Goal: Task Accomplishment & Management: Use online tool/utility

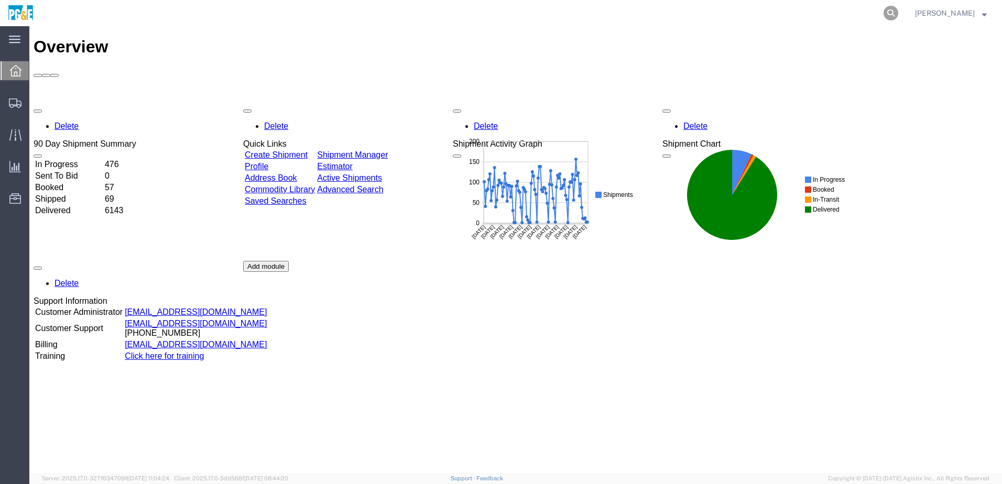
click at [899, 10] on icon at bounding box center [891, 13] width 15 height 15
click at [717, 14] on input "search" at bounding box center [724, 13] width 319 height 25
paste input "56353841"
type input "56353841"
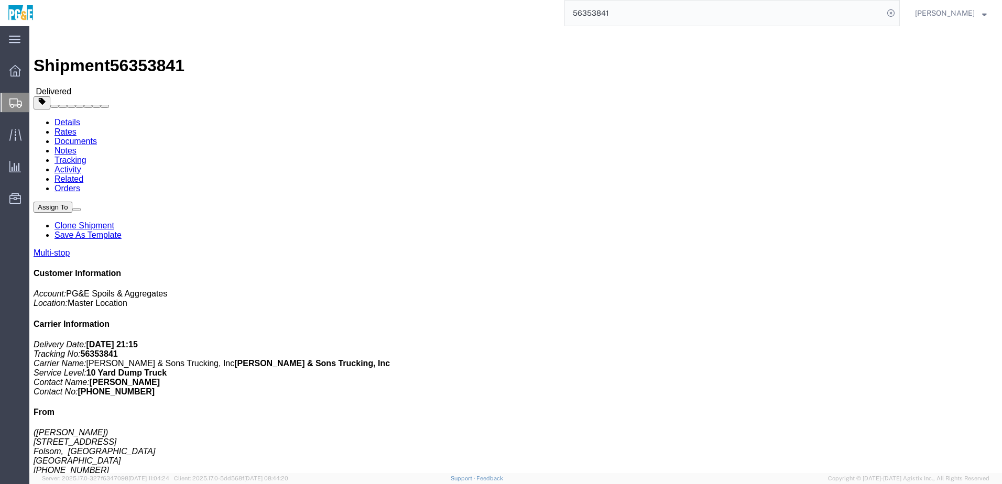
click link "Documents"
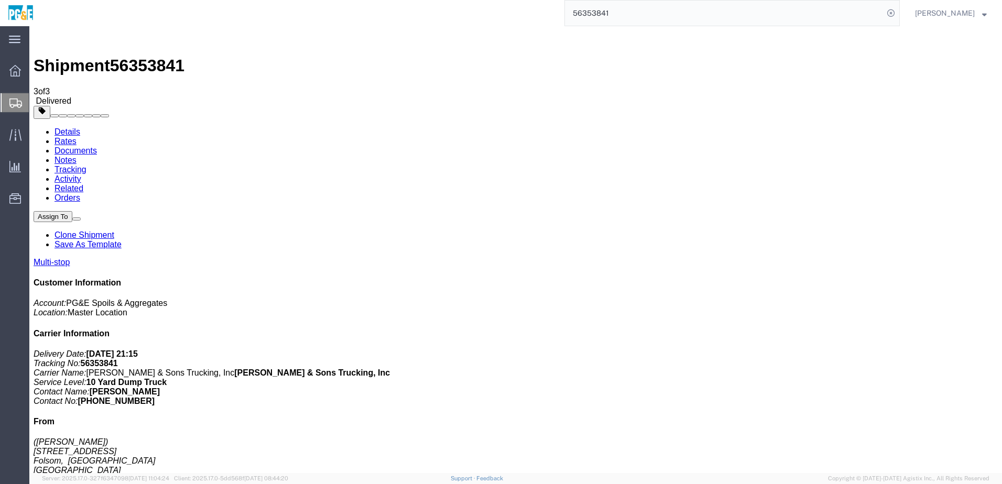
checkbox input "true"
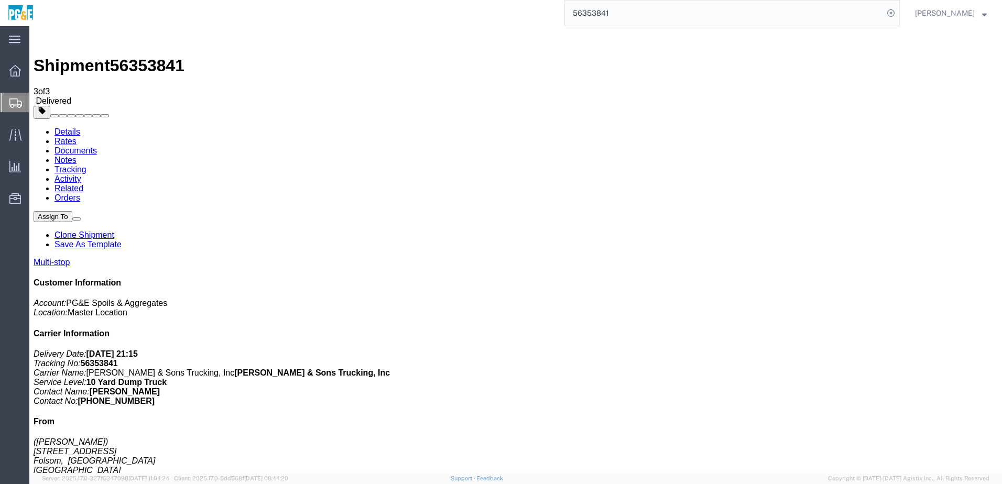
click at [86, 165] on link "Tracking" at bounding box center [71, 169] width 32 height 9
click at [63, 127] on link "Details" at bounding box center [68, 131] width 26 height 9
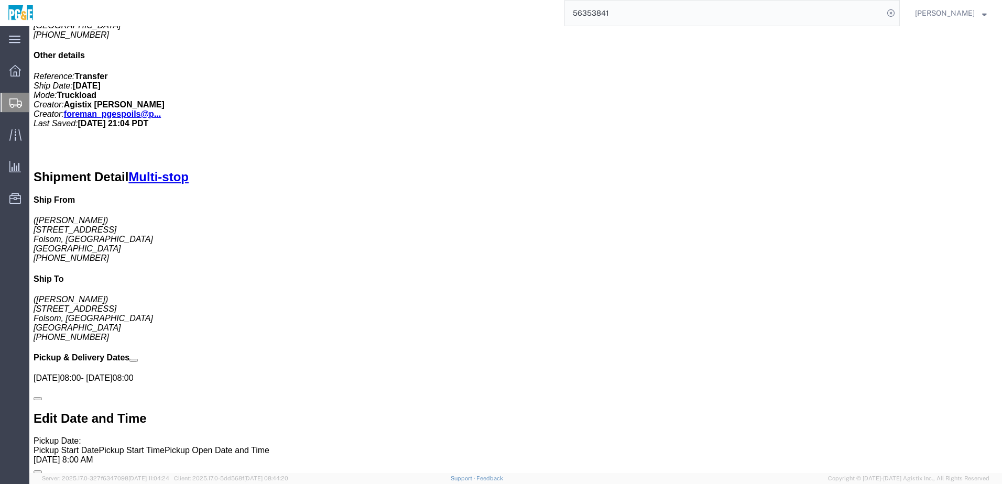
scroll to position [263, 0]
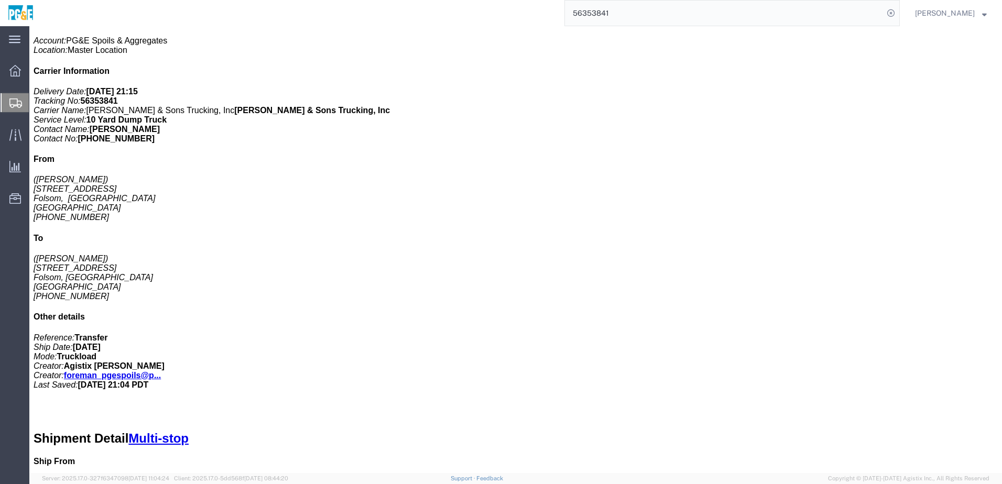
click link "Tracking"
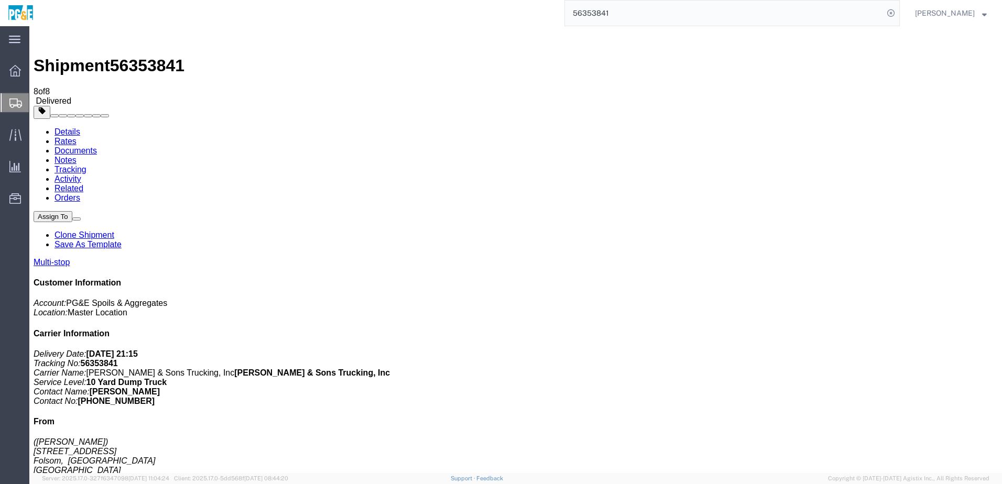
click at [601, 16] on input "56353841" at bounding box center [724, 13] width 319 height 25
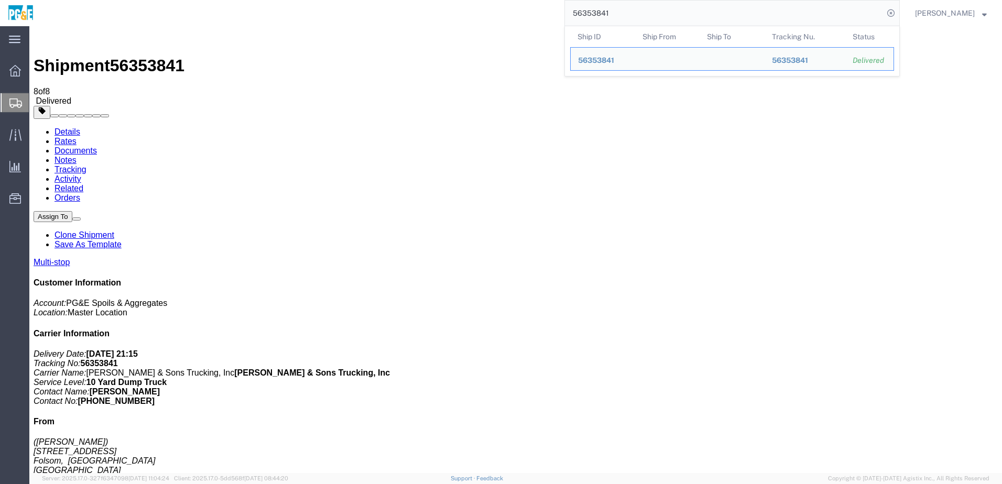
click at [601, 16] on input "56353841" at bounding box center [724, 13] width 319 height 25
paste input "75544"
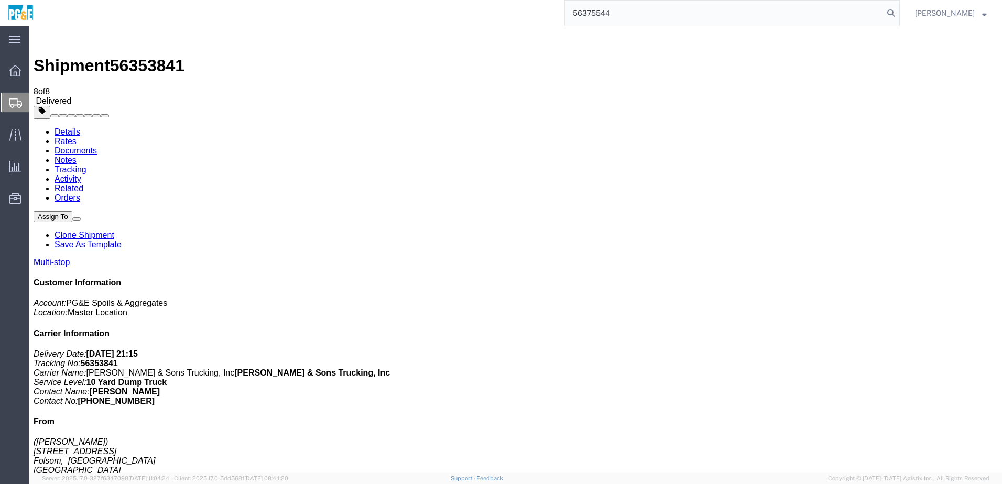
type input "56375544"
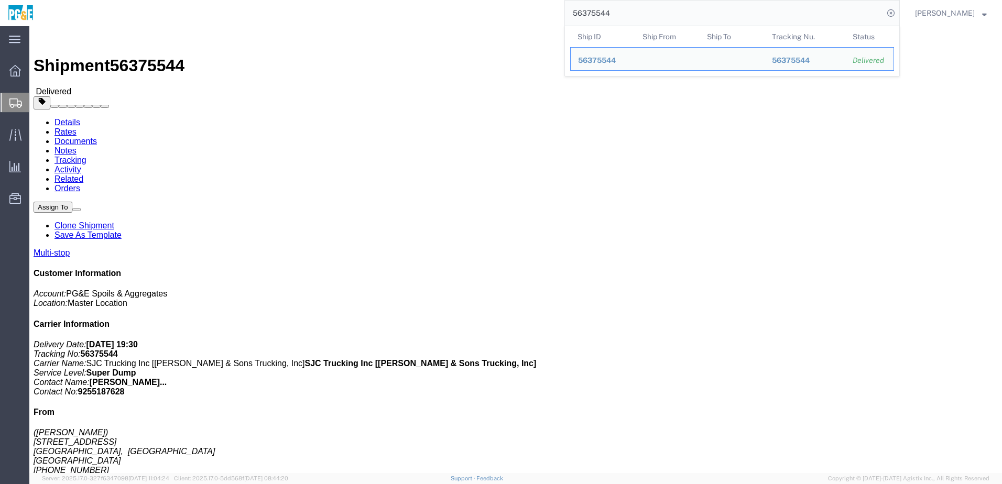
click div "Shipment Detail Multi-stop Ship From ([PERSON_NAME]) [STREET_ADDRESS] [PHONE_NU…"
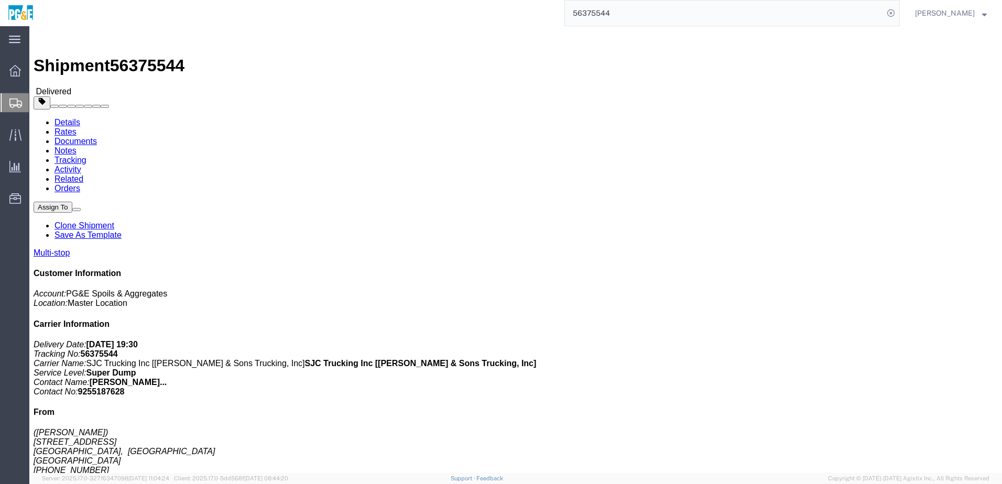
click link "Documents"
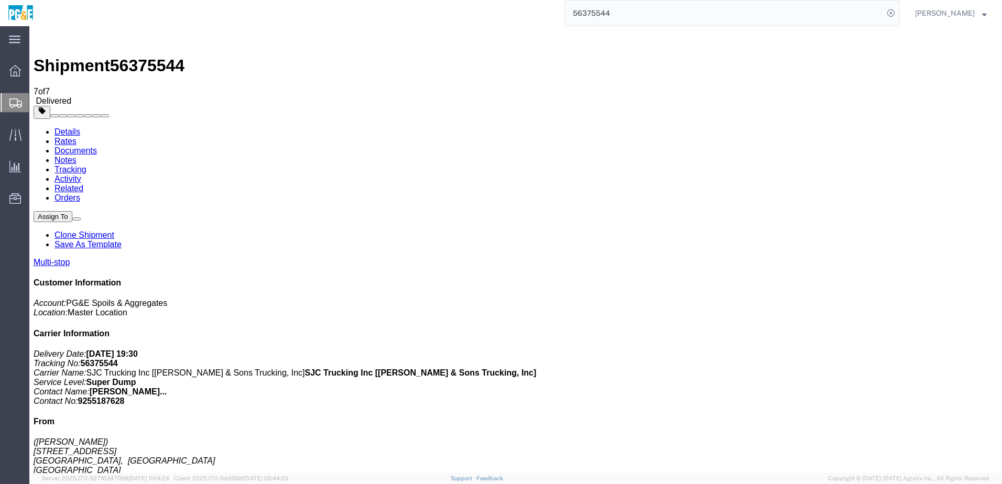
checkbox input "true"
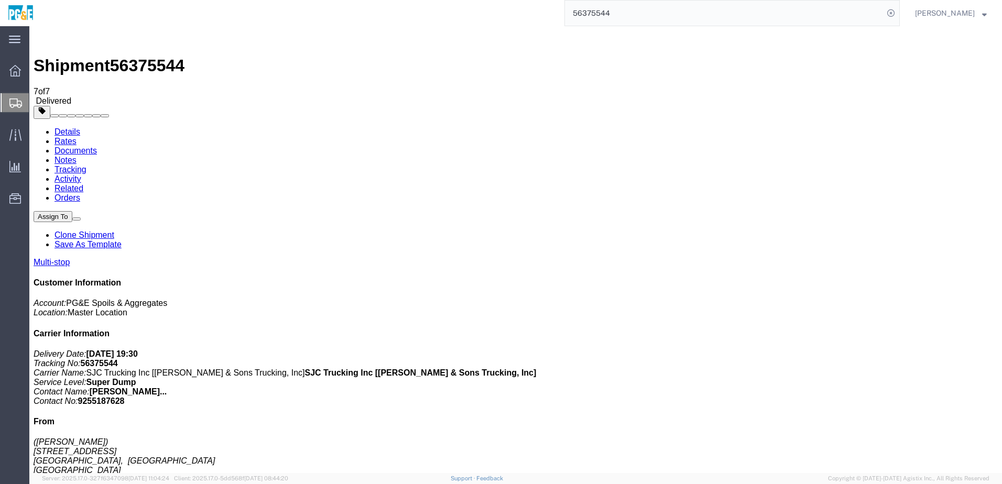
checkbox input "true"
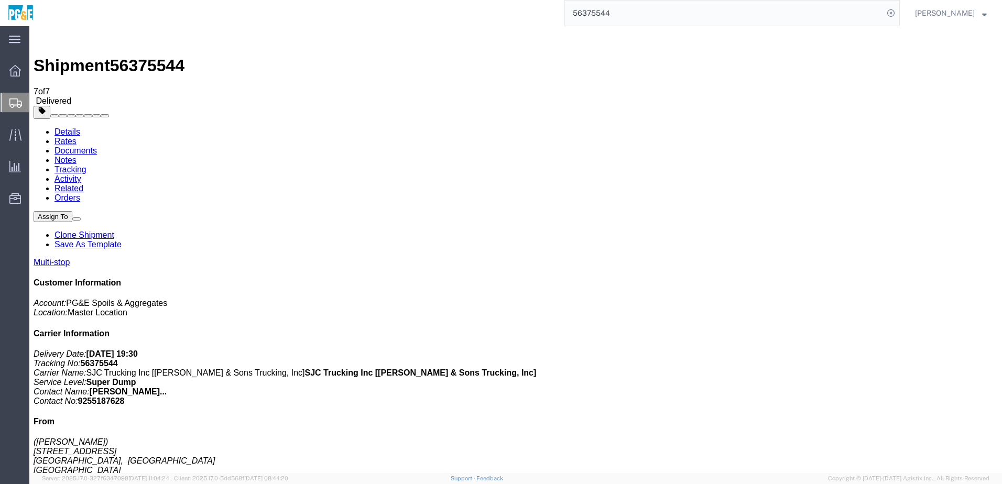
checkbox input "true"
click at [86, 165] on link "Tracking" at bounding box center [71, 169] width 32 height 9
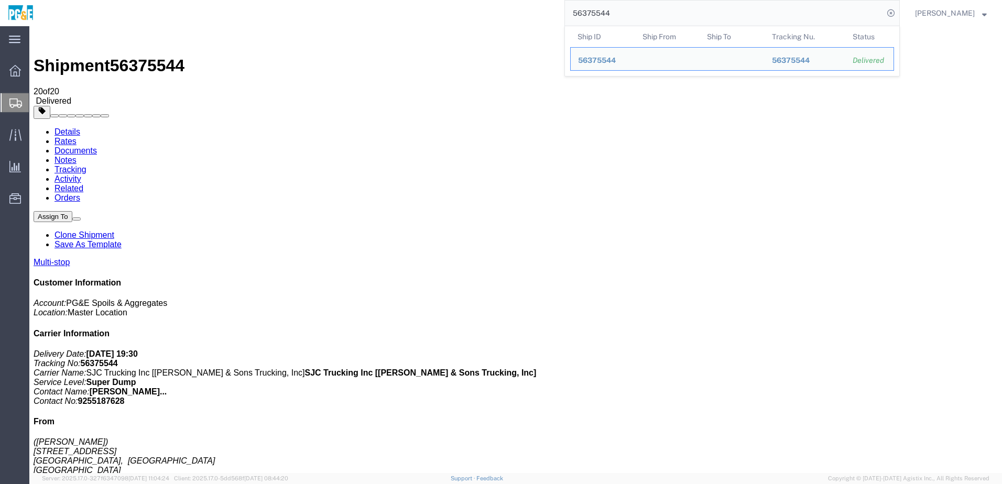
click at [604, 13] on input "56375544" at bounding box center [724, 13] width 319 height 25
paste input "7"
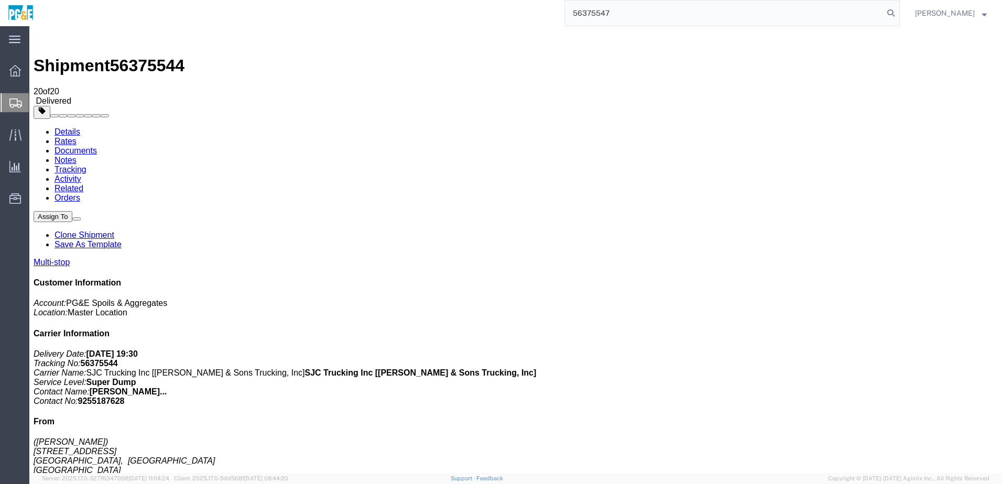
type input "56375547"
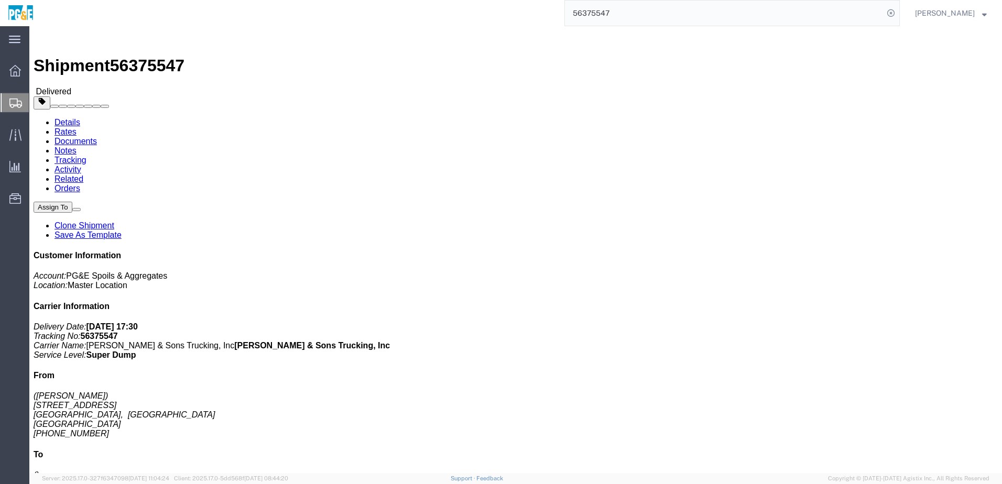
click link "Documents"
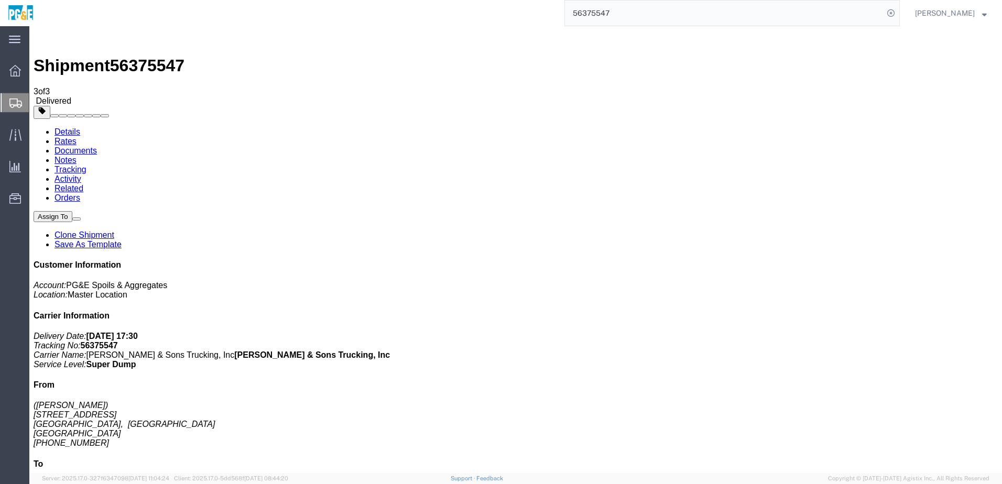
checkbox input "true"
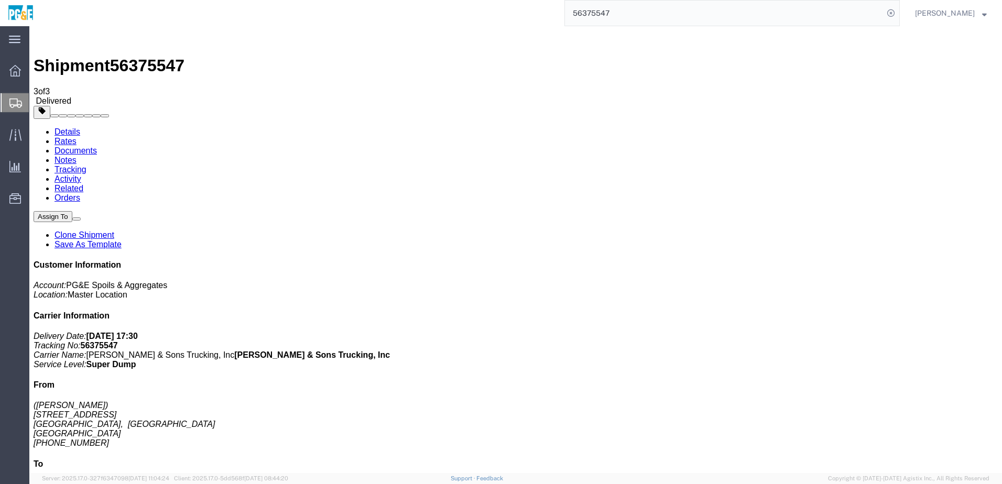
click at [86, 165] on link "Tracking" at bounding box center [71, 169] width 32 height 9
click at [614, 15] on input "56375547" at bounding box center [724, 13] width 319 height 25
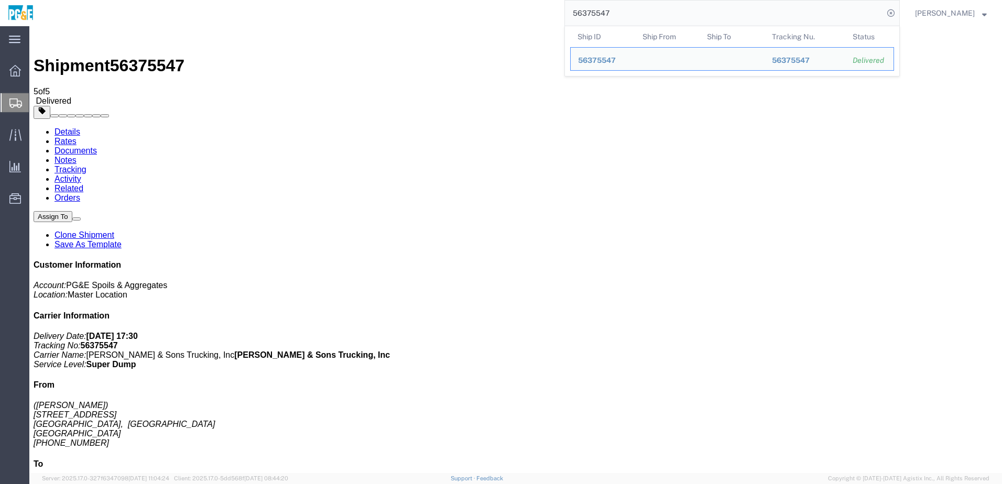
click at [614, 15] on input "56375547" at bounding box center [724, 13] width 319 height 25
paste input "9"
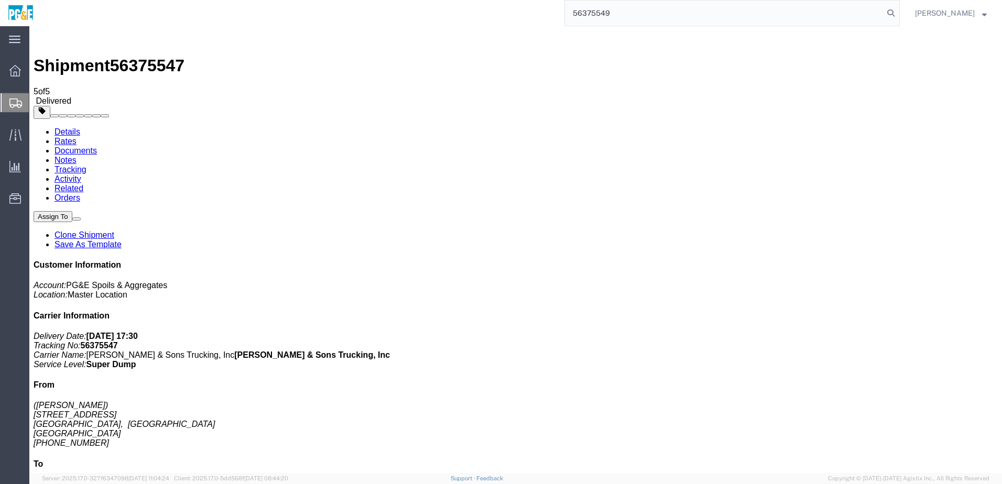
type input "56375549"
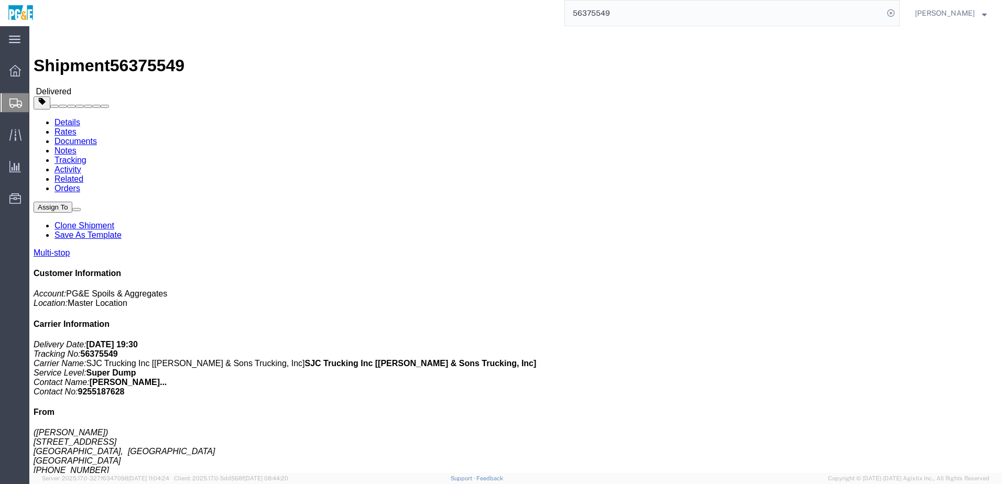
click div "Leg 1 - Truckload Vehicle 1: Super Dump Number of trucks: 1"
click th "Address"
click link "Documents"
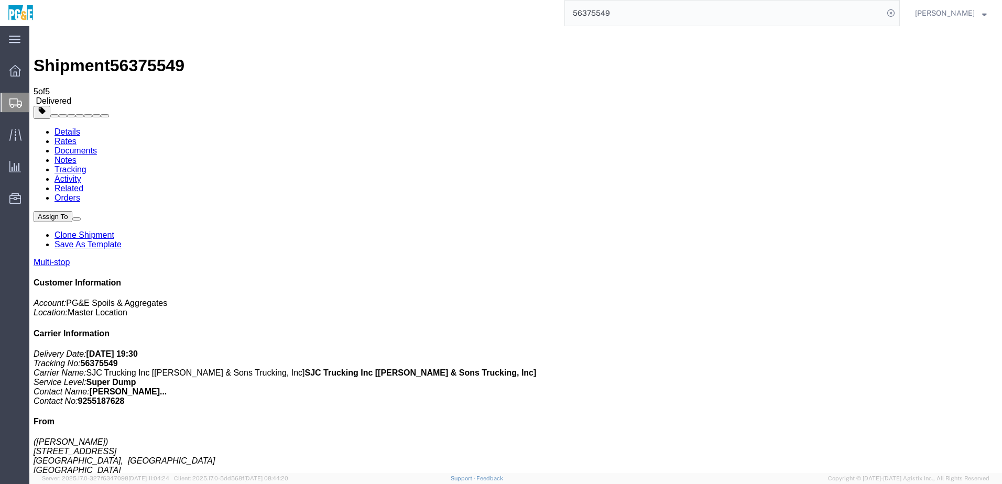
checkbox input "true"
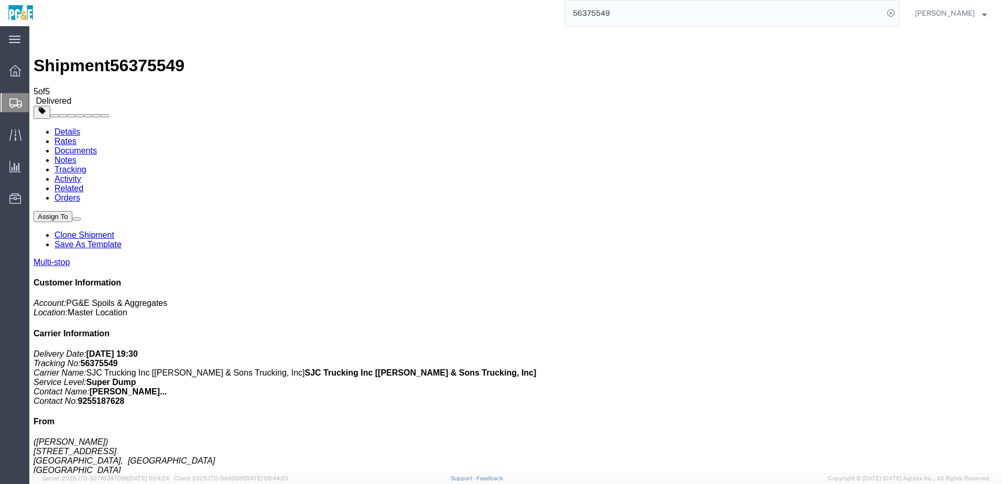
checkbox input "true"
click at [86, 165] on link "Tracking" at bounding box center [71, 169] width 32 height 9
click at [604, 16] on input "56375549" at bounding box center [724, 13] width 319 height 25
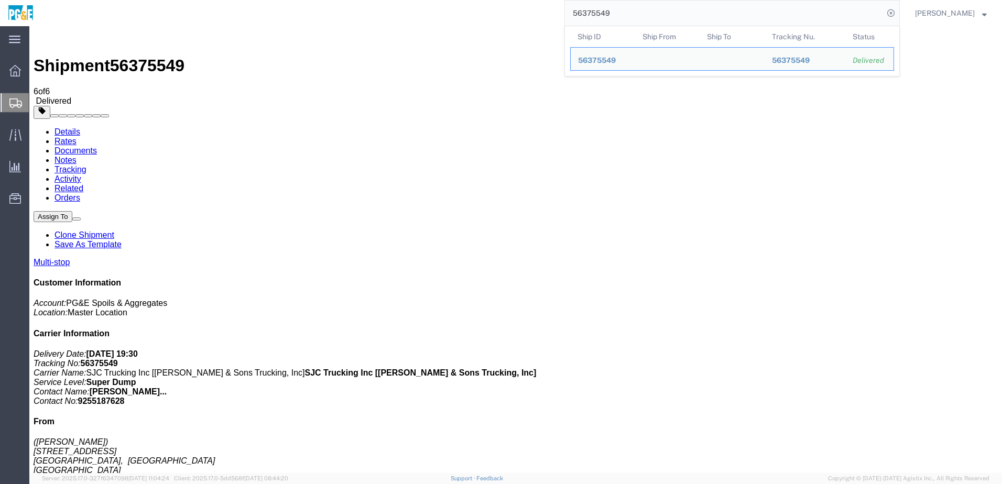
click at [604, 16] on input "56375549" at bounding box center [724, 13] width 319 height 25
paste input "94"
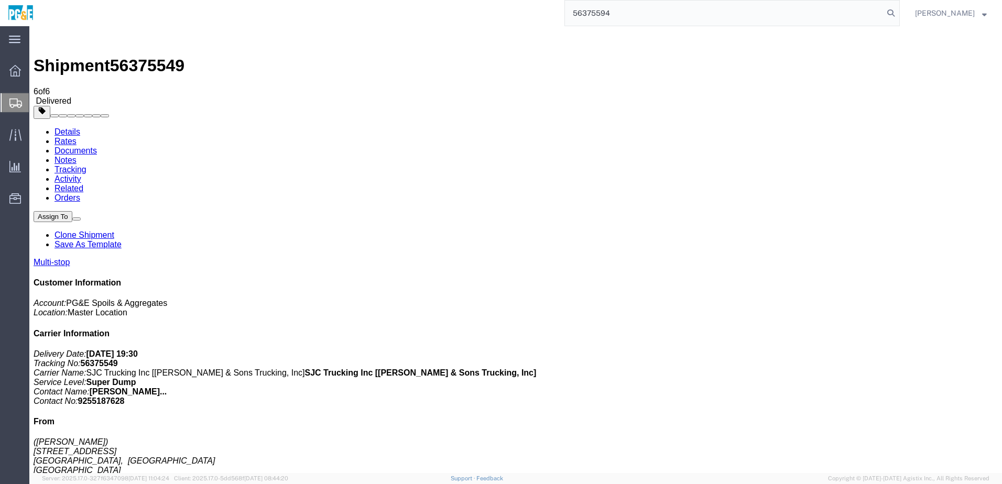
type input "56375594"
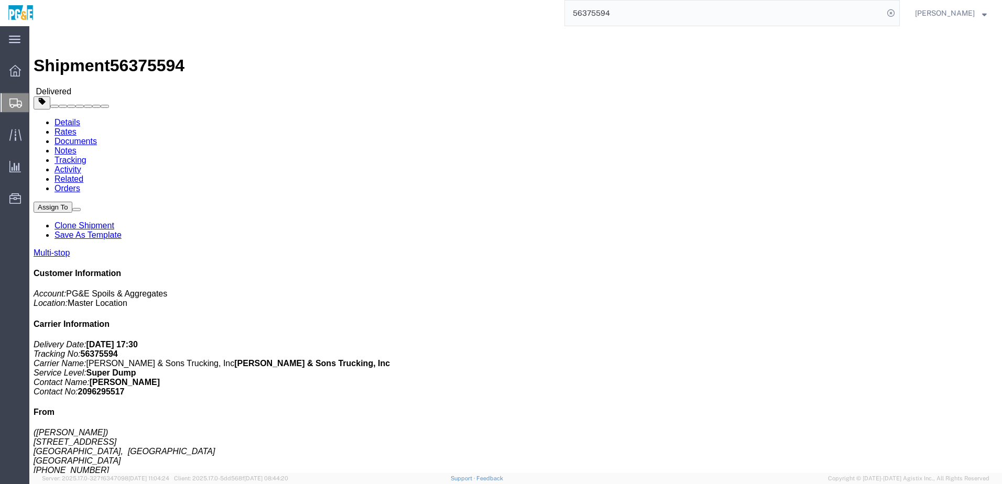
click div "Leg 1 - Truckload Vehicle 1: Super Dump Number of trucks: 1"
drag, startPoint x: 176, startPoint y: 266, endPoint x: 330, endPoint y: 265, distance: 153.6
click div "[STREET_ADDRESS]"
drag, startPoint x: 326, startPoint y: 265, endPoint x: 252, endPoint y: 269, distance: 74.6
copy div "[STREET_ADDRESS]"
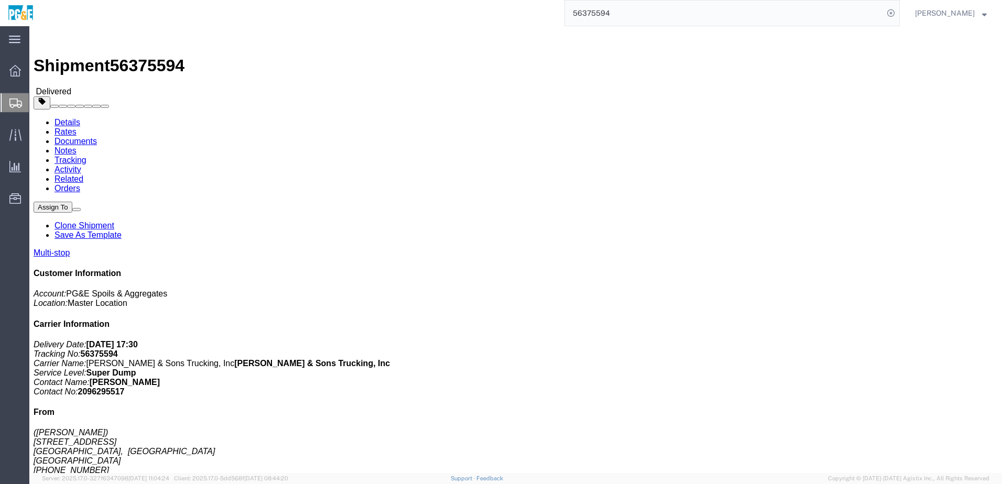
drag, startPoint x: 174, startPoint y: 285, endPoint x: 287, endPoint y: 291, distance: 112.9
click td "25400 CA-88, Pioneer, [GEOGRAPHIC_DATA], [GEOGRAPHIC_DATA]"
drag, startPoint x: 173, startPoint y: 306, endPoint x: 327, endPoint y: 301, distance: 154.2
click td "[STREET_ADDRESS]"
drag, startPoint x: 323, startPoint y: 301, endPoint x: 284, endPoint y: 308, distance: 40.4
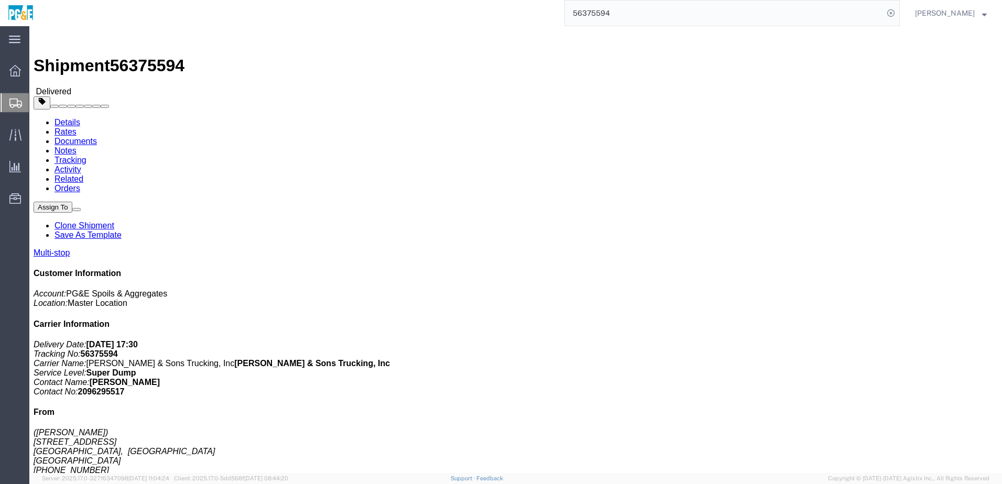
copy div "[STREET_ADDRESS]"
click address "([PERSON_NAME]) [STREET_ADDRESS] [PHONE_NUMBER]"
click link "Documents"
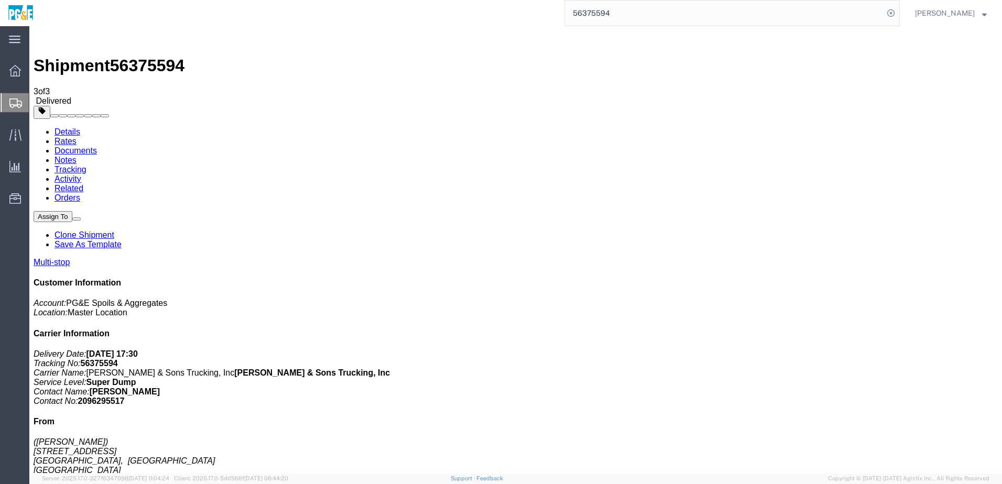
checkbox input "true"
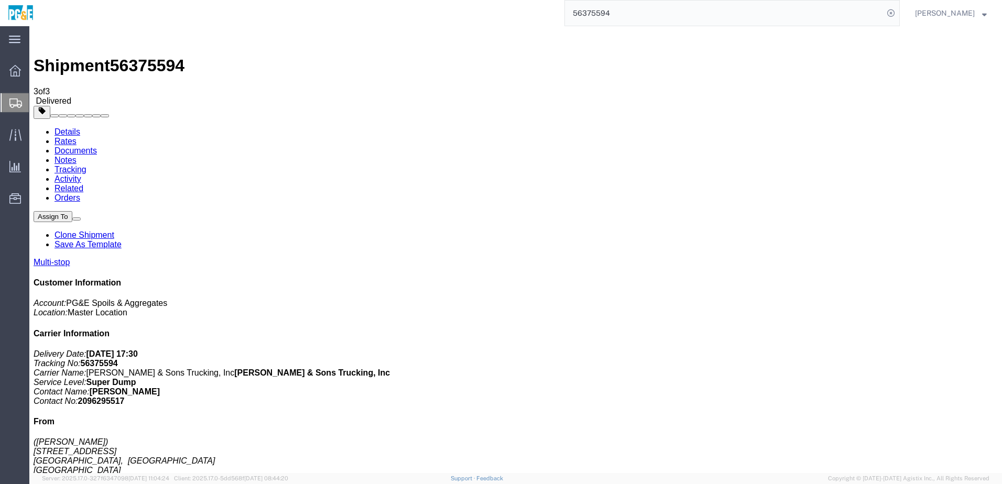
click at [86, 165] on link "Tracking" at bounding box center [71, 169] width 32 height 9
click at [612, 14] on input "56375594" at bounding box center [724, 13] width 319 height 25
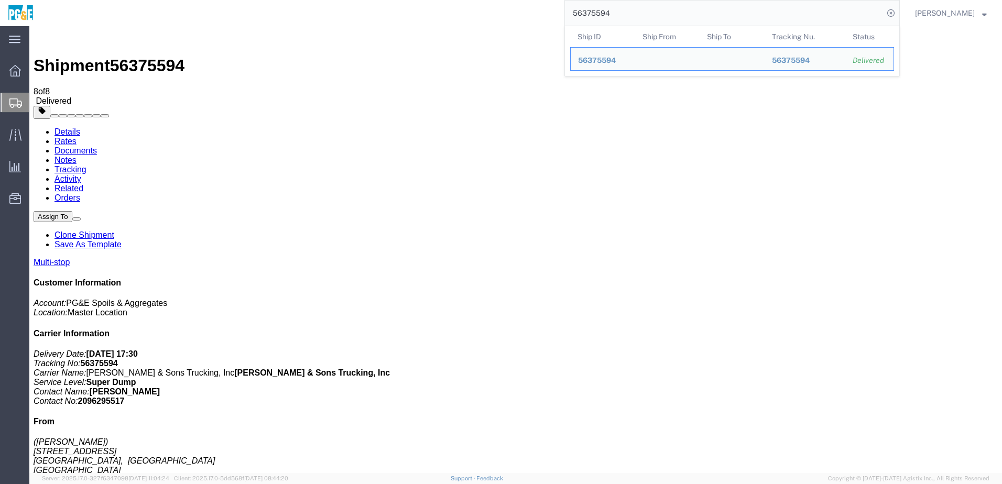
click at [612, 14] on input "56375594" at bounding box center [724, 13] width 319 height 25
paste input "6"
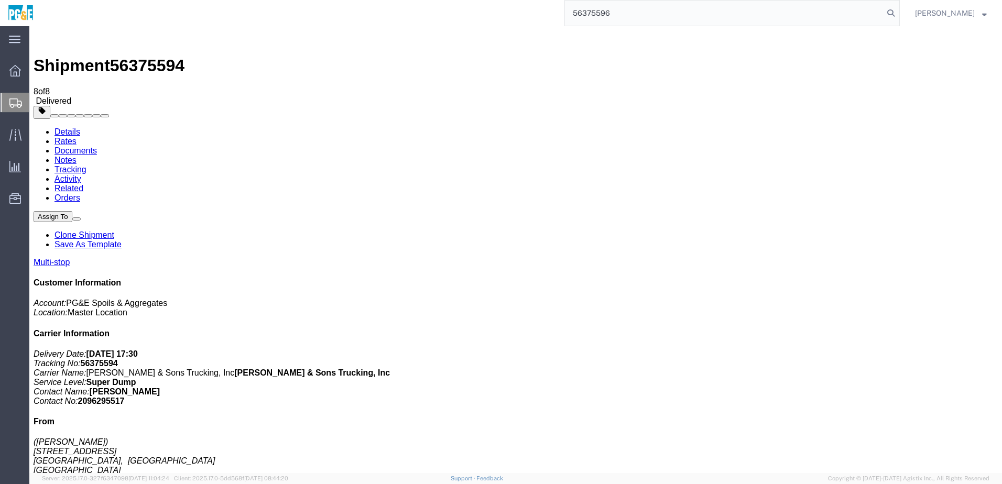
type input "56375596"
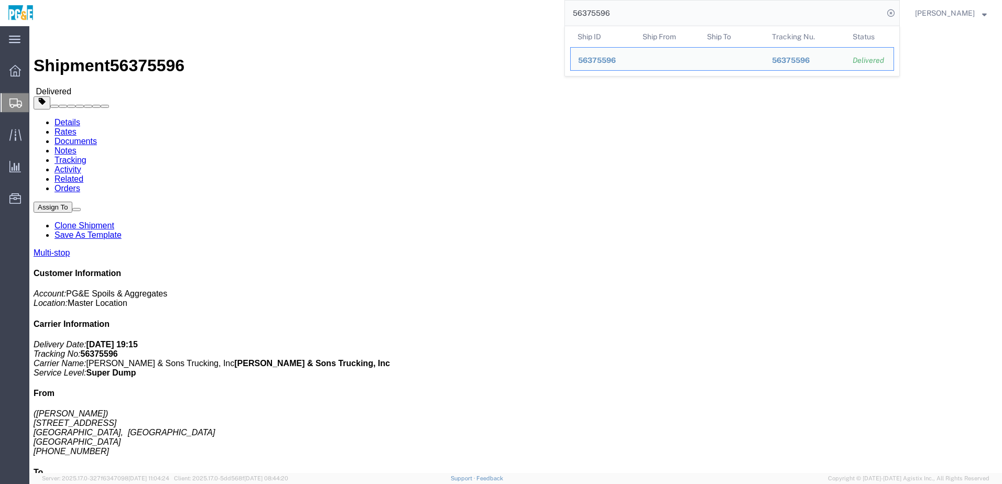
click div "Shipment Detail Multi-stop Ship From ([PERSON_NAME]) [STREET_ADDRESS] [PHONE_NU…"
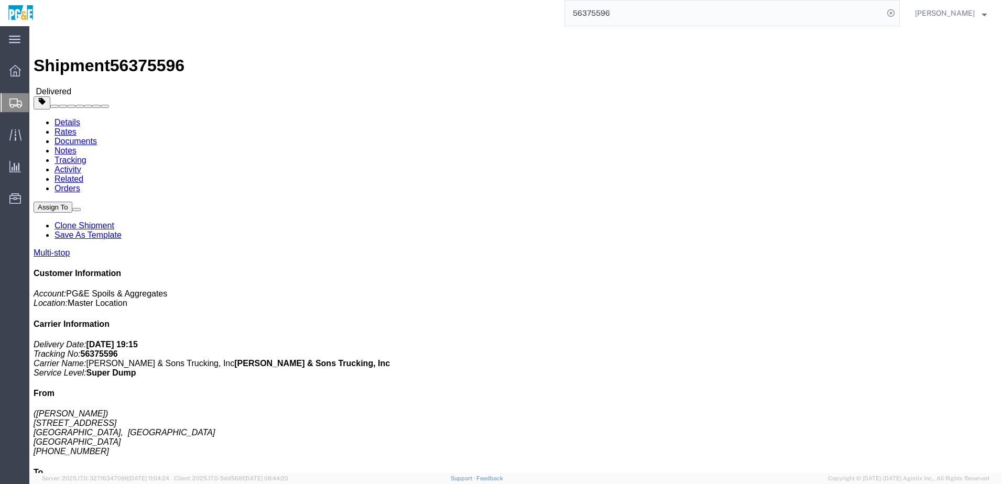
click link "Documents"
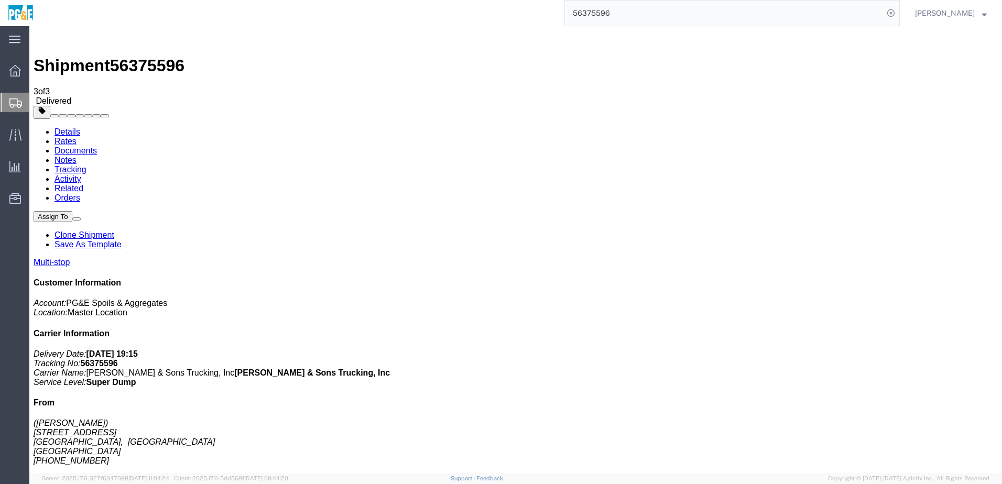
checkbox input "true"
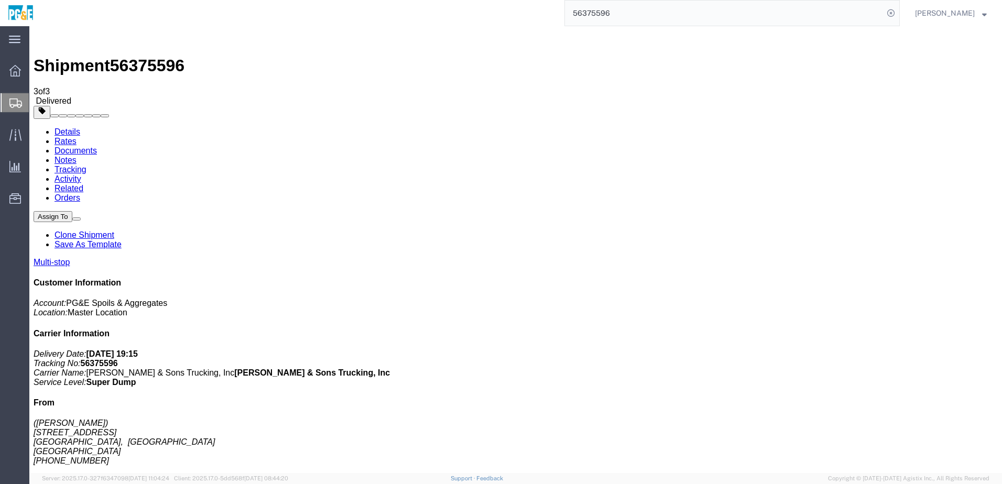
click at [86, 165] on link "Tracking" at bounding box center [71, 169] width 32 height 9
click at [589, 8] on input "56375596" at bounding box center [724, 13] width 319 height 25
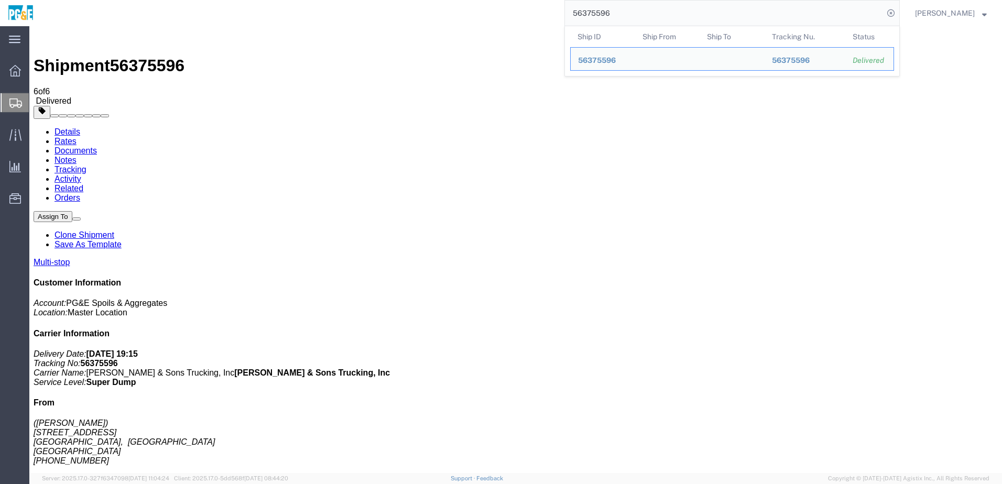
click at [589, 8] on input "56375596" at bounding box center [724, 13] width 319 height 25
paste input "742"
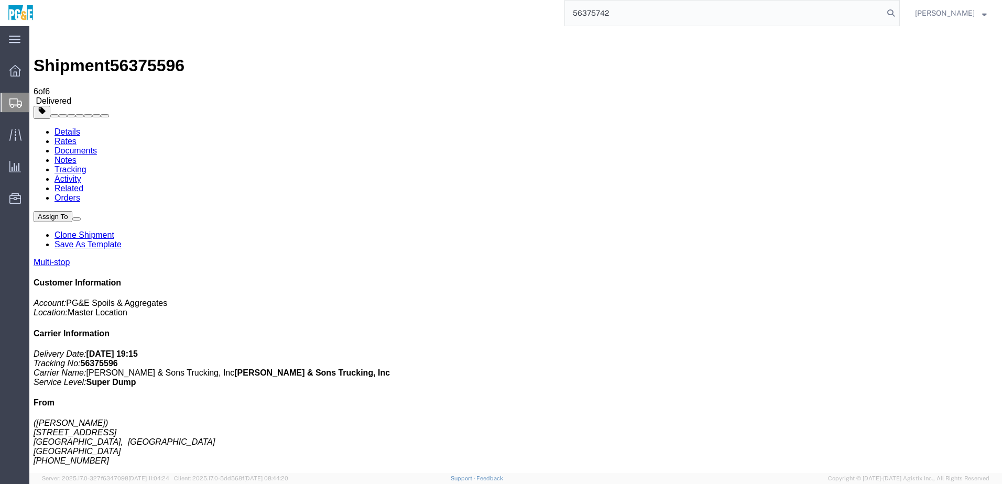
type input "56375742"
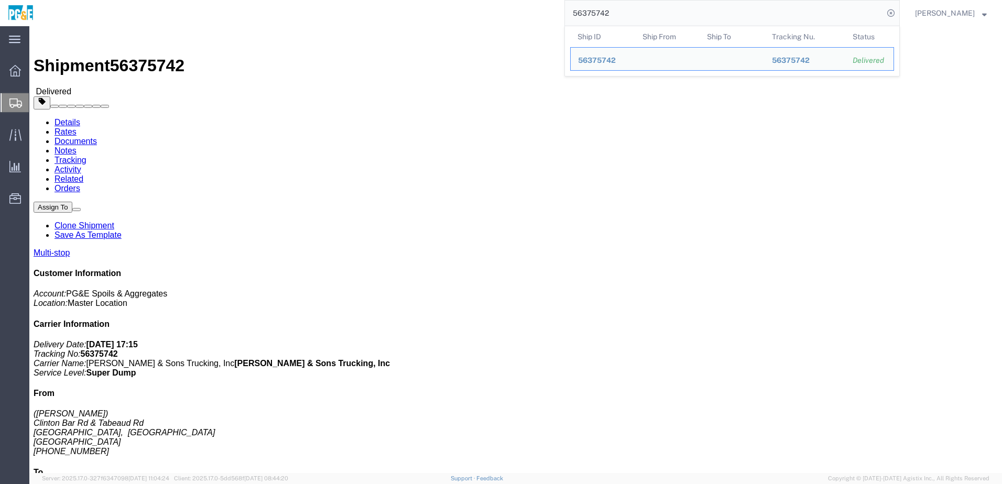
click div "Leg 1 - Truckload Vehicle 1: Super Dump Number of trucks: 1"
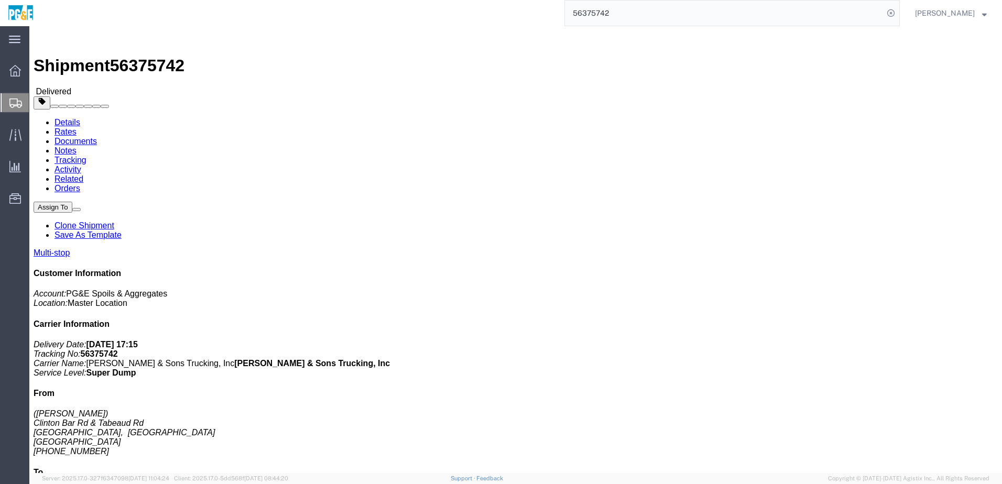
click link "Documents"
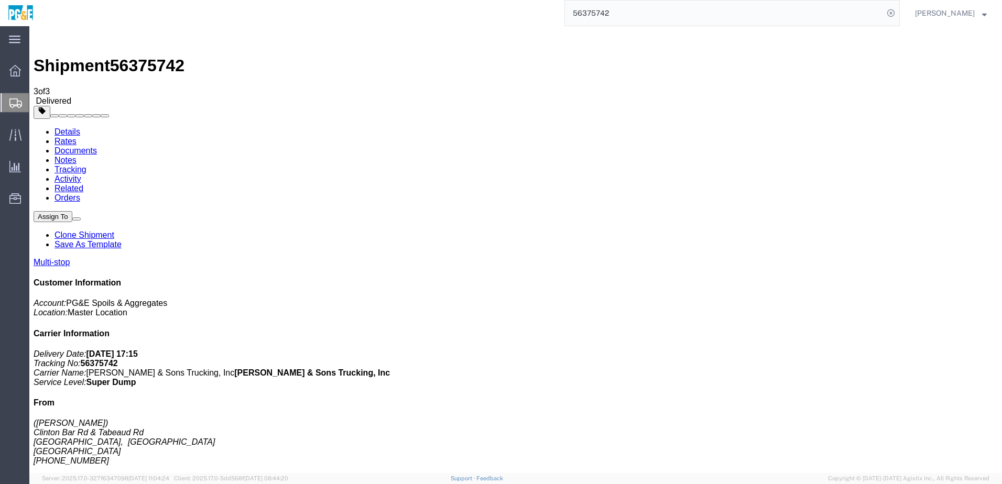
checkbox input "true"
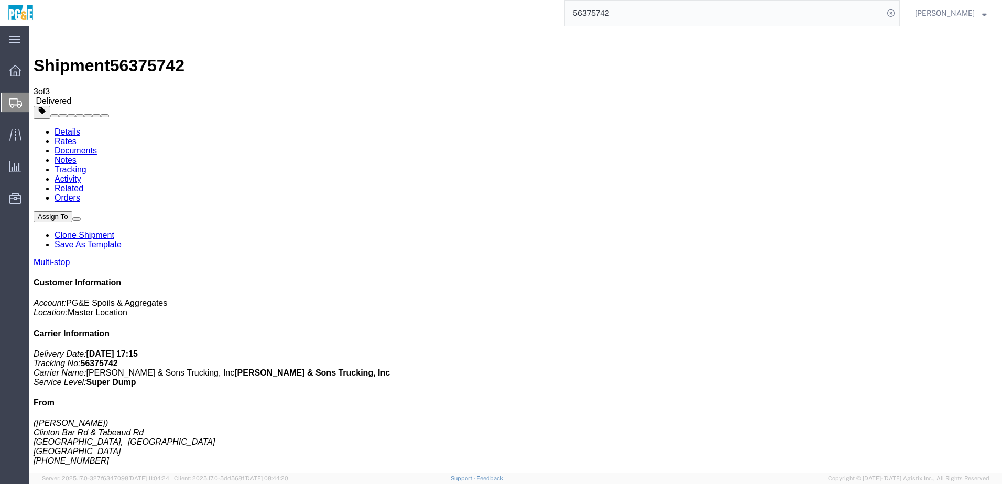
click at [86, 165] on link "Tracking" at bounding box center [71, 169] width 32 height 9
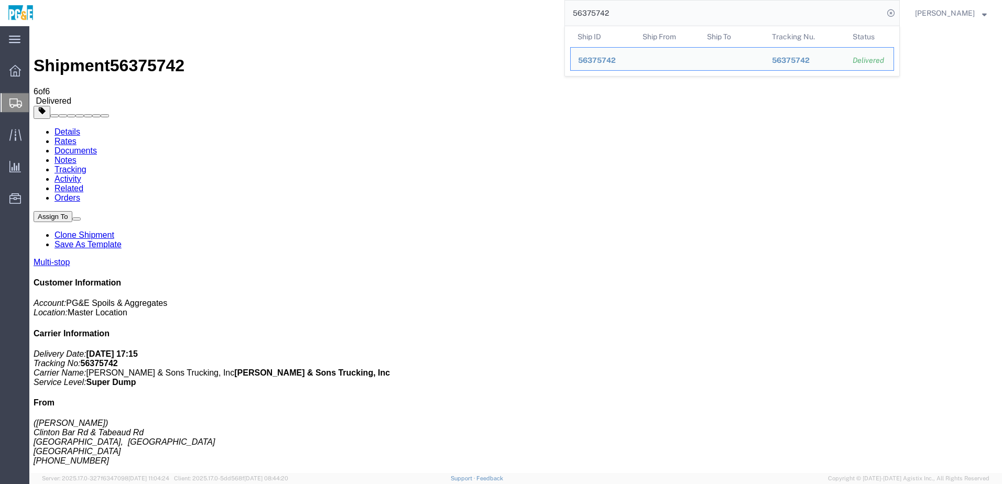
click at [597, 11] on input "56375742" at bounding box center [724, 13] width 319 height 25
paste input "4"
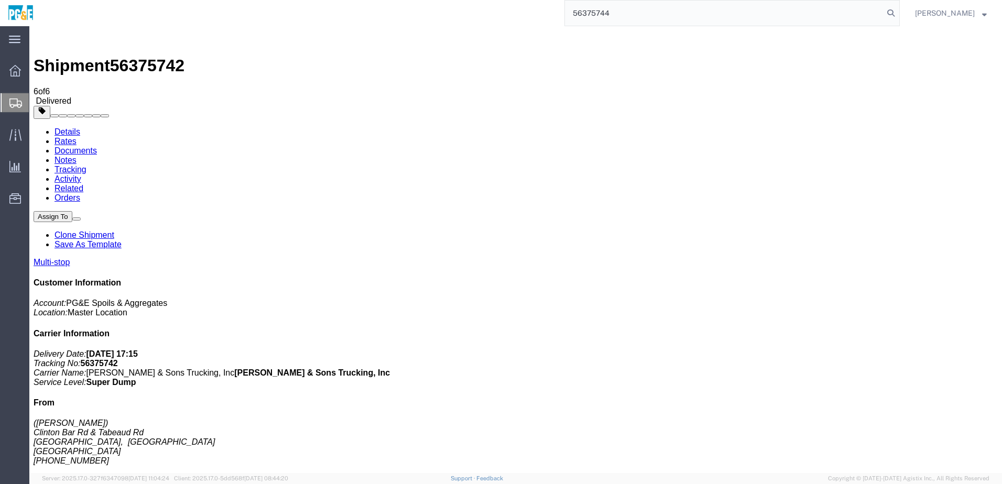
type input "56375744"
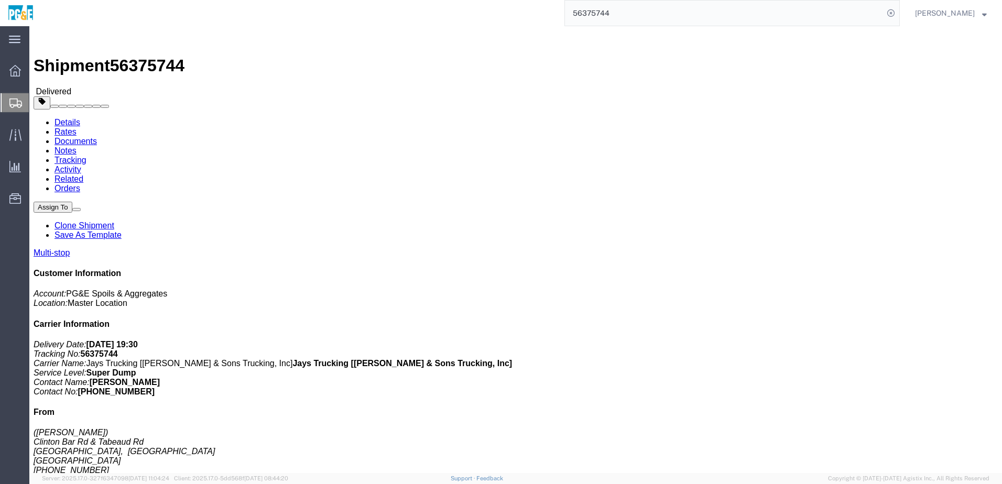
click div "Leg 1 - Truckload Vehicle 1: Super Dump Number of trucks: 1"
click link "Documents"
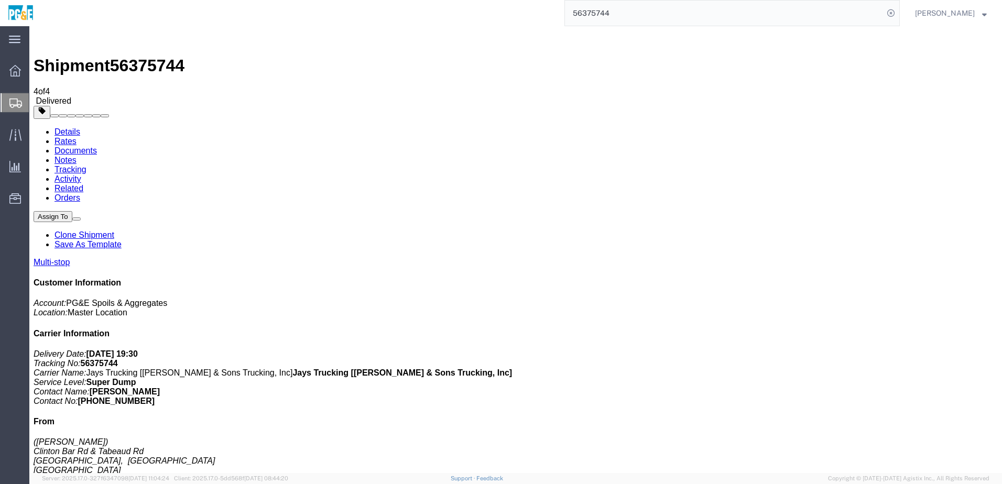
checkbox input "true"
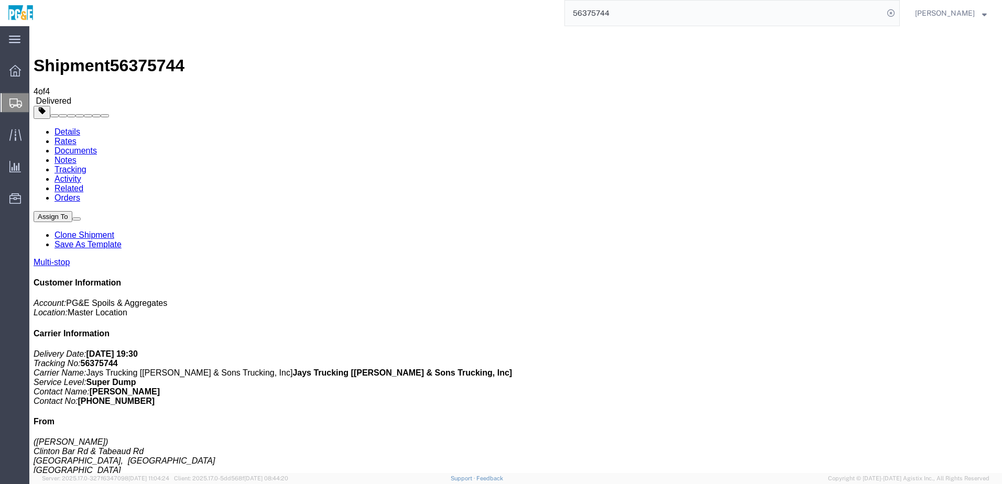
click at [86, 165] on link "Tracking" at bounding box center [71, 169] width 32 height 9
click at [613, 13] on input "56375744" at bounding box center [724, 13] width 319 height 25
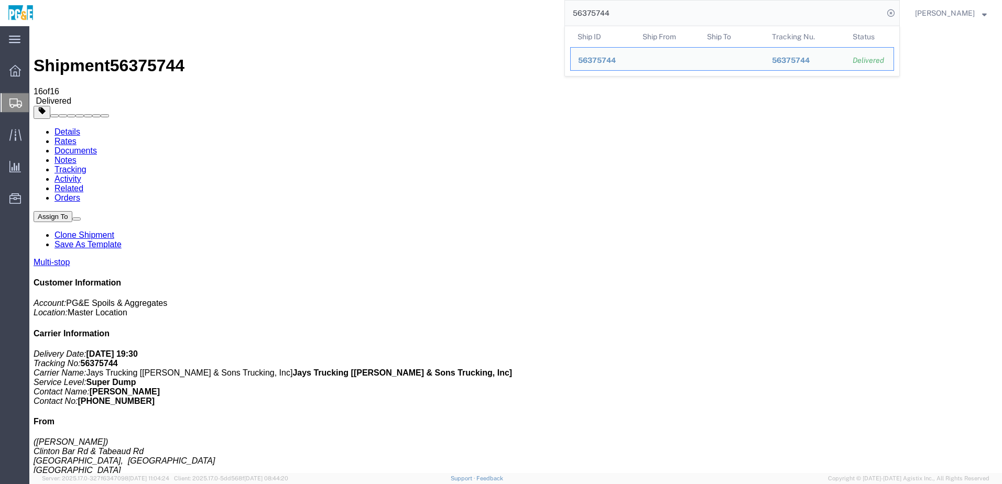
click at [613, 13] on input "56375744" at bounding box center [724, 13] width 319 height 25
paste input "6"
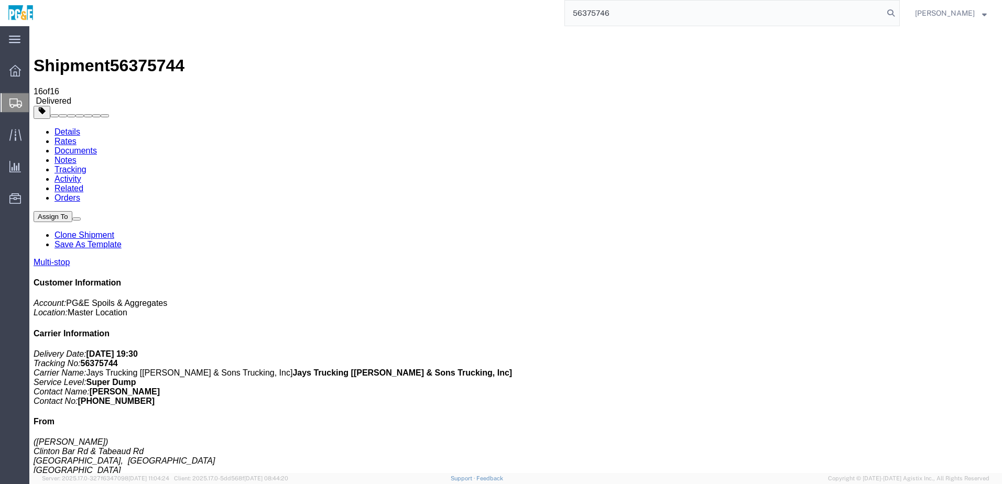
type input "56375746"
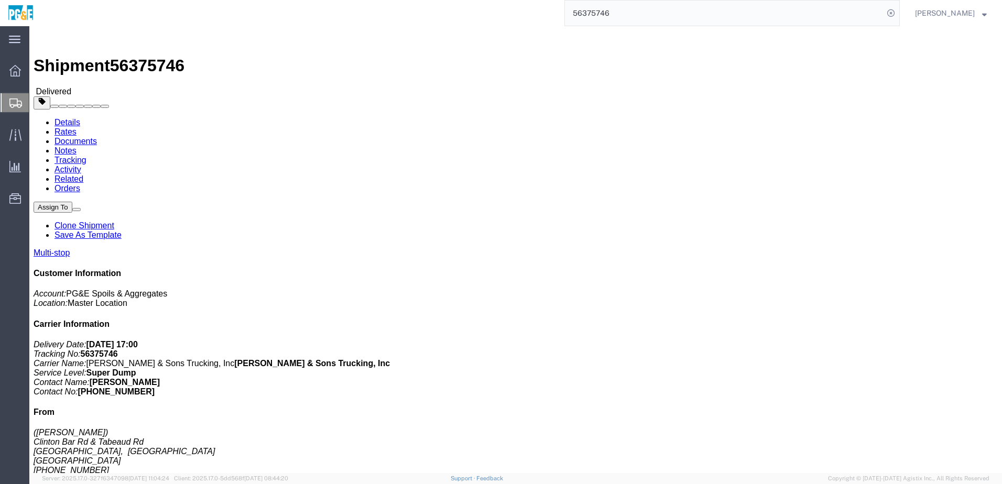
click link "Documents"
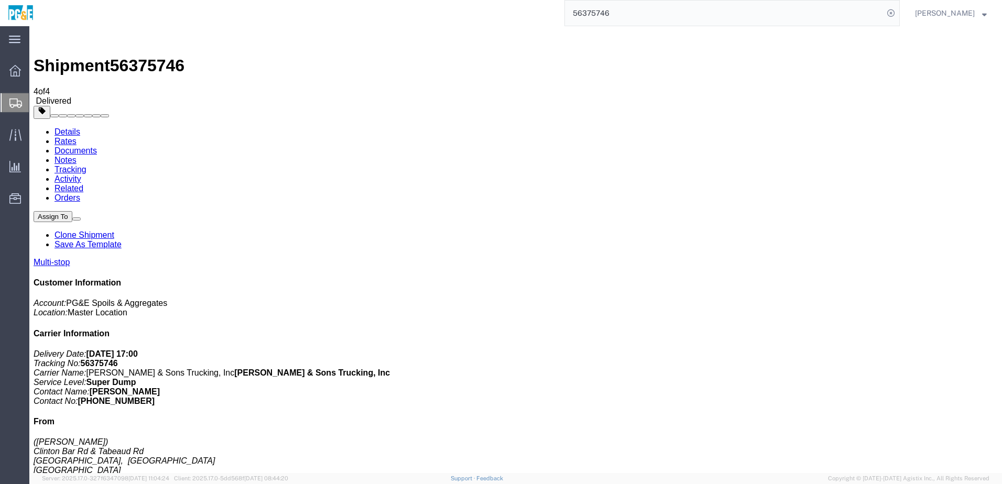
drag, startPoint x: 43, startPoint y: 186, endPoint x: 44, endPoint y: 179, distance: 6.9
checkbox input "true"
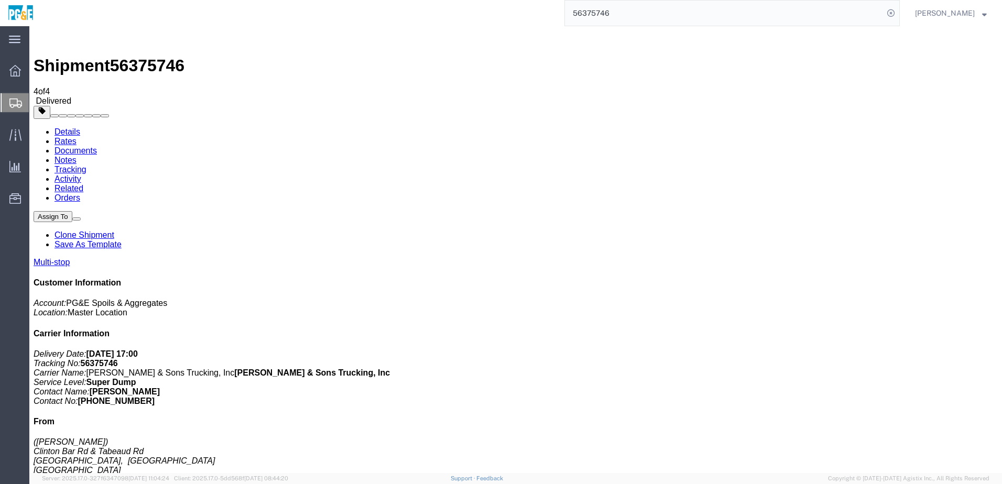
drag, startPoint x: 652, startPoint y: 118, endPoint x: 681, endPoint y: 145, distance: 39.7
click at [86, 165] on link "Tracking" at bounding box center [71, 169] width 32 height 9
click at [598, 16] on input "56375746" at bounding box center [724, 13] width 319 height 25
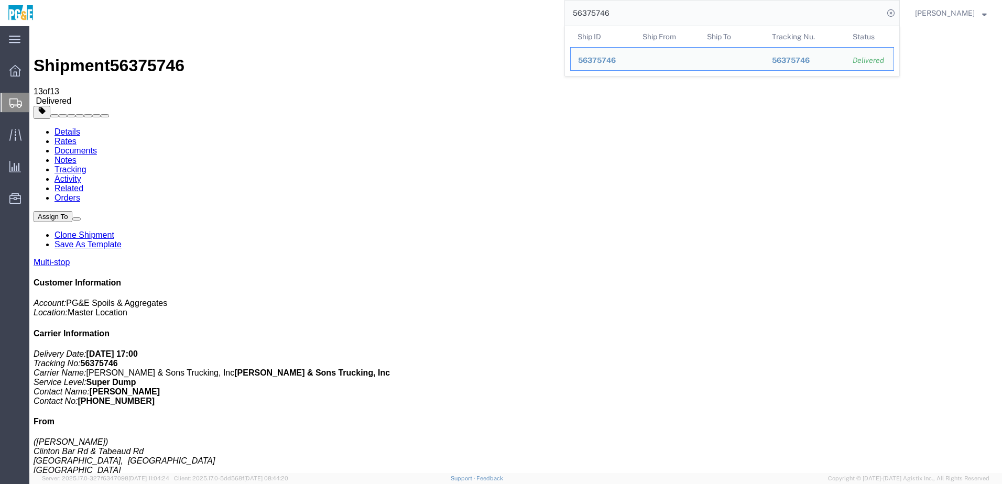
click at [598, 16] on input "56375746" at bounding box center [724, 13] width 319 height 25
paste input "9"
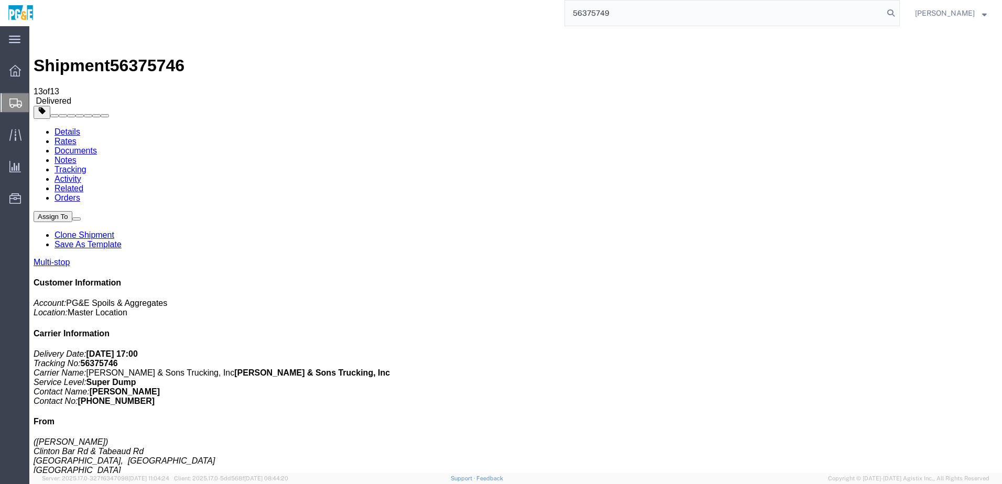
type input "56375749"
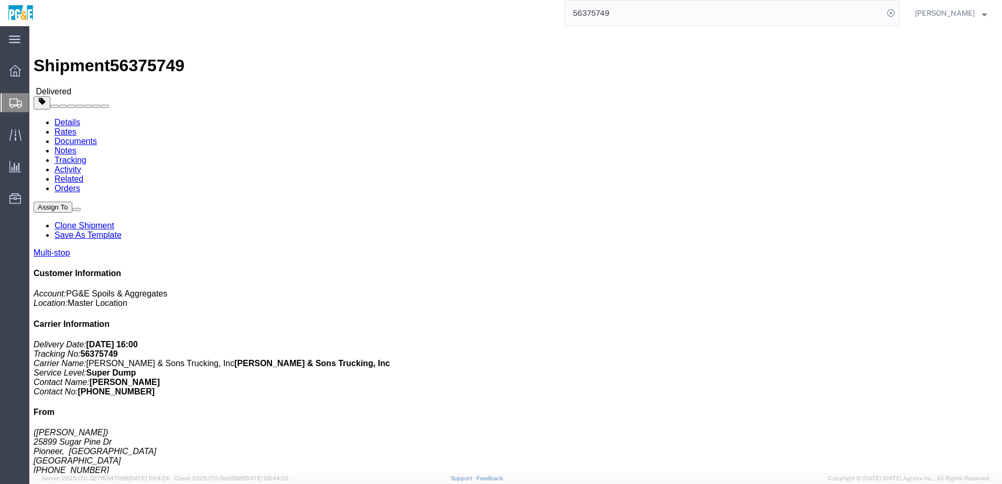
click link "Documents"
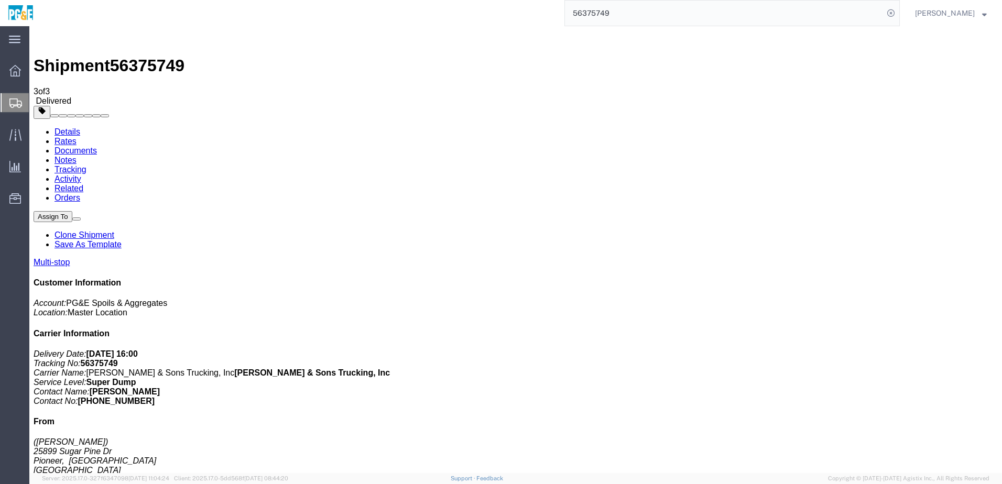
drag, startPoint x: 41, startPoint y: 165, endPoint x: 44, endPoint y: 154, distance: 11.8
checkbox input "true"
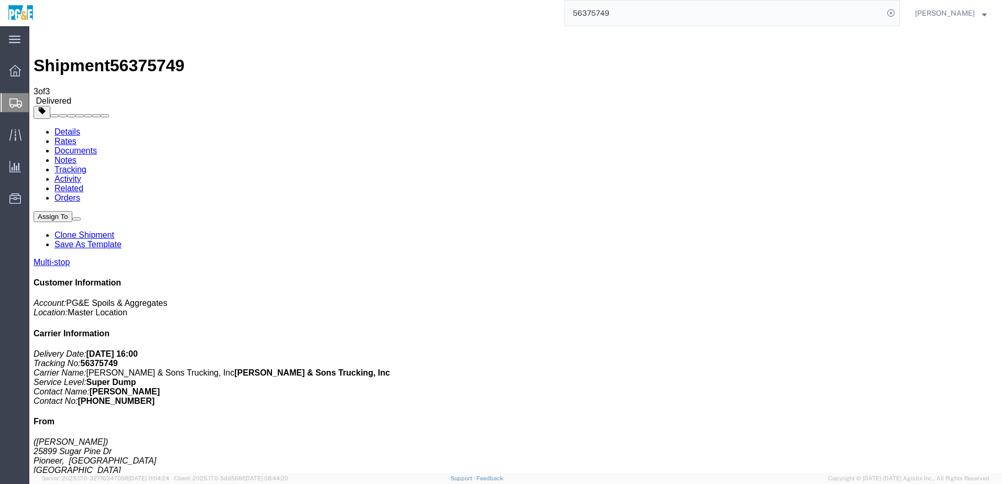
click at [86, 165] on link "Tracking" at bounding box center [71, 169] width 32 height 9
click at [602, 8] on input "56375749" at bounding box center [724, 13] width 319 height 25
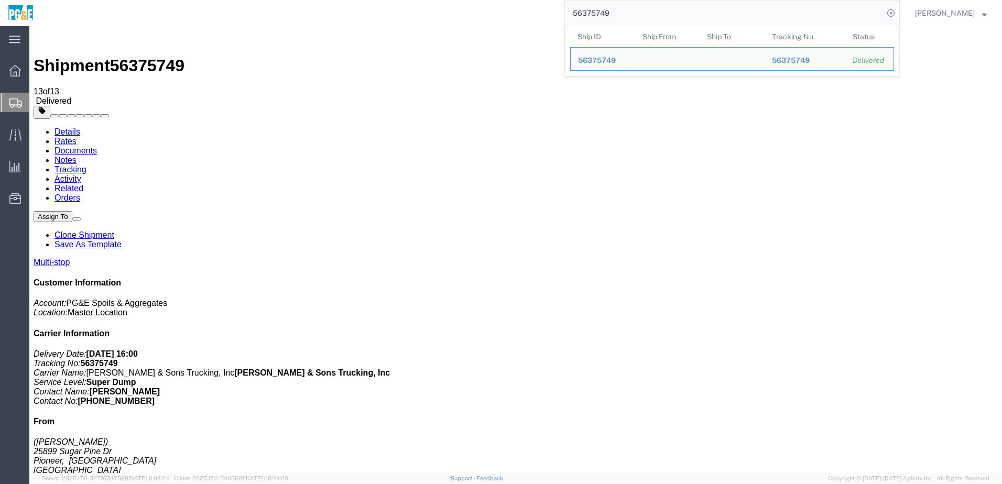
click at [602, 8] on input "56375749" at bounding box center [724, 13] width 319 height 25
paste input "51"
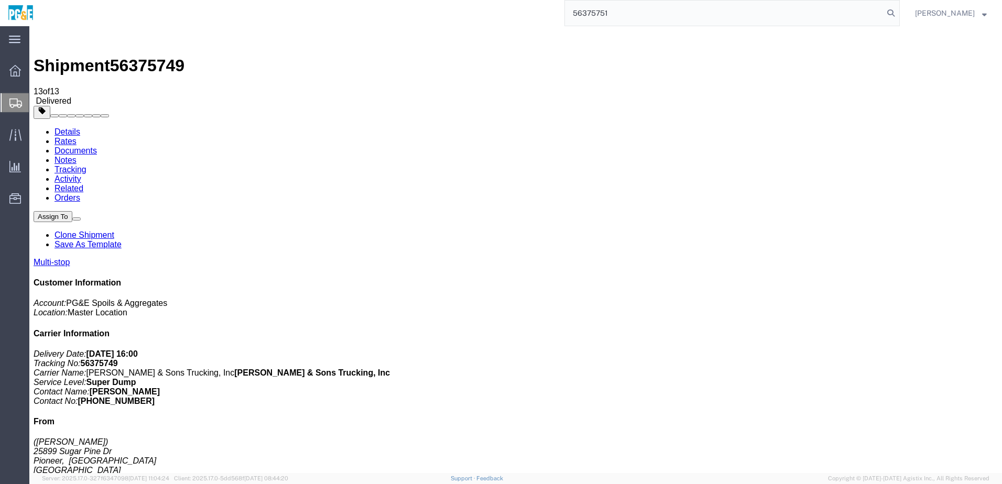
type input "56375751"
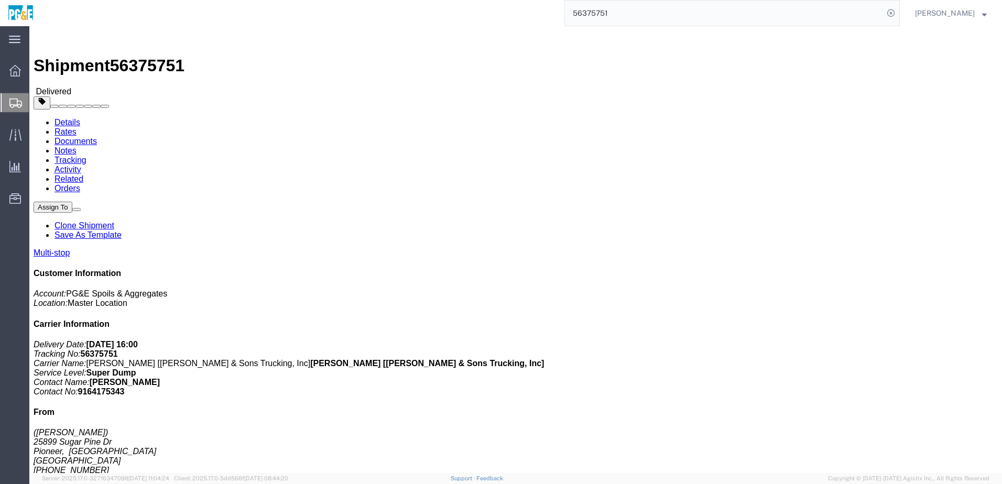
click link "Documents"
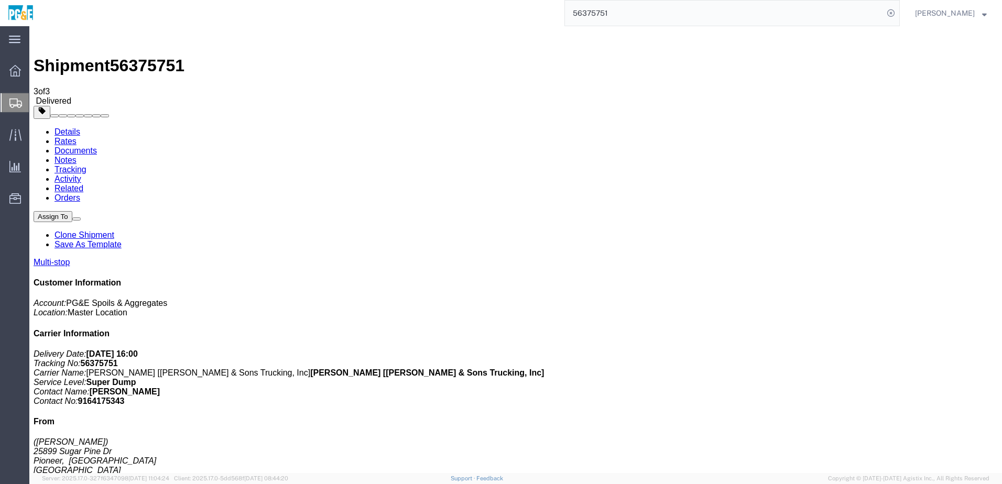
checkbox input "true"
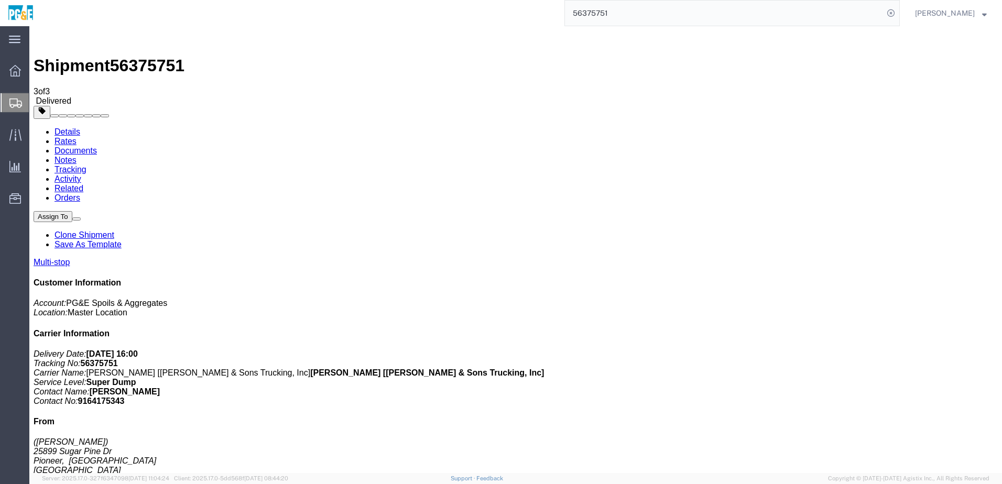
click at [86, 165] on link "Tracking" at bounding box center [71, 169] width 32 height 9
click at [603, 21] on input "56375751" at bounding box center [724, 13] width 319 height 25
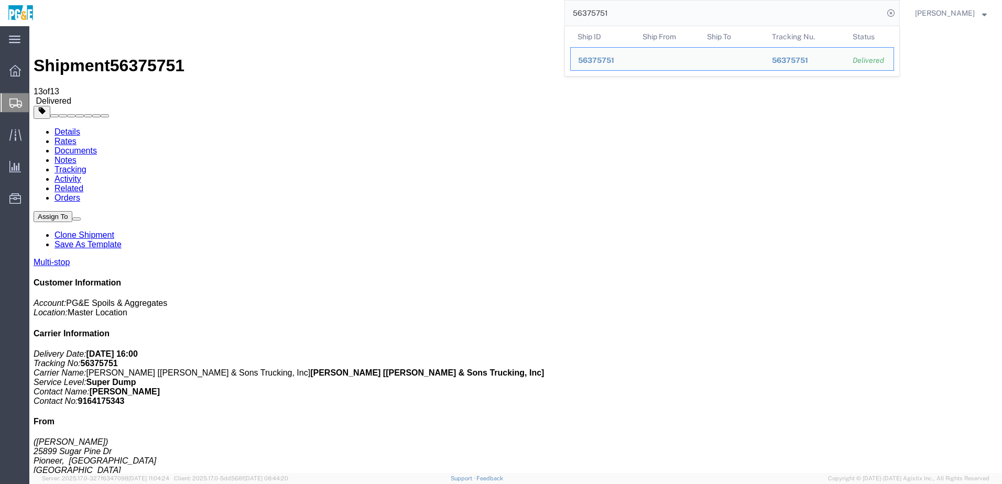
click at [603, 21] on input "56375751" at bounding box center [724, 13] width 319 height 25
paste input "4"
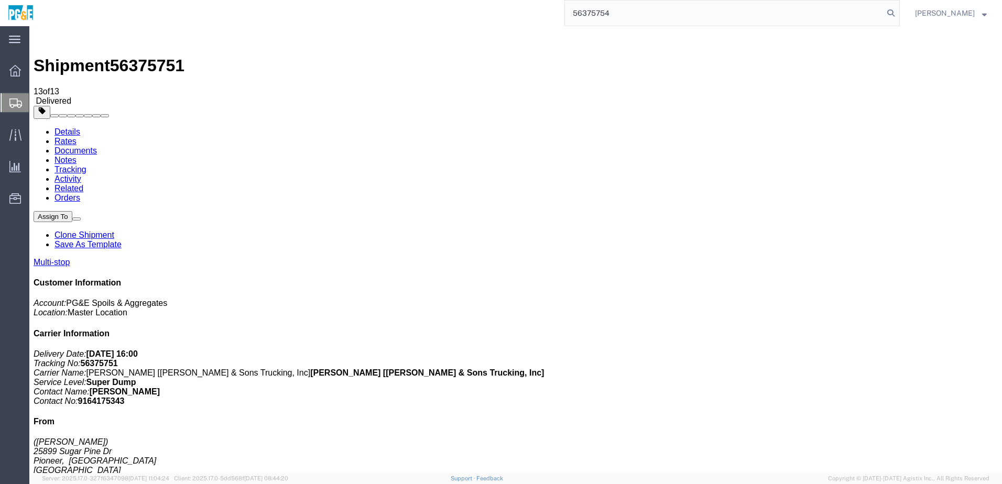
type input "56375754"
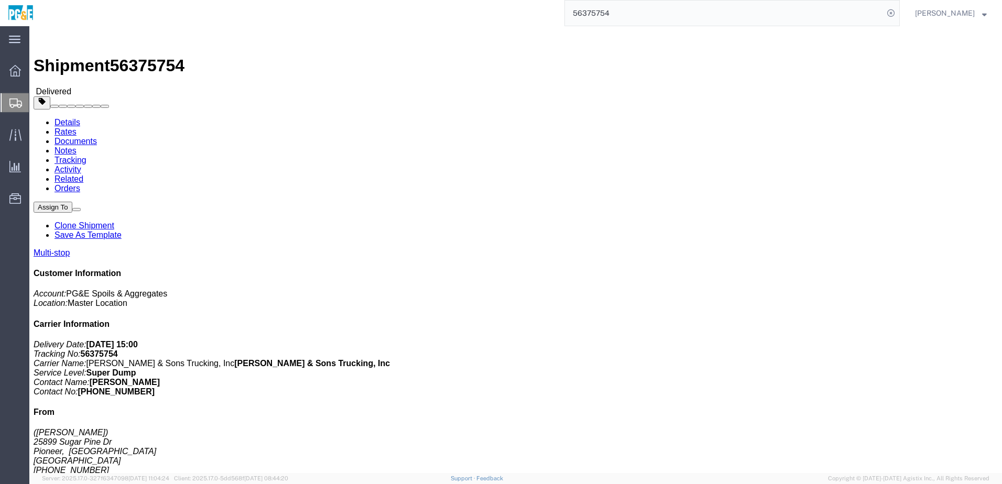
click link "Documents"
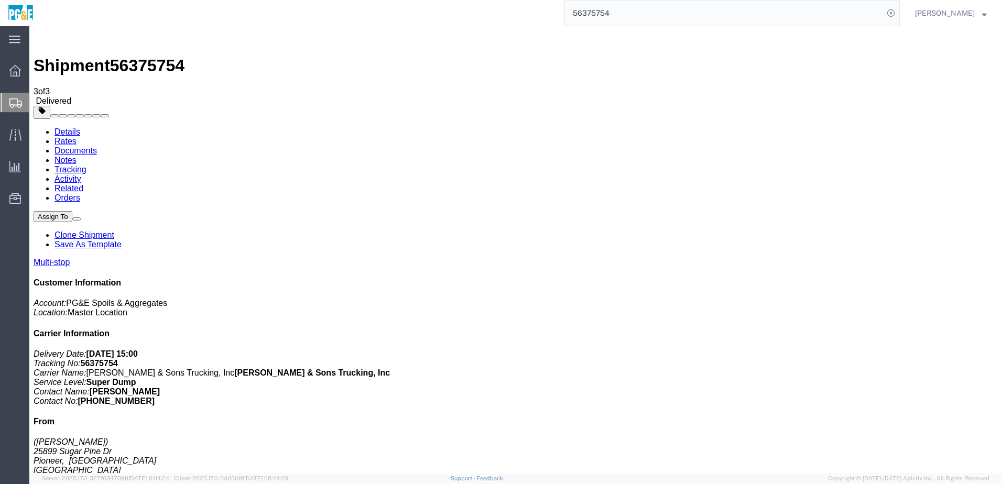
checkbox input "true"
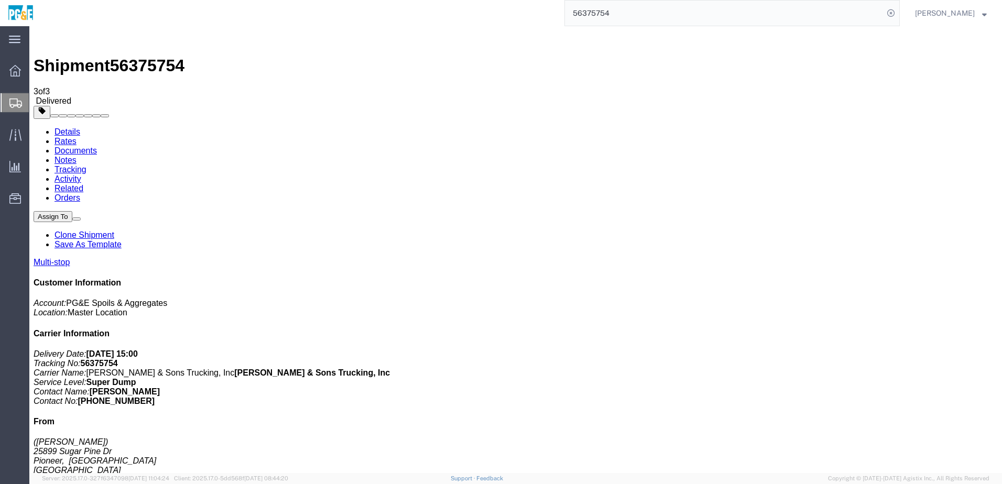
click at [86, 165] on link "Tracking" at bounding box center [71, 169] width 32 height 9
click at [616, 12] on input "56375754" at bounding box center [724, 13] width 319 height 25
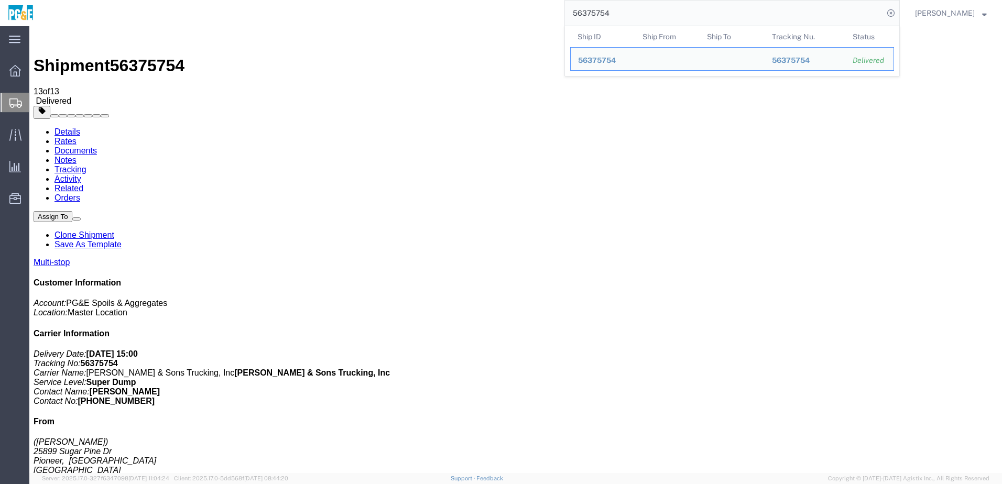
click at [616, 12] on input "56375754" at bounding box center [724, 13] width 319 height 25
paste input "83094"
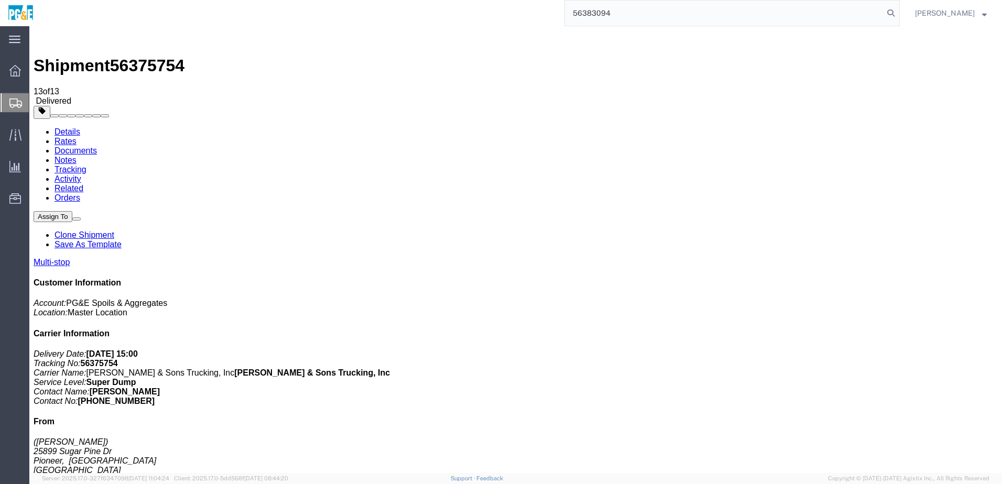
type input "56383094"
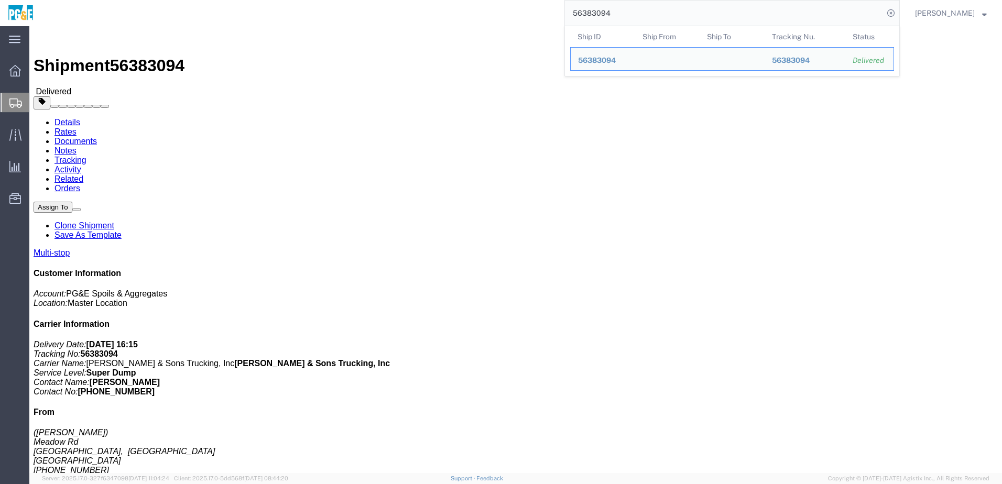
click h4 "Routing & Vehicle Information"
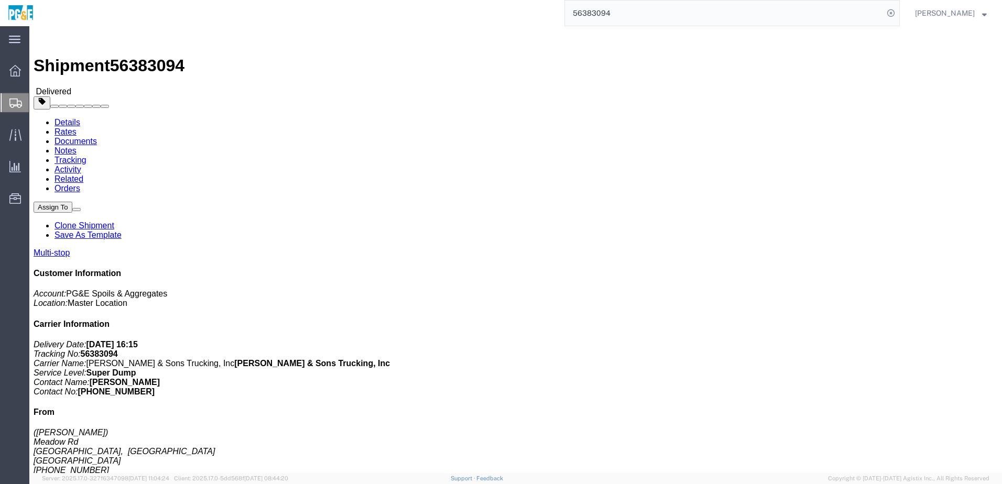
click link "Documents"
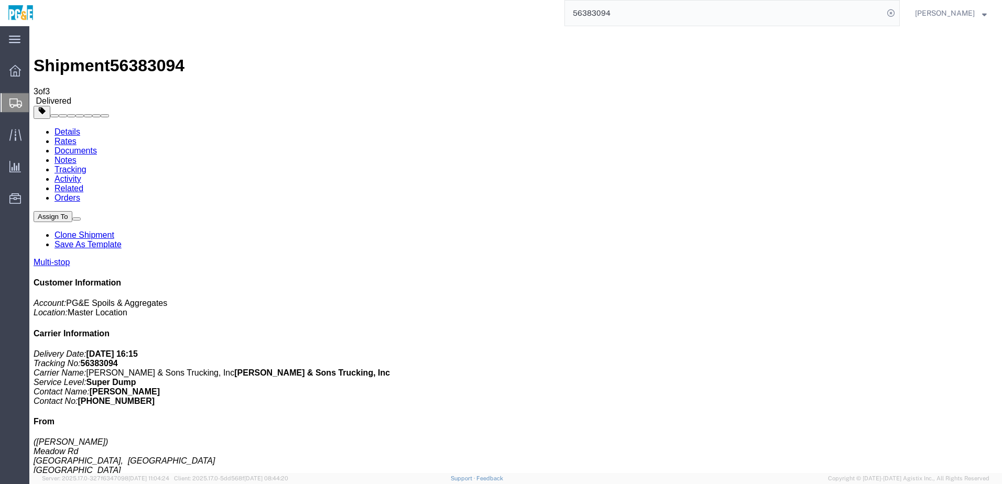
checkbox input "true"
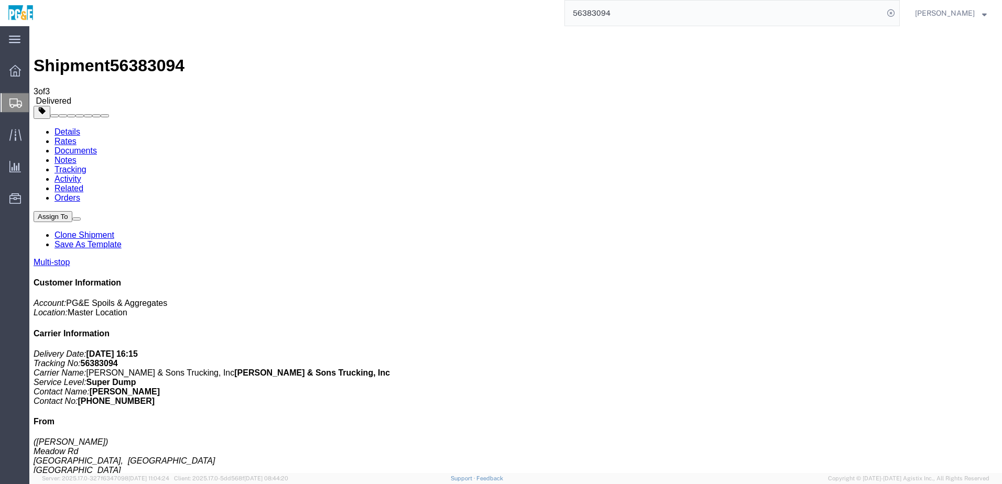
click at [86, 165] on link "Tracking" at bounding box center [71, 169] width 32 height 9
click at [612, 13] on input "56383094" at bounding box center [724, 13] width 319 height 25
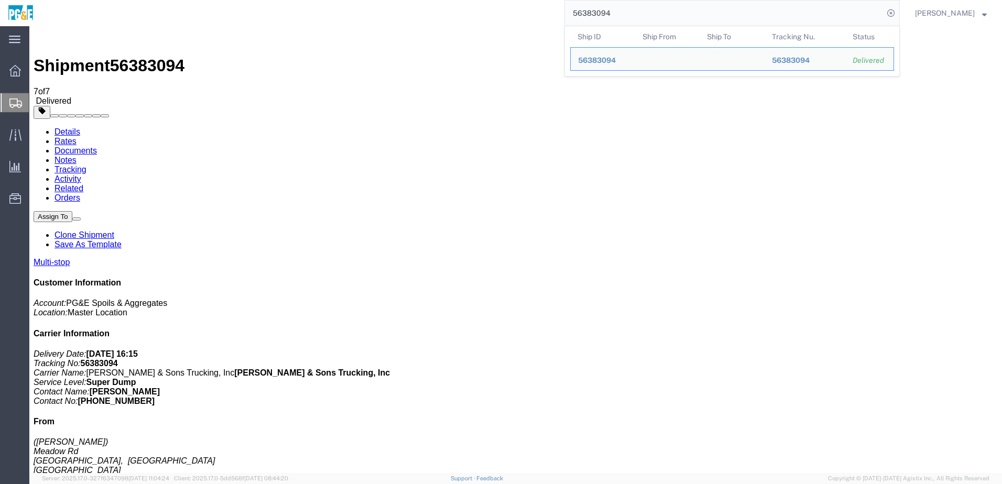
click at [612, 17] on input "56383094" at bounding box center [724, 13] width 319 height 25
paste input "5640"
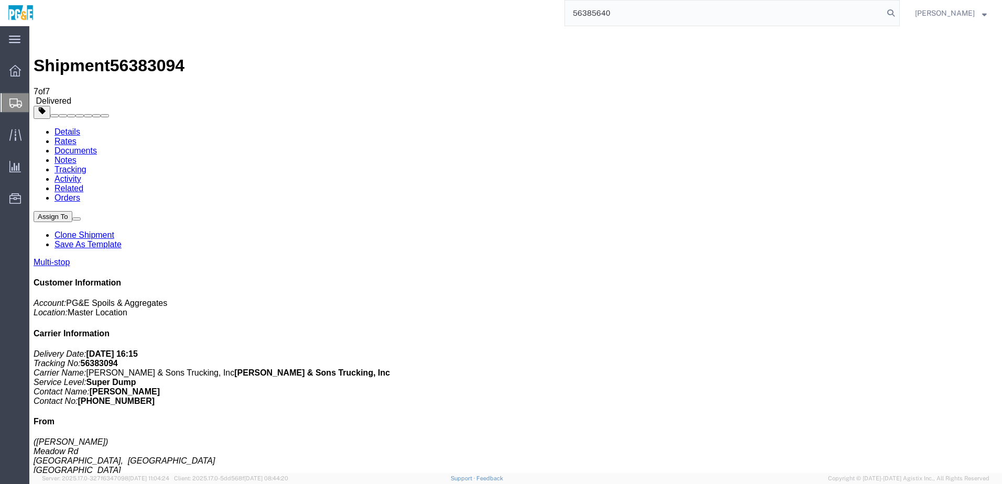
type input "56385640"
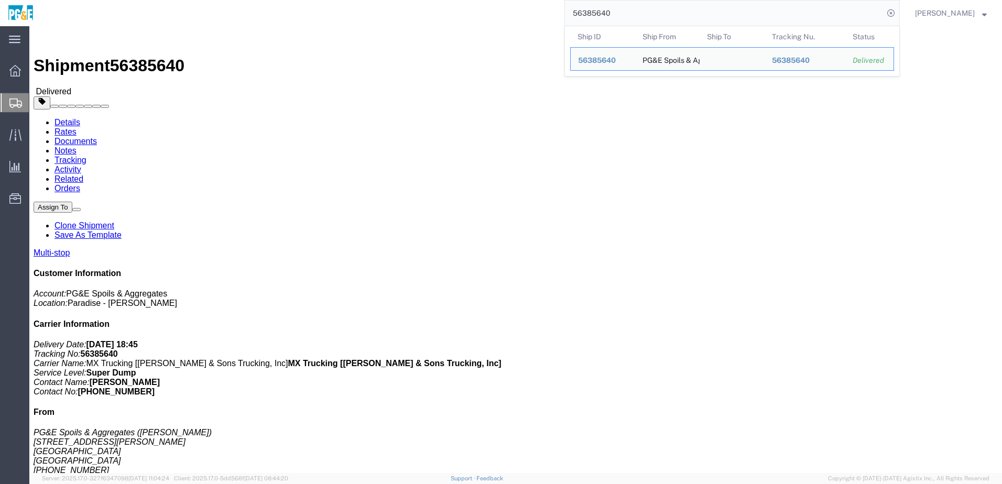
click h4 "Routing & Vehicle Information"
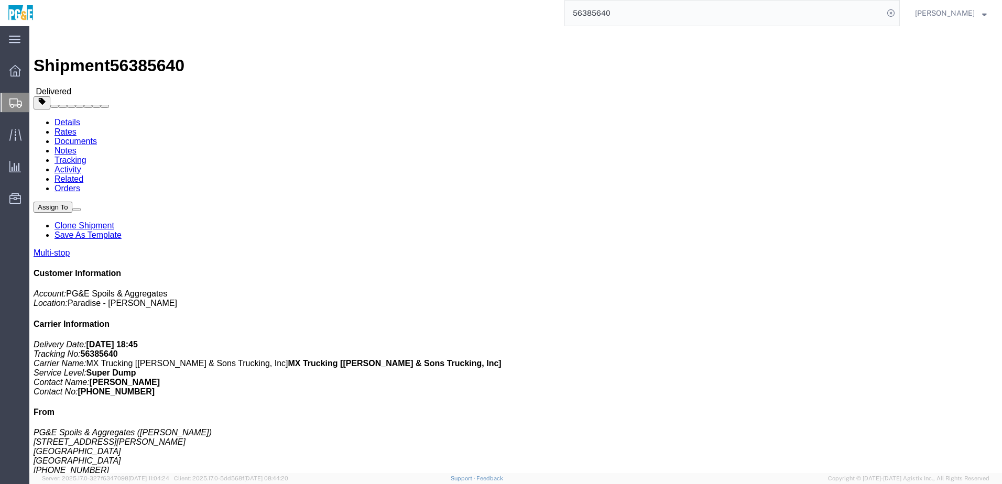
click link "Documents"
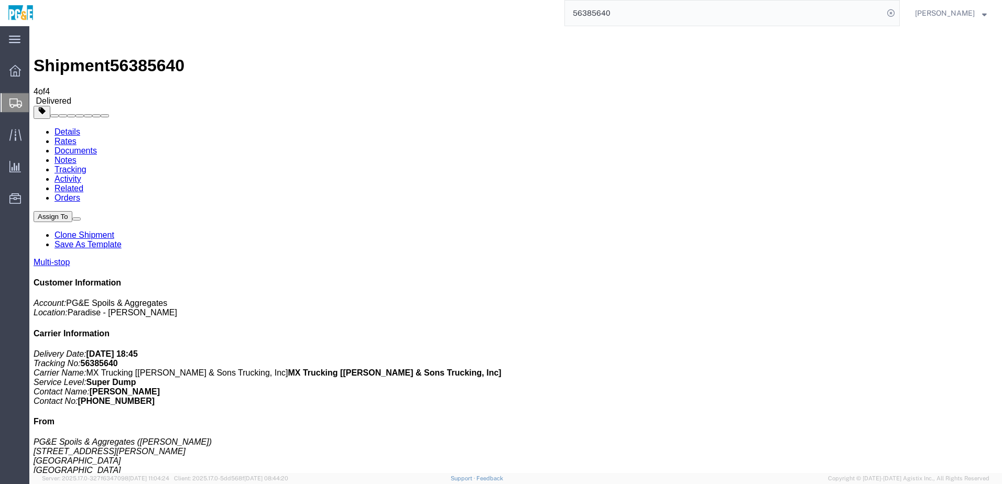
checkbox input "true"
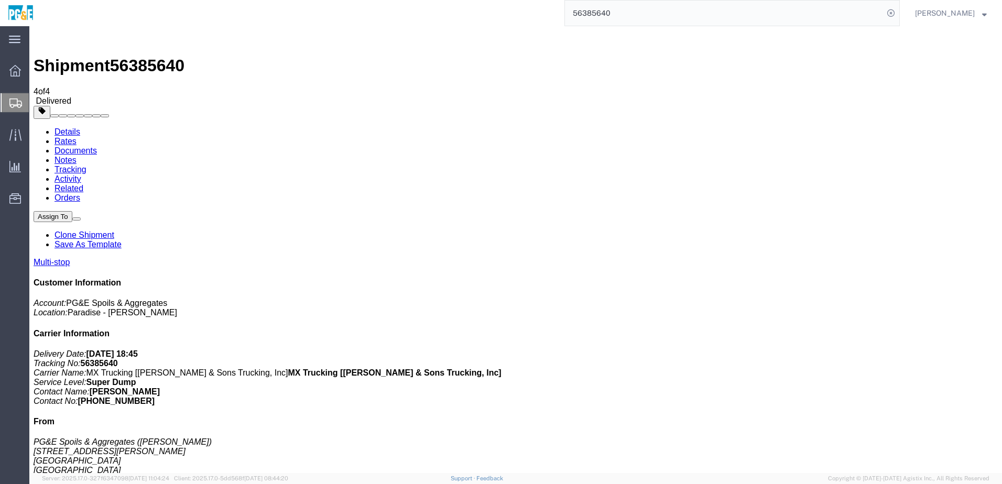
click at [86, 165] on link "Tracking" at bounding box center [71, 169] width 32 height 9
click at [607, 8] on input "56385640" at bounding box center [724, 13] width 319 height 25
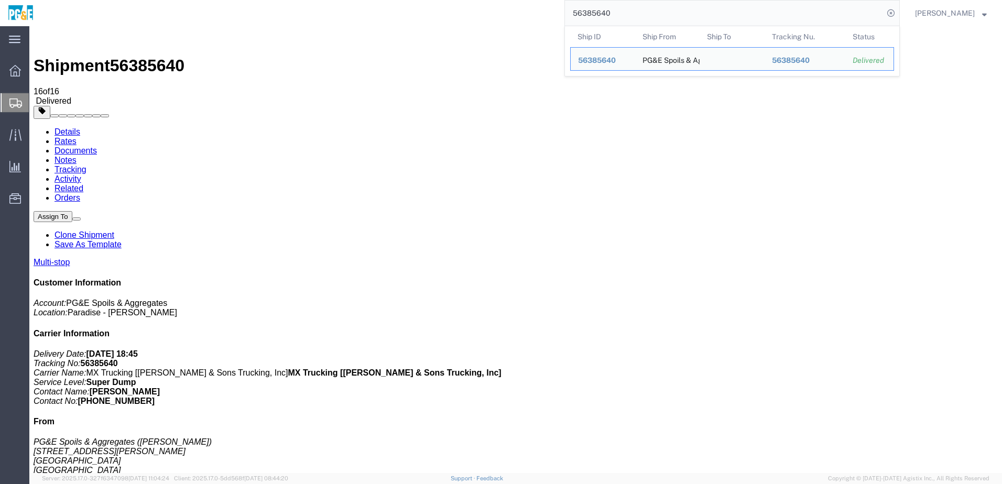
click at [607, 8] on input "56385640" at bounding box center [724, 13] width 319 height 25
paste input "93518"
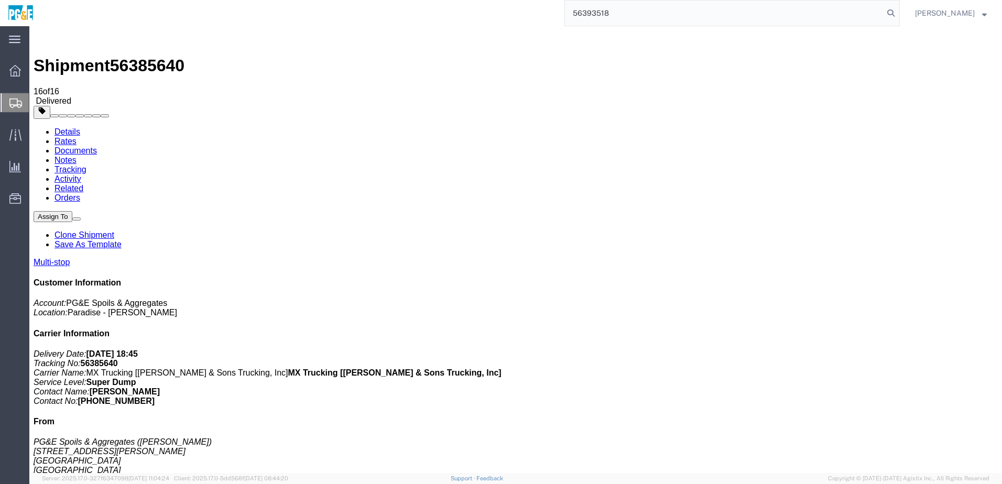
type input "56393518"
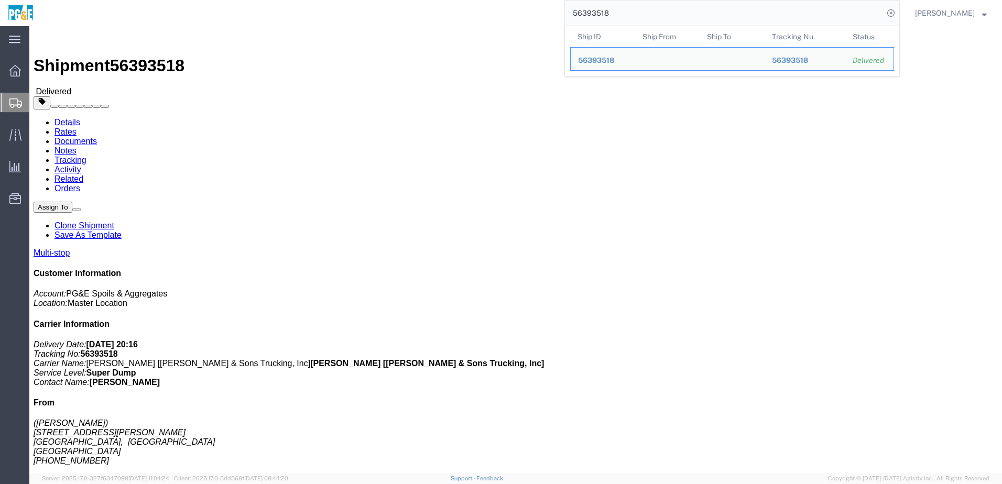
click link "Documents"
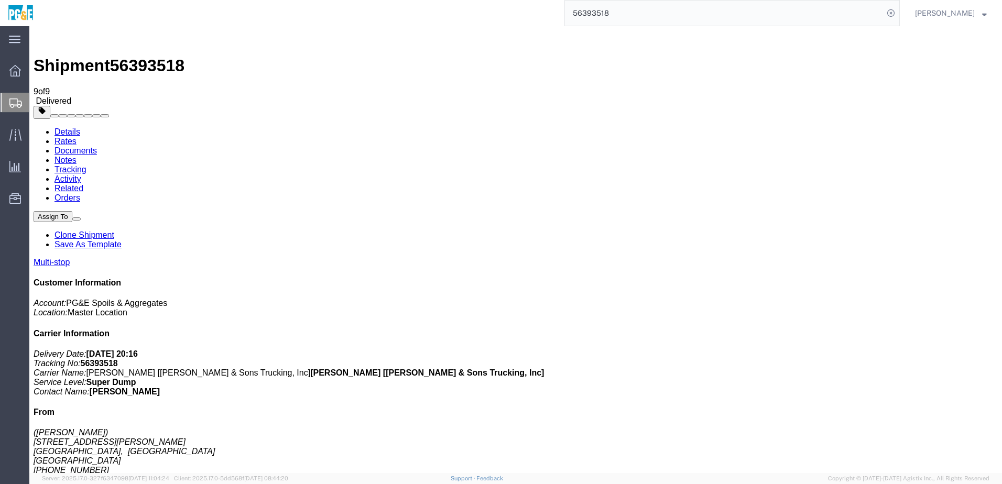
checkbox input "true"
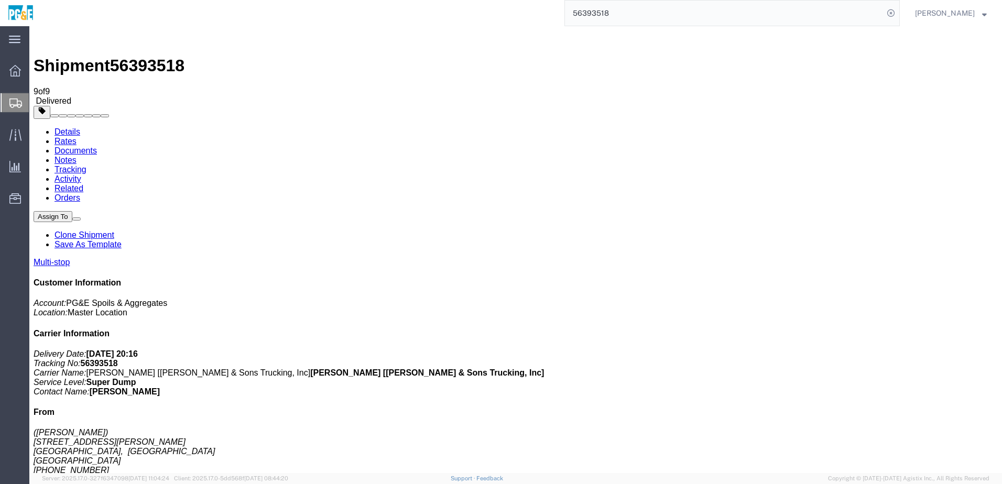
checkbox input "true"
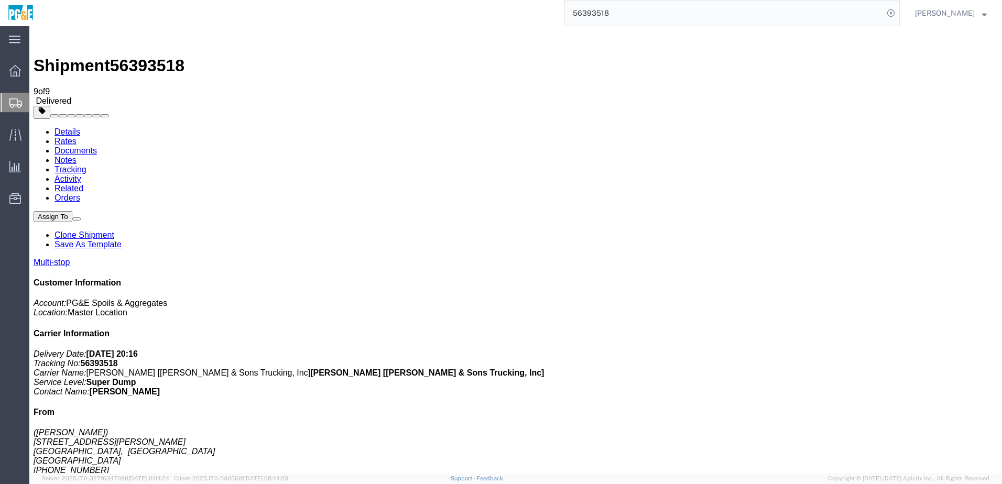
checkbox input "true"
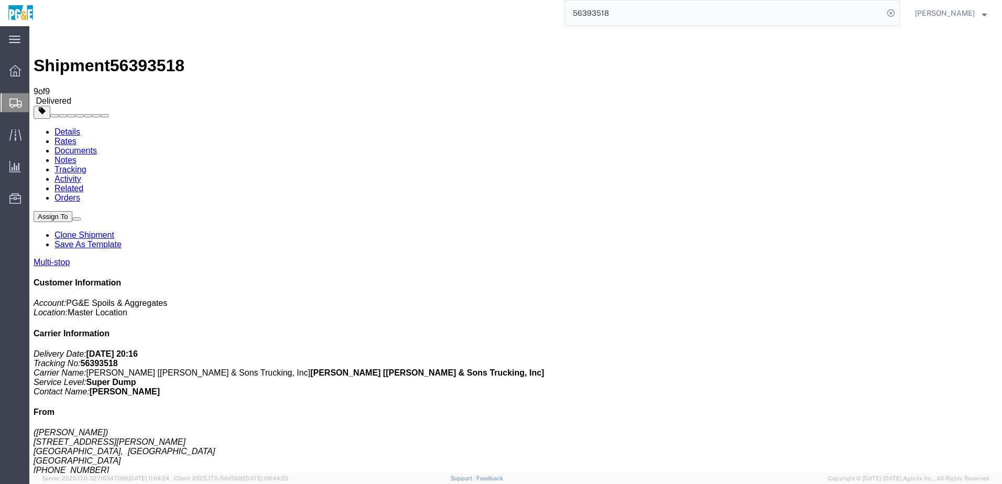
checkbox input "true"
click at [86, 165] on link "Tracking" at bounding box center [71, 169] width 32 height 9
click at [590, 17] on input "56393518" at bounding box center [724, 13] width 319 height 25
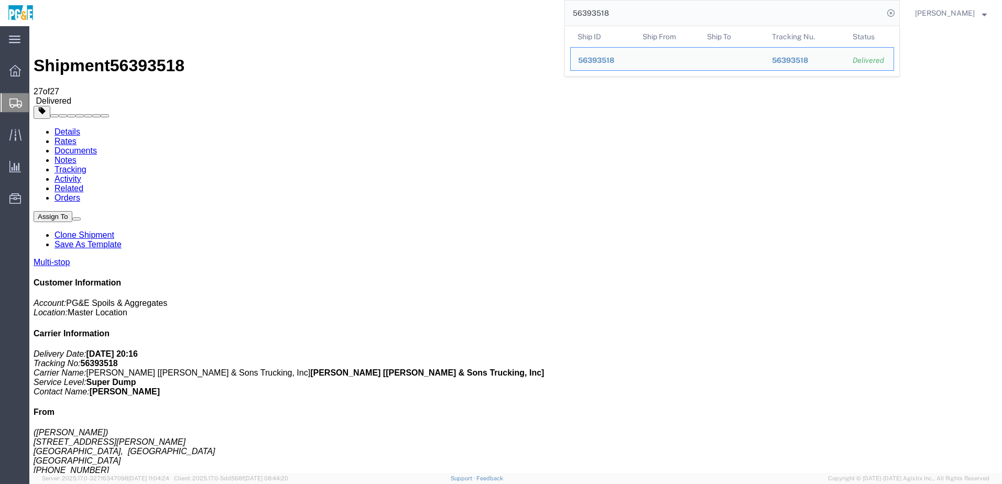
click at [589, 17] on input "56393518" at bounding box center [724, 13] width 319 height 25
paste input "53"
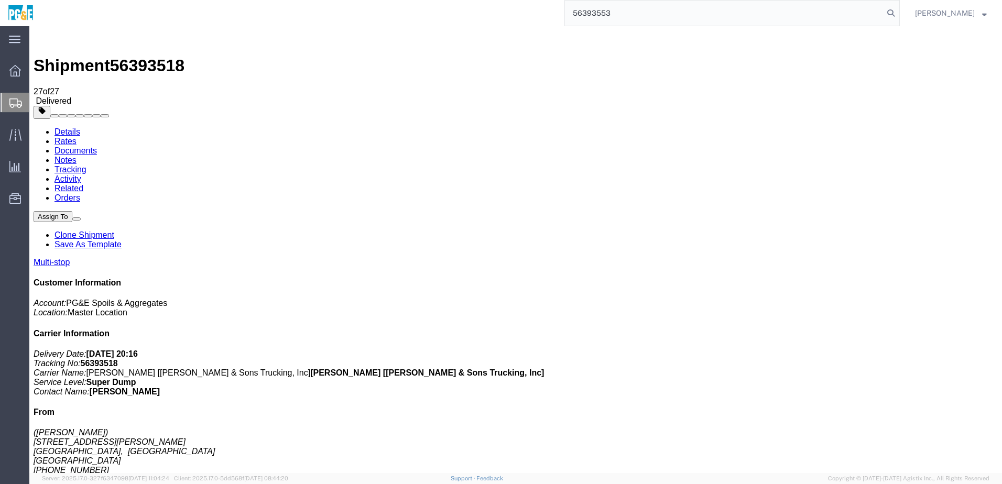
type input "56393553"
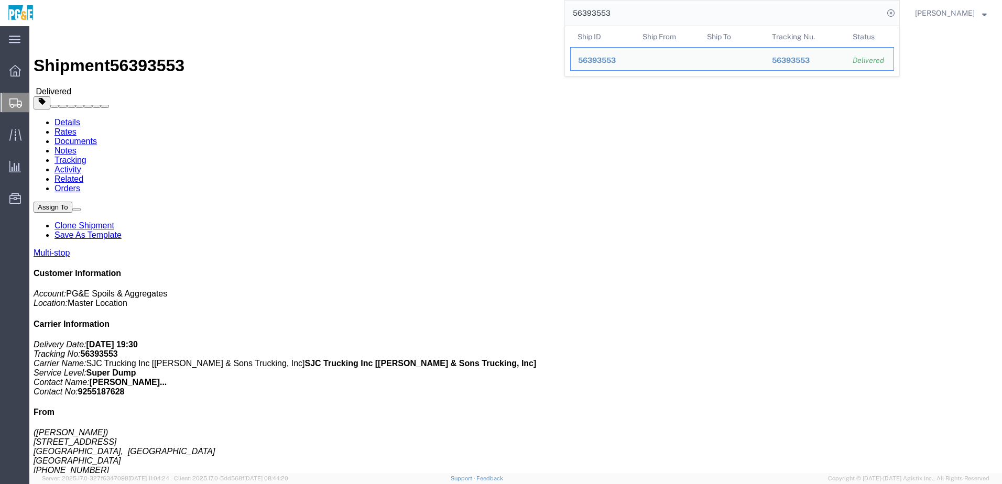
drag, startPoint x: 112, startPoint y: 42, endPoint x: 119, endPoint y: 38, distance: 8.0
click link "Documents"
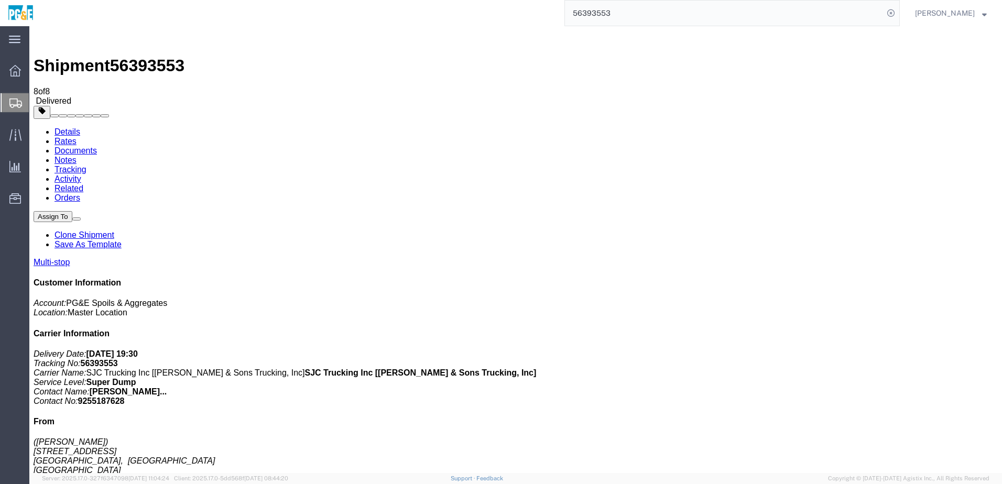
checkbox input "true"
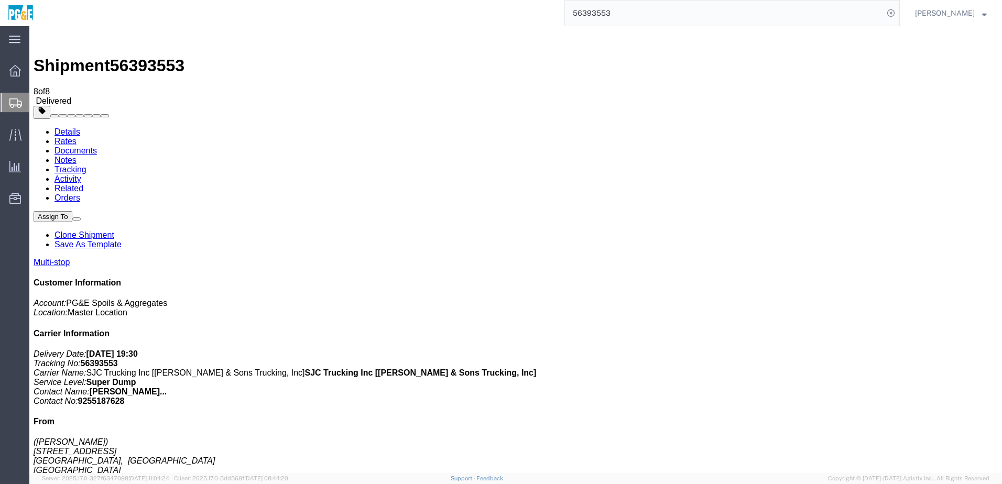
checkbox input "true"
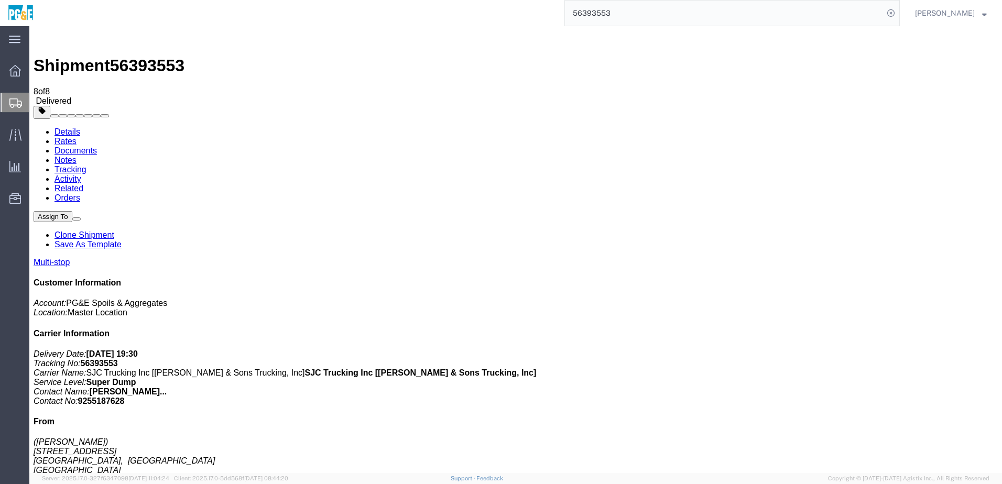
checkbox input "true"
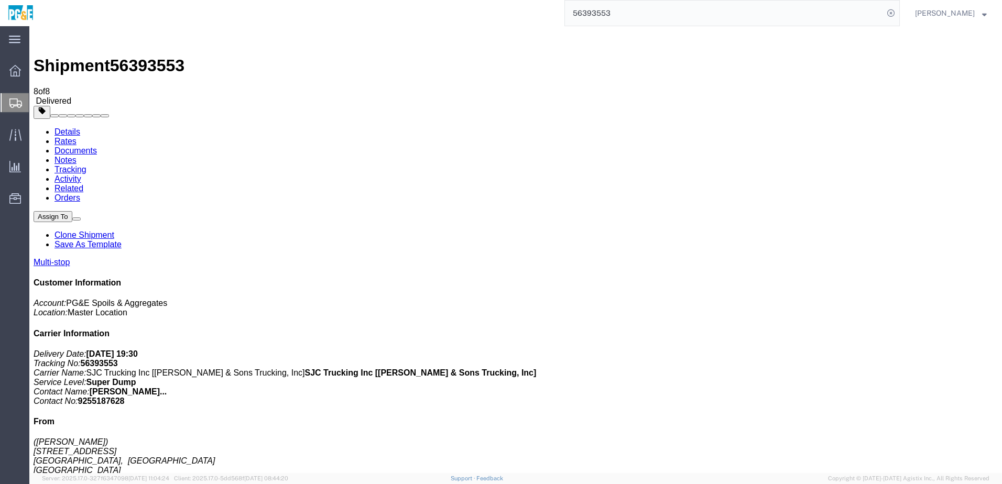
checkbox input "true"
click at [86, 165] on link "Tracking" at bounding box center [71, 169] width 32 height 9
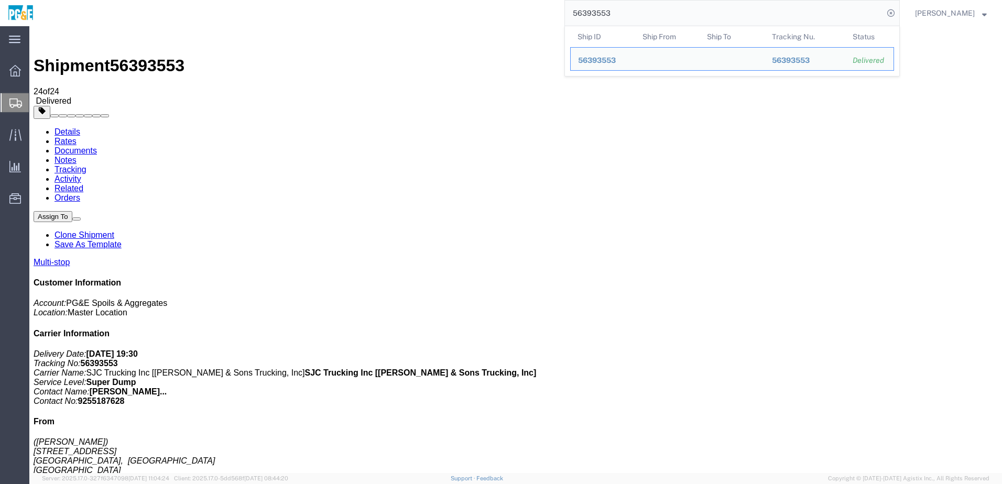
click at [603, 17] on input "56393553" at bounding box center [724, 13] width 319 height 25
paste input "5"
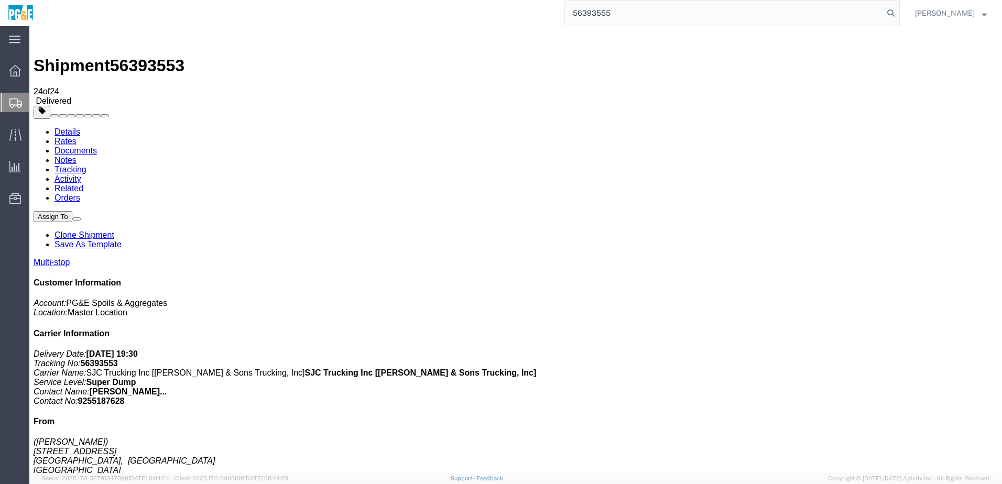
type input "56393555"
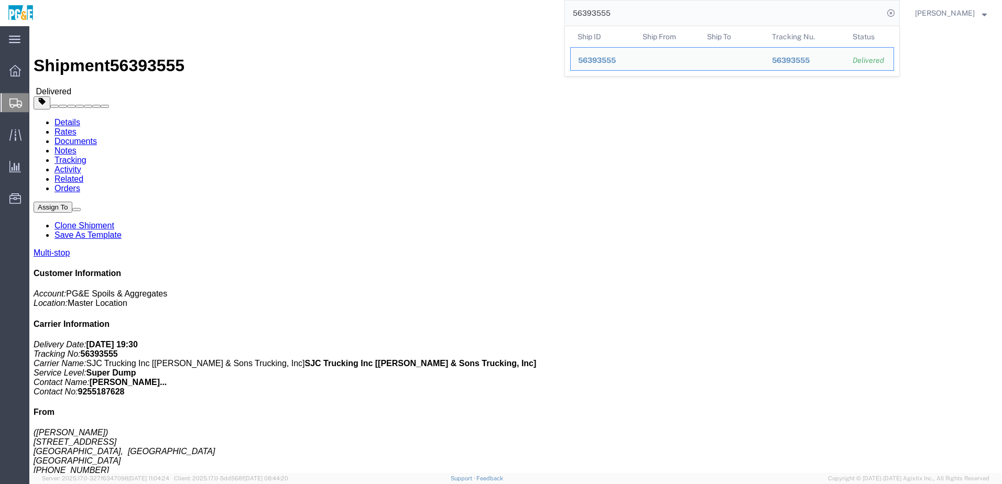
click div "Ship From ([PERSON_NAME]) [STREET_ADDRESS] [PHONE_NUMBER] Ship To [STREET_ADDRE…"
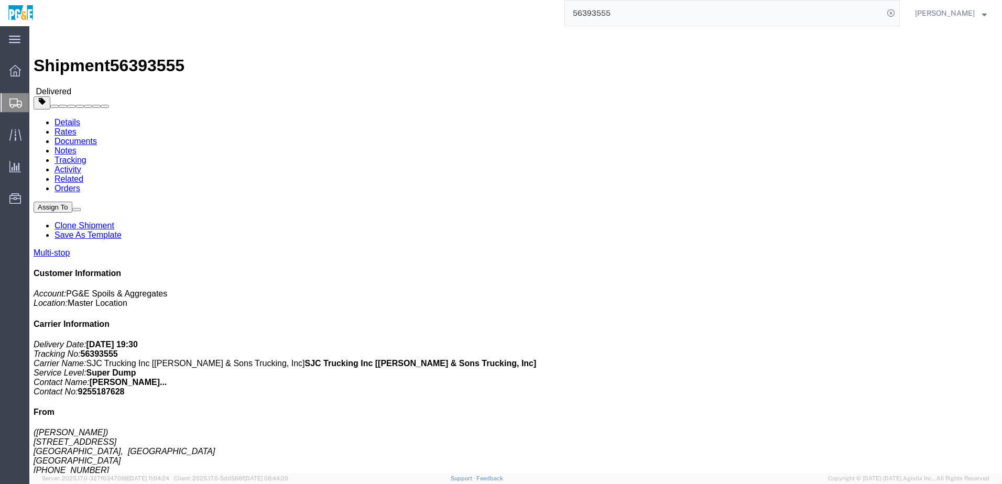
click link "Documents"
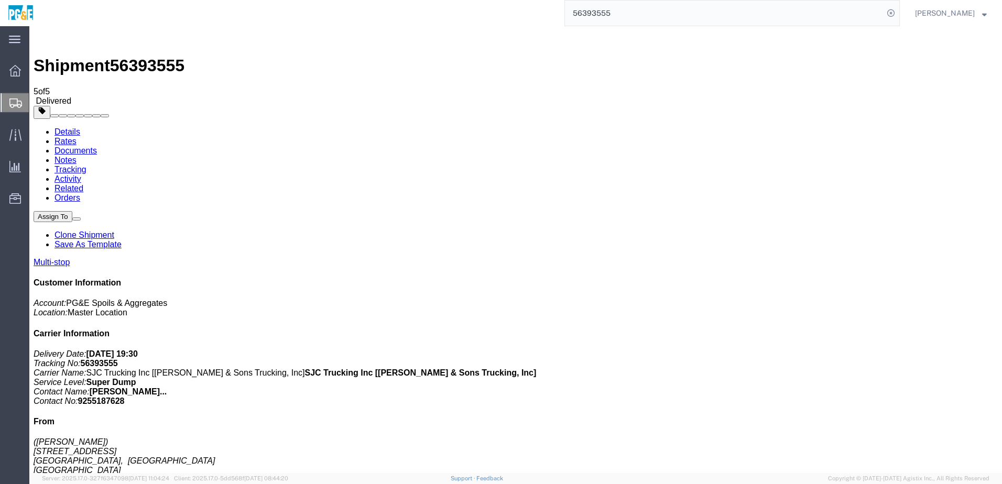
checkbox input "true"
drag, startPoint x: 42, startPoint y: 165, endPoint x: 44, endPoint y: 149, distance: 16.4
checkbox input "true"
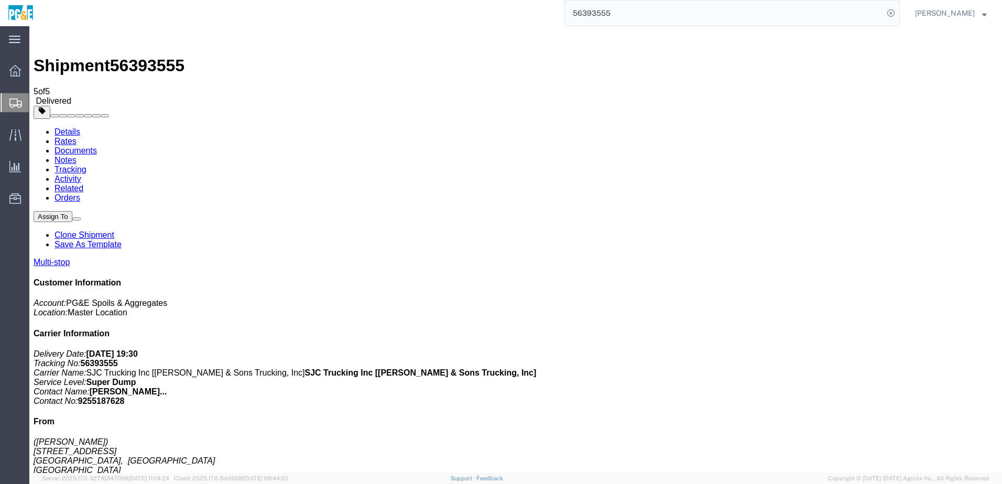
checkbox input "true"
click at [86, 165] on link "Tracking" at bounding box center [71, 169] width 32 height 9
click at [611, 16] on input "56393555" at bounding box center [724, 13] width 319 height 25
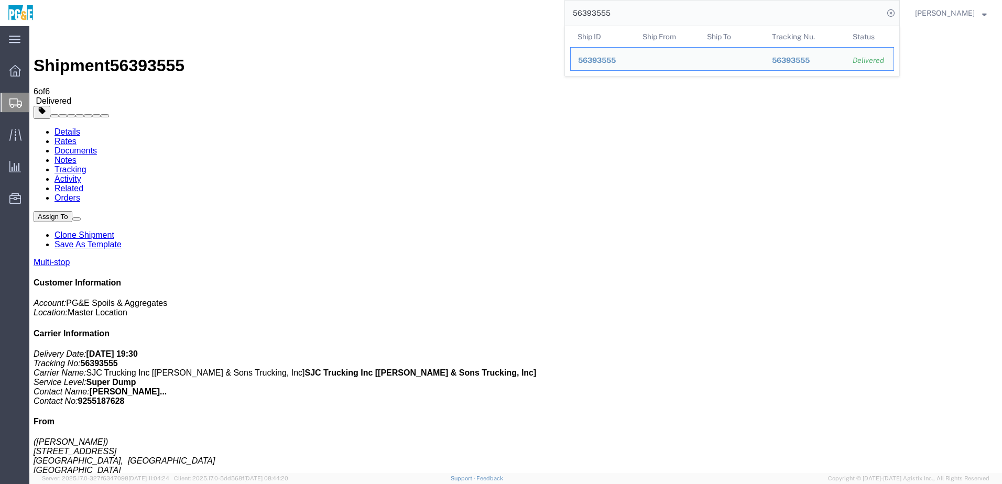
click at [611, 16] on input "56393555" at bounding box center [724, 13] width 319 height 25
paste input "6"
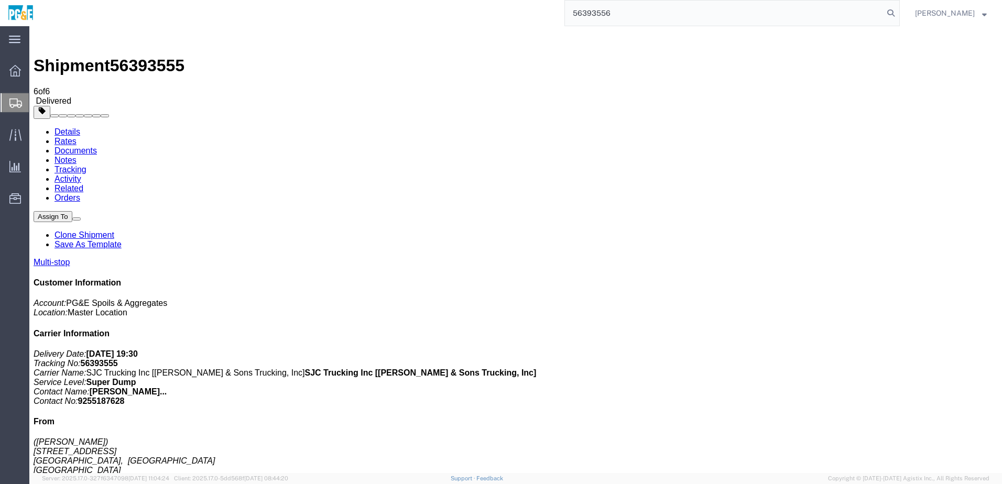
type input "56393556"
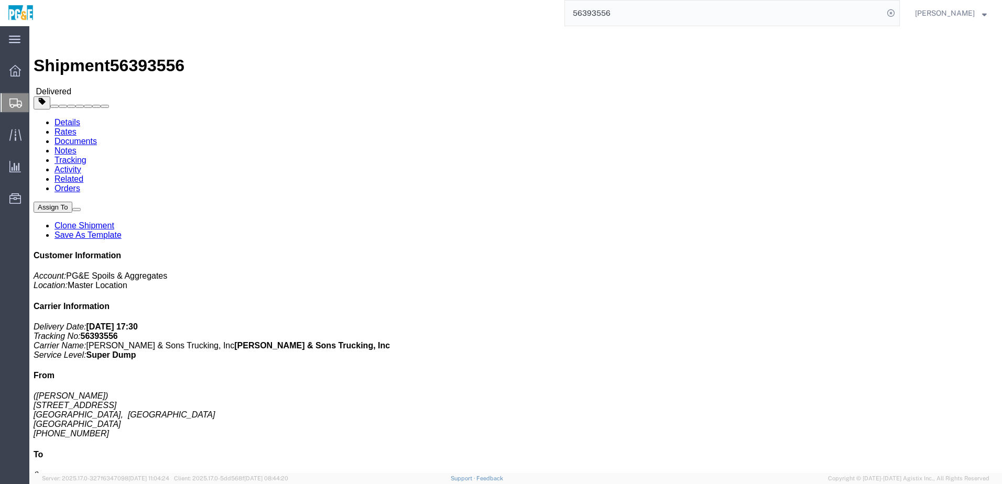
click link "Documents"
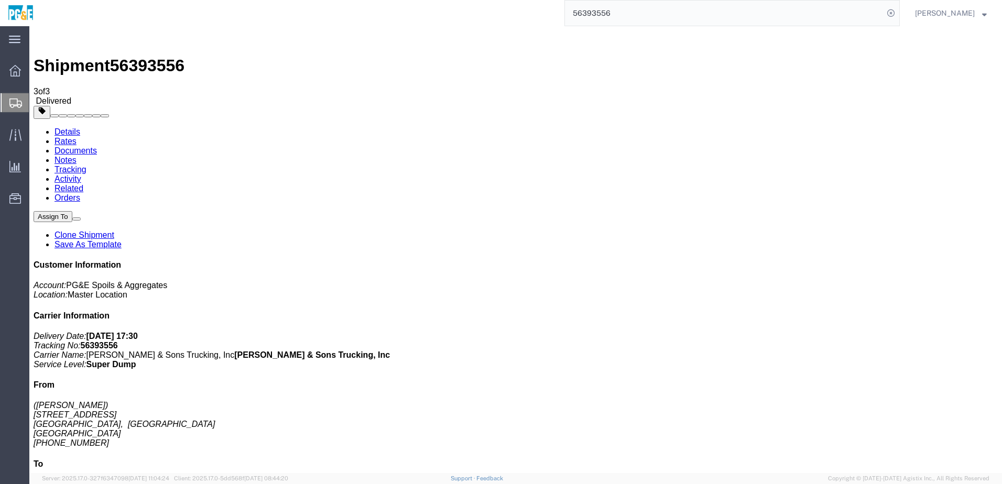
drag, startPoint x: 44, startPoint y: 164, endPoint x: 45, endPoint y: 154, distance: 10.5
checkbox input "true"
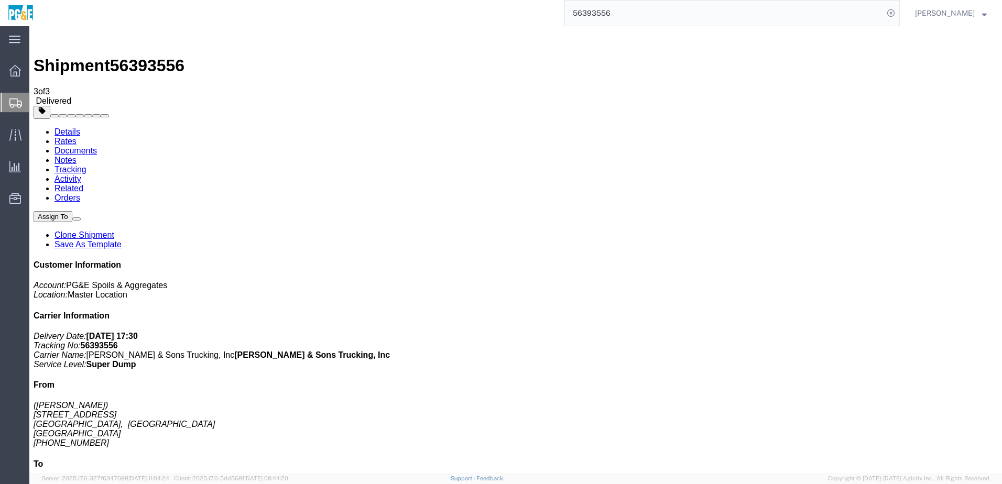
click at [86, 165] on link "Tracking" at bounding box center [71, 169] width 32 height 9
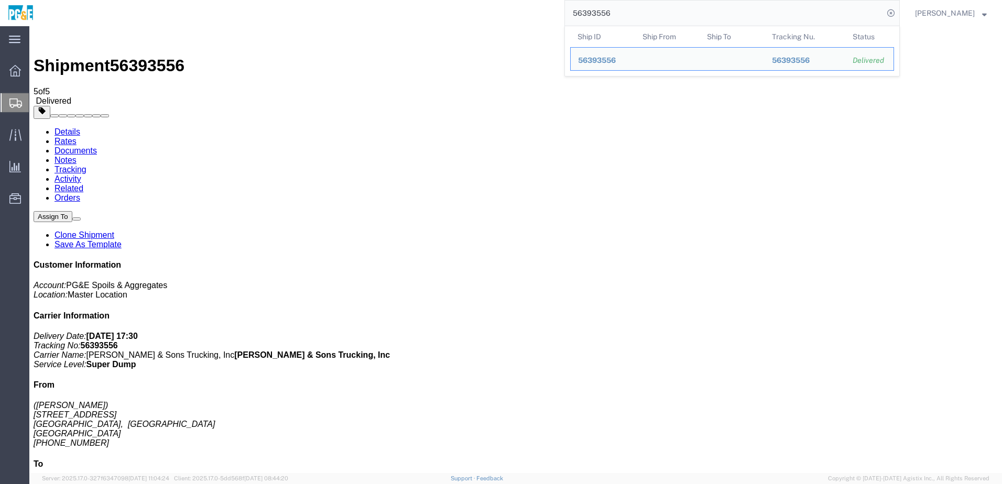
click at [618, 16] on input "56393556" at bounding box center [724, 13] width 319 height 25
paste input "70"
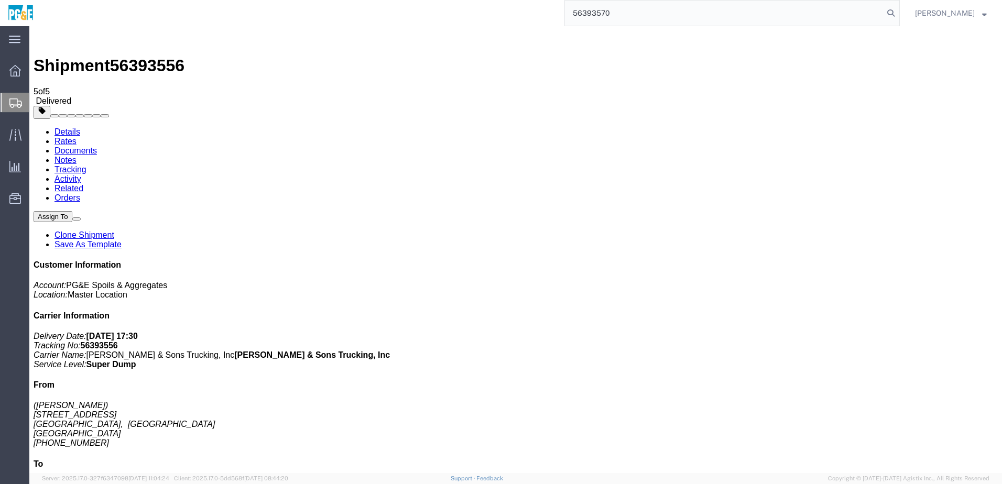
type input "56393570"
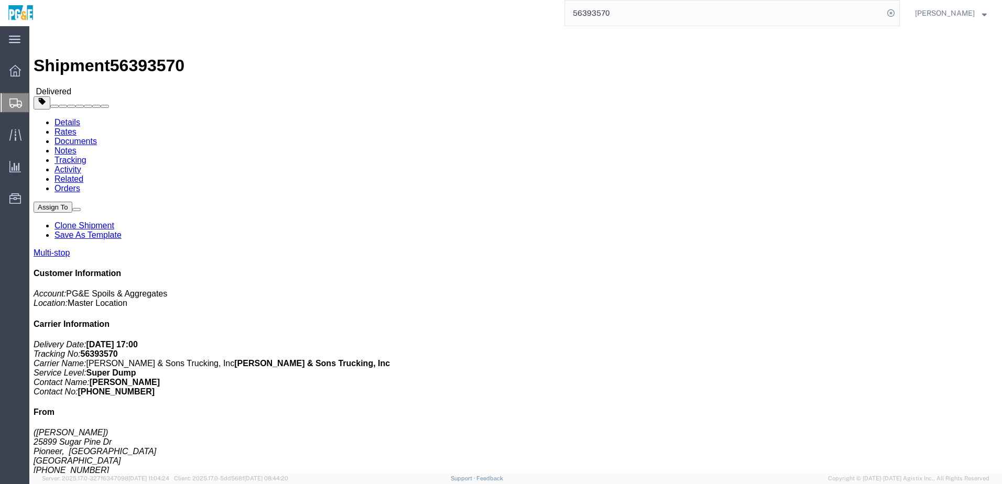
drag, startPoint x: 124, startPoint y: 42, endPoint x: 125, endPoint y: 33, distance: 9.5
click link "Documents"
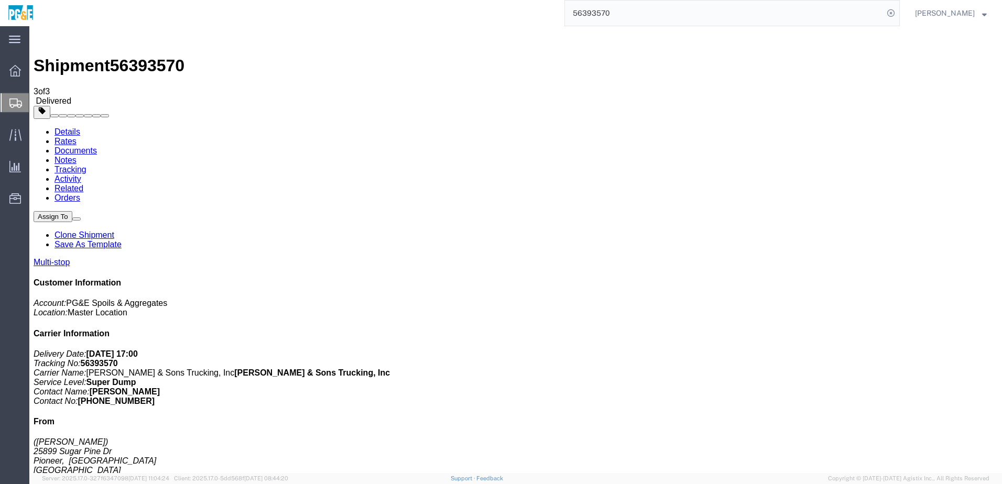
checkbox input "true"
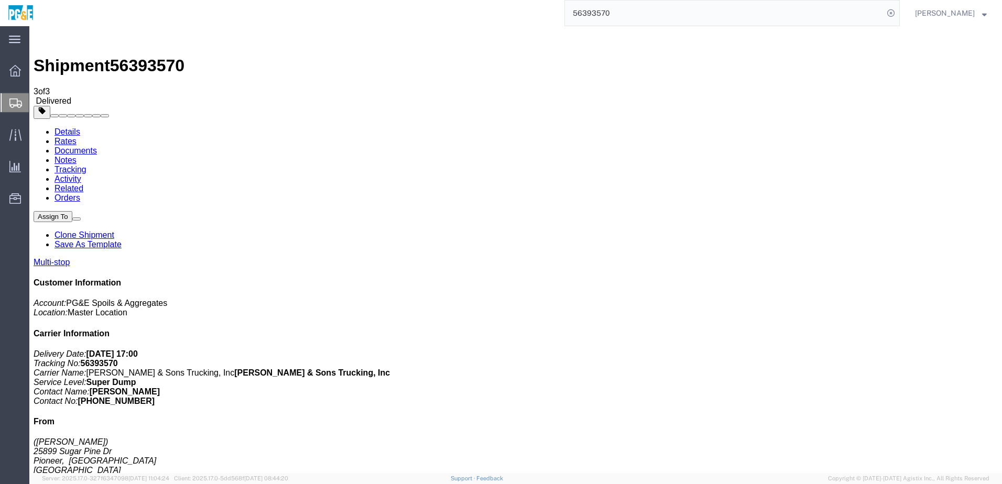
click at [598, 13] on input "56393570" at bounding box center [724, 13] width 319 height 25
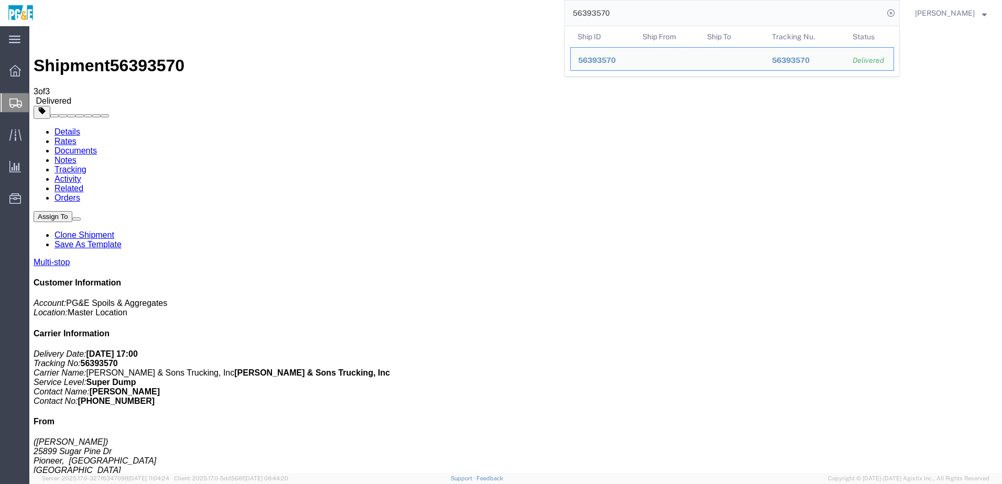
click at [598, 13] on input "56393570" at bounding box center [724, 13] width 319 height 25
paste input "2"
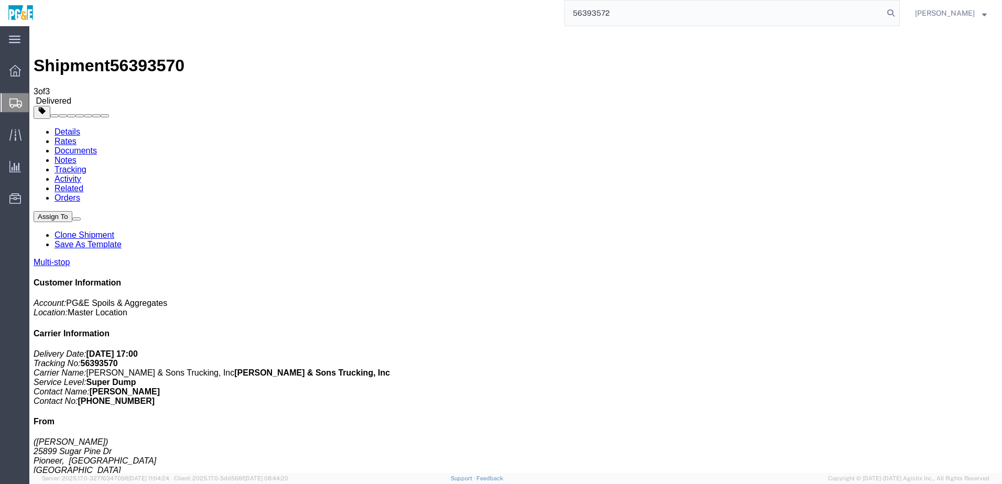
type input "56393572"
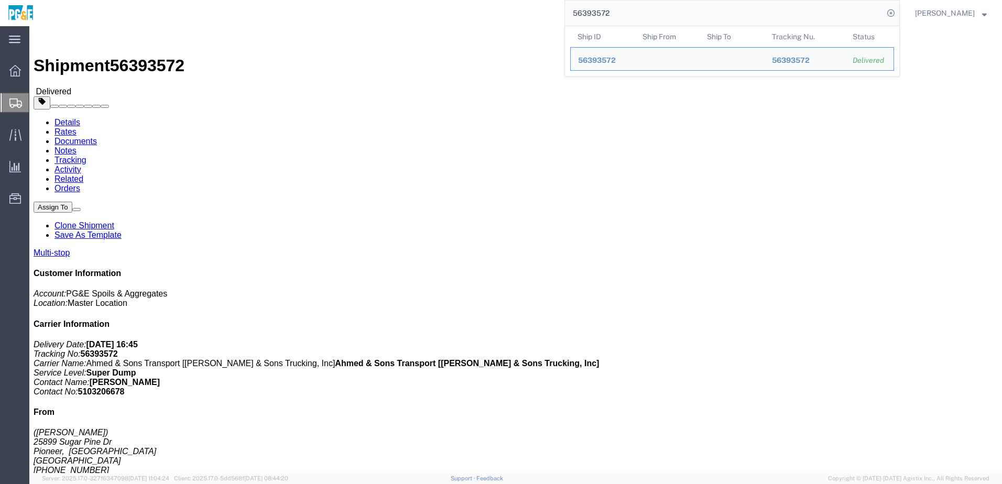
click link "Documents"
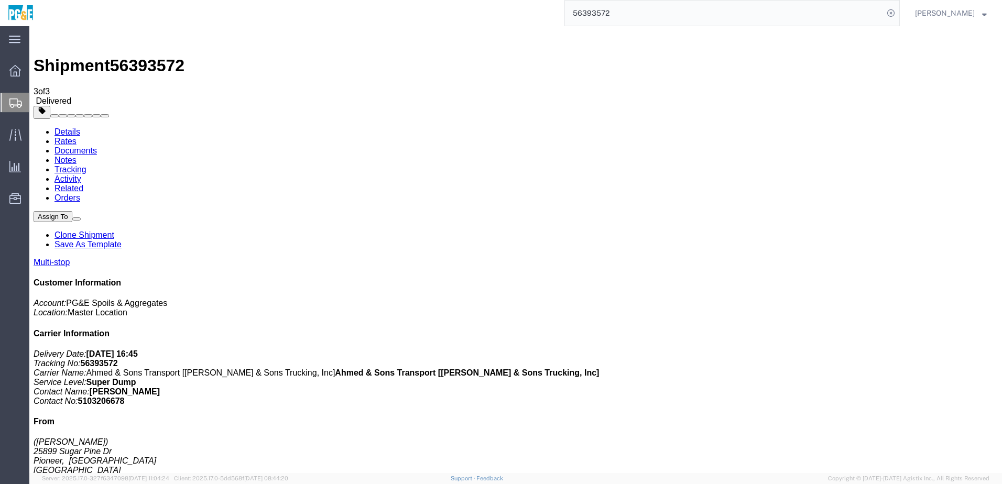
checkbox input "true"
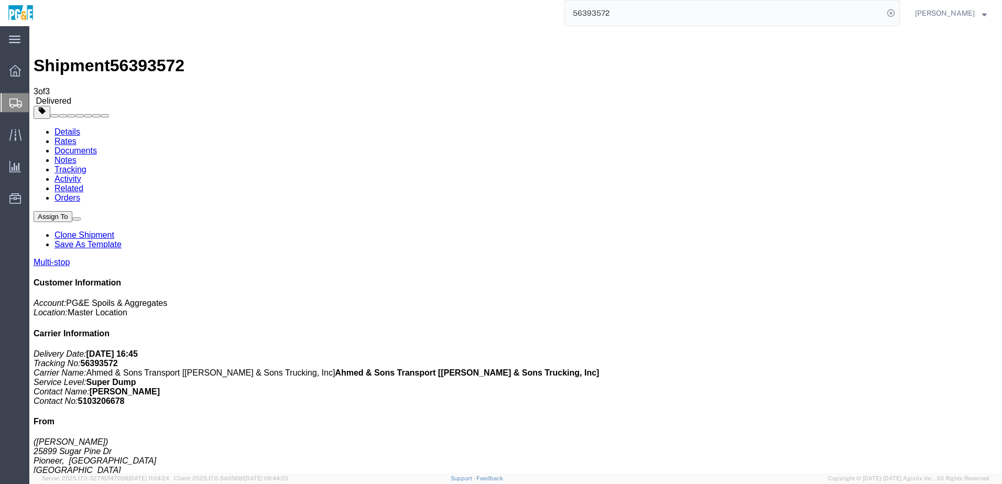
click at [86, 165] on link "Tracking" at bounding box center [71, 169] width 32 height 9
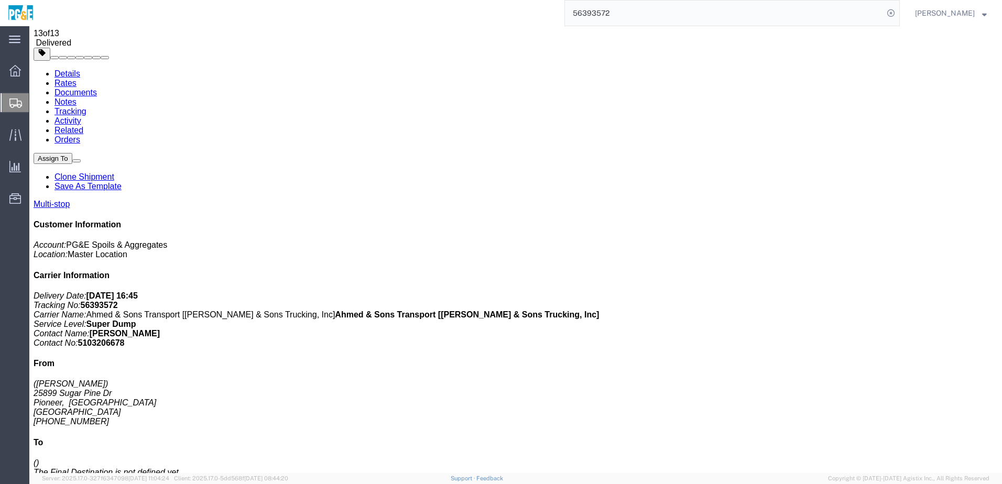
scroll to position [121, 0]
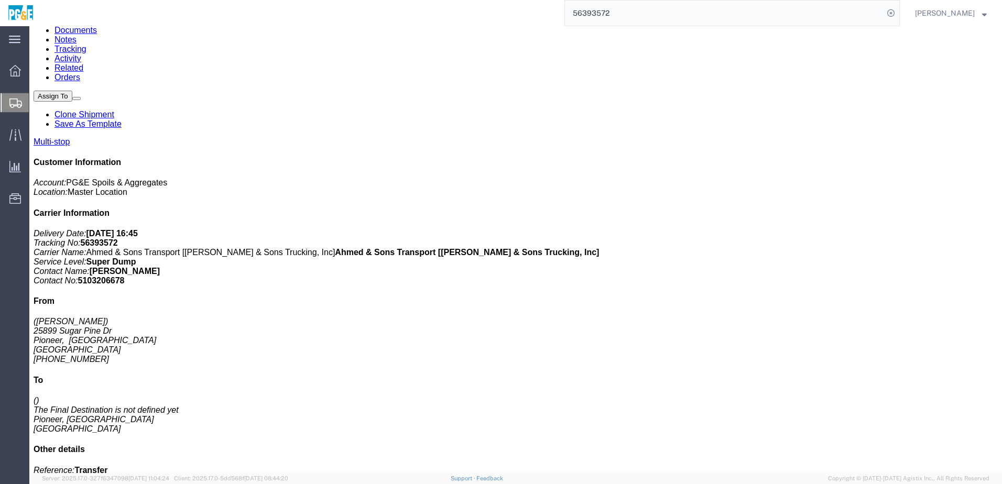
click at [597, 15] on input "56393572" at bounding box center [724, 13] width 319 height 25
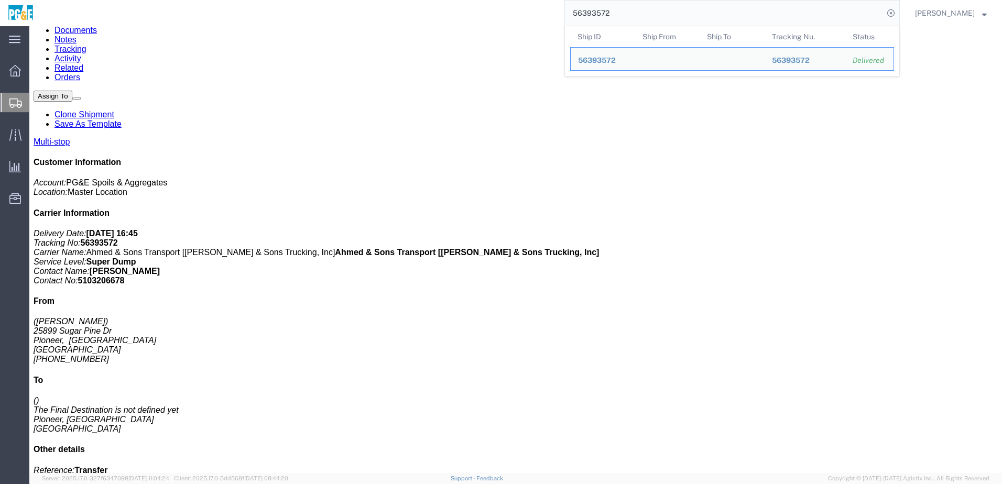
click at [597, 15] on input "56393572" at bounding box center [724, 13] width 319 height 25
paste input "4"
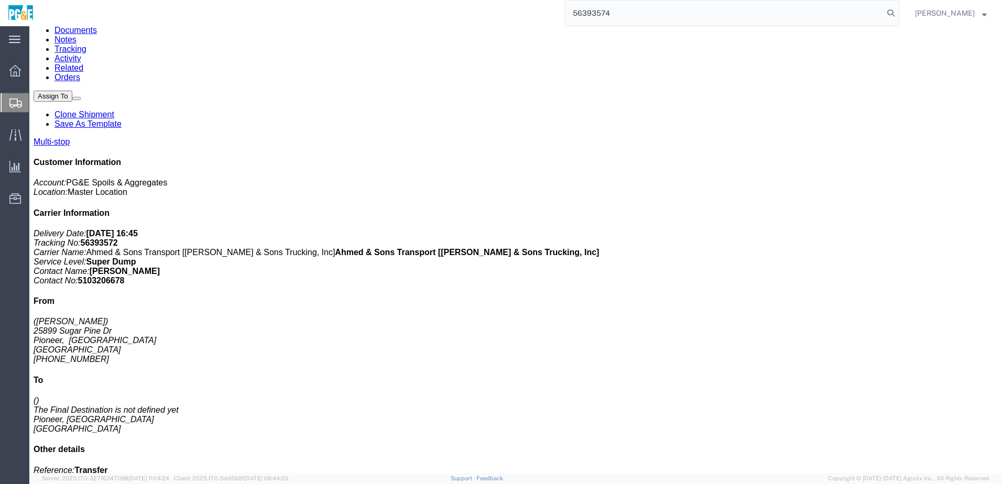
type input "56393574"
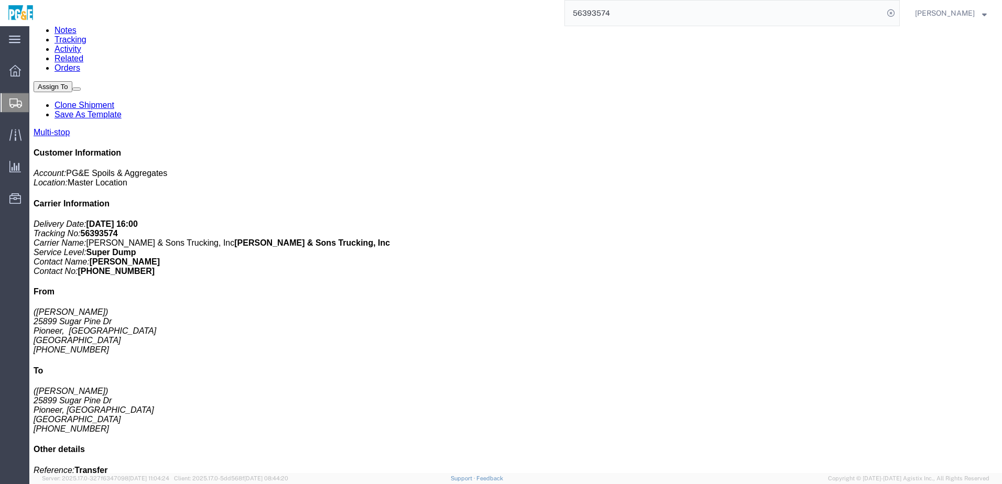
click div "Leg 1 - Truckload Vehicle 1: Super Dump Number of trucks: 1"
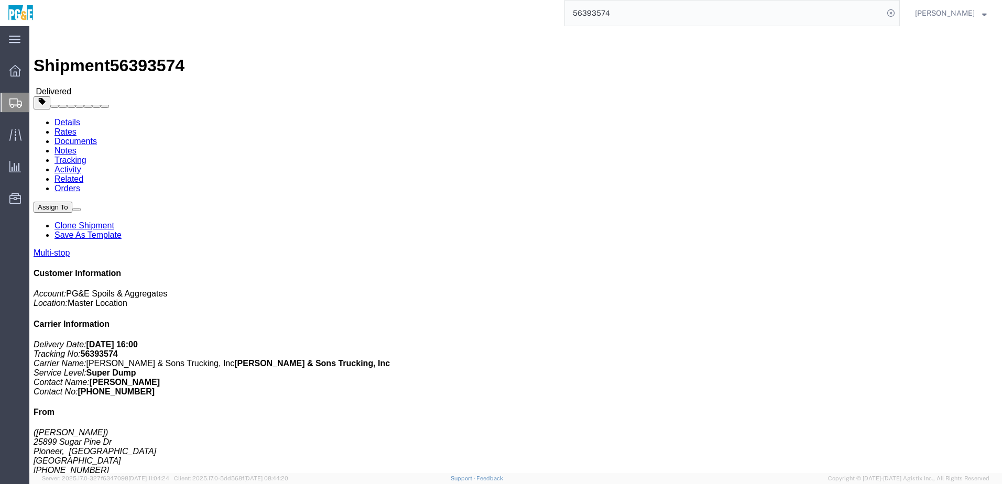
click link "Documents"
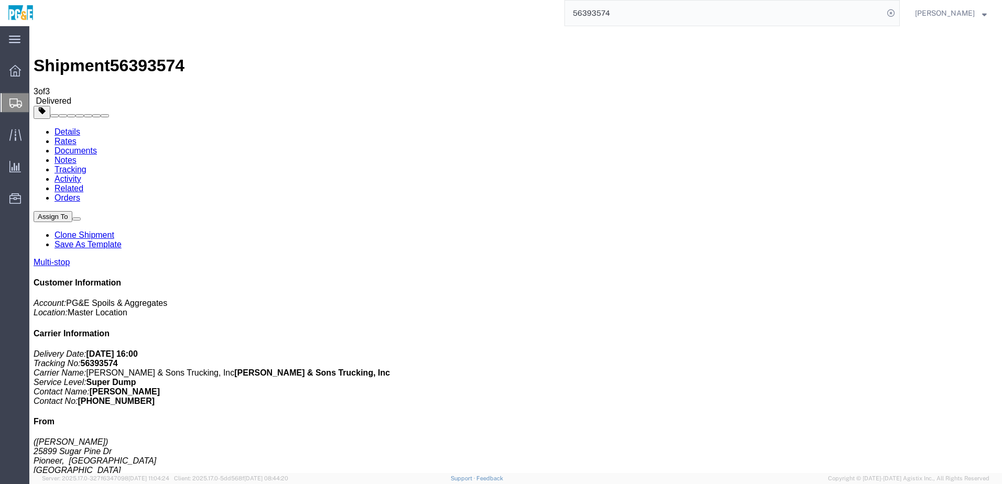
checkbox input "true"
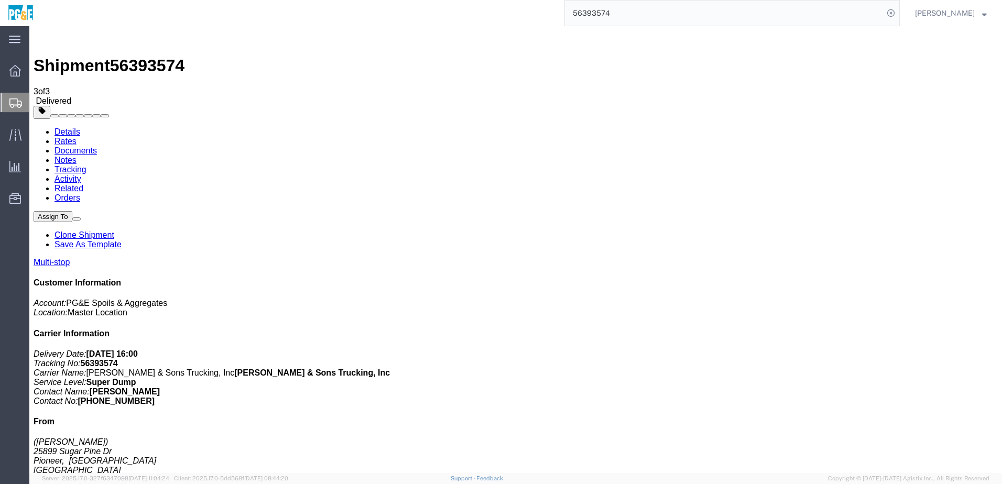
click at [86, 165] on link "Tracking" at bounding box center [71, 169] width 32 height 9
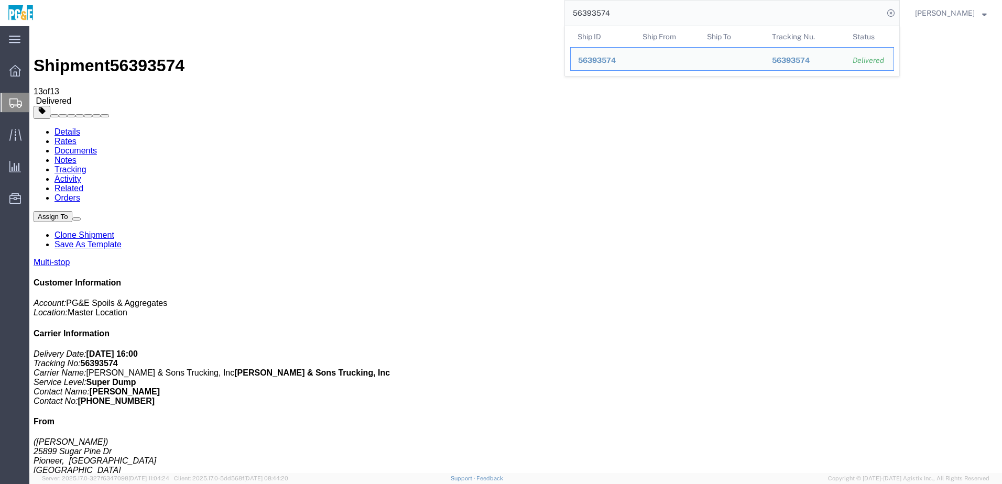
click at [600, 13] on input "56393574" at bounding box center [724, 13] width 319 height 25
paste input "91"
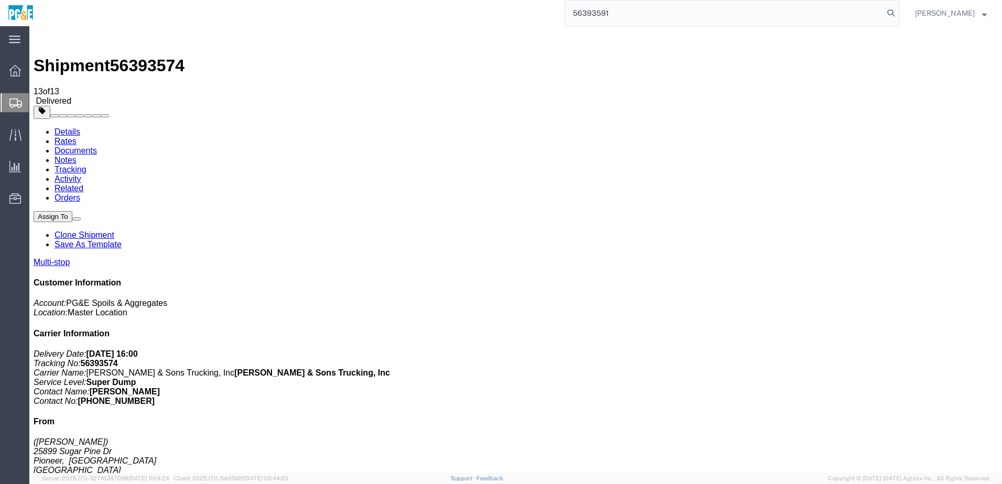
type input "56393591"
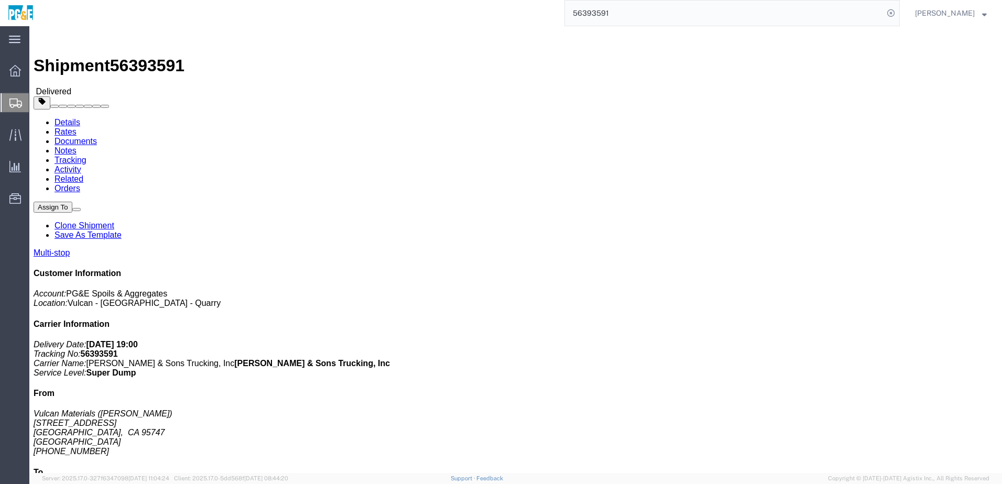
click link "Documents"
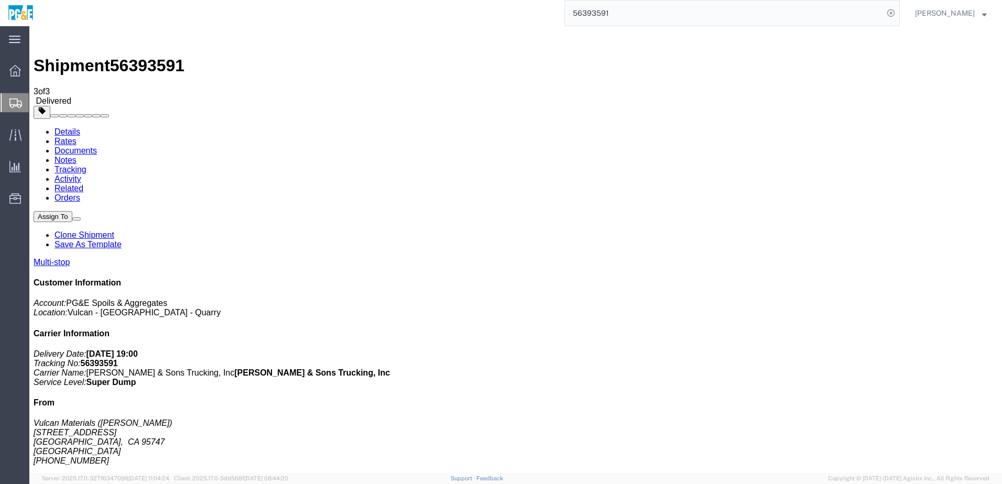
checkbox input "true"
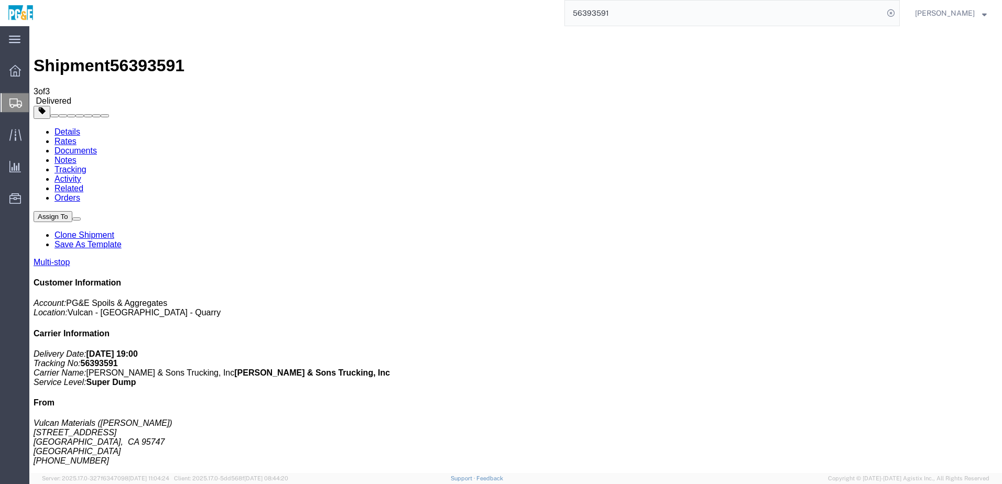
click at [86, 165] on link "Tracking" at bounding box center [71, 169] width 32 height 9
click at [64, 127] on link "Details" at bounding box center [68, 131] width 26 height 9
drag, startPoint x: 165, startPoint y: 273, endPoint x: 287, endPoint y: 274, distance: 122.7
click td "Vulcan Materials [STREET_ADDRESS]"
drag, startPoint x: 287, startPoint y: 274, endPoint x: 267, endPoint y: 271, distance: 20.1
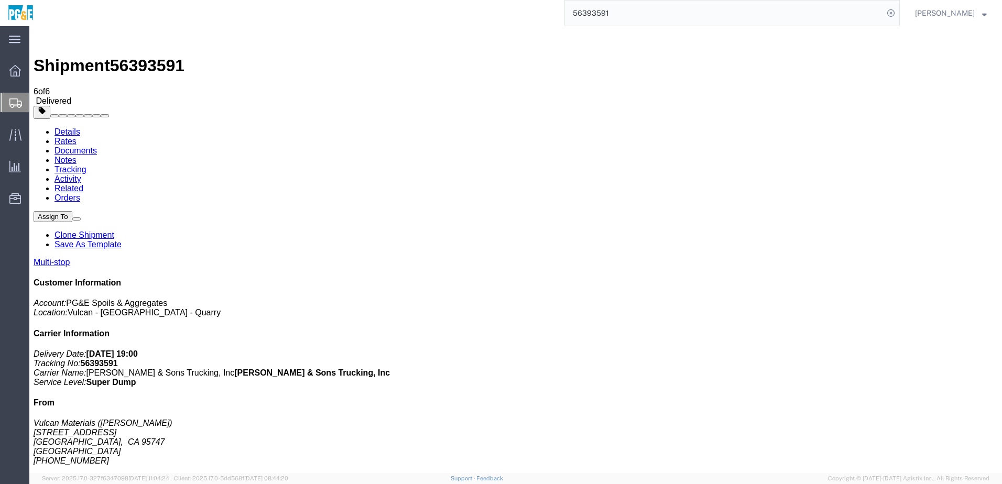
copy div "[STREET_ADDRESS]"
drag, startPoint x: 164, startPoint y: 293, endPoint x: 298, endPoint y: 288, distance: 134.3
click td "PG&E Spoils & Aggregates [STREET_ADDRESS]"
copy div "[STREET_ADDRESS]"
click at [600, 6] on input "56393591" at bounding box center [724, 13] width 319 height 25
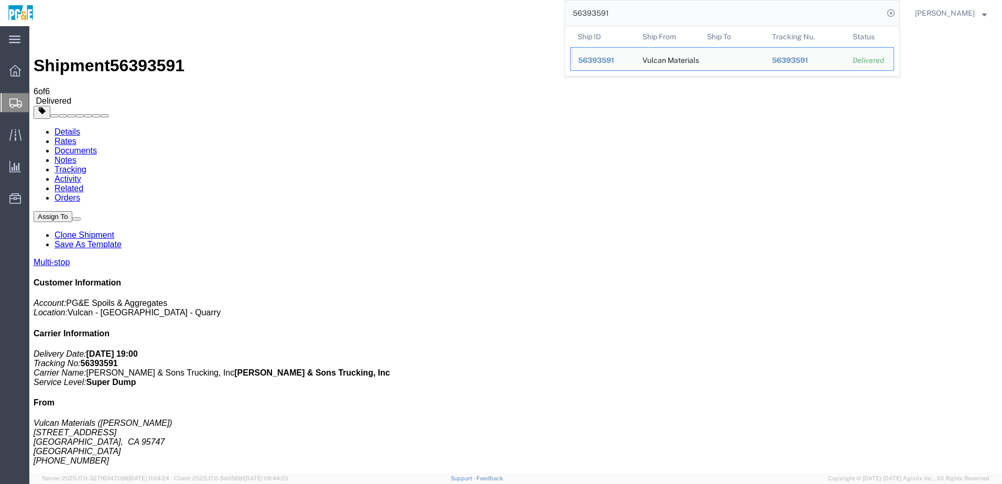
click at [596, 10] on input "56393591" at bounding box center [724, 13] width 319 height 25
paste input "3"
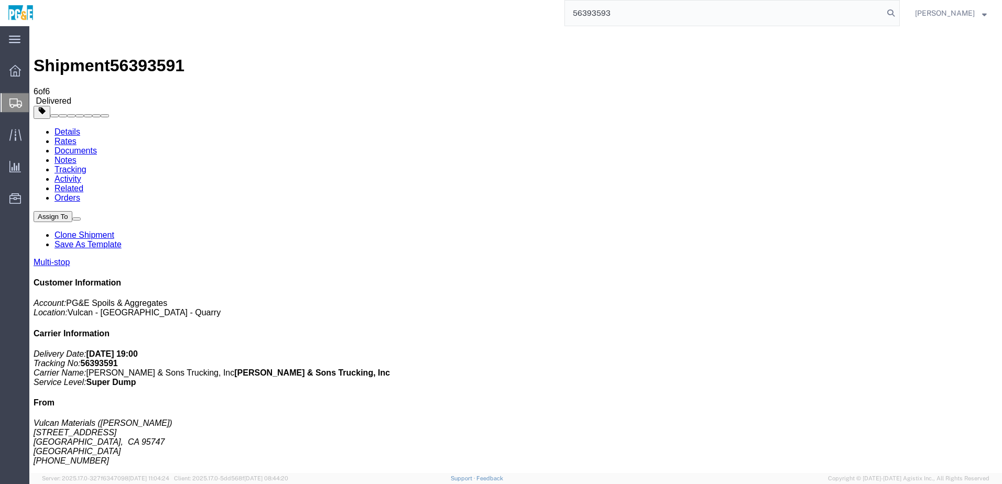
type input "56393593"
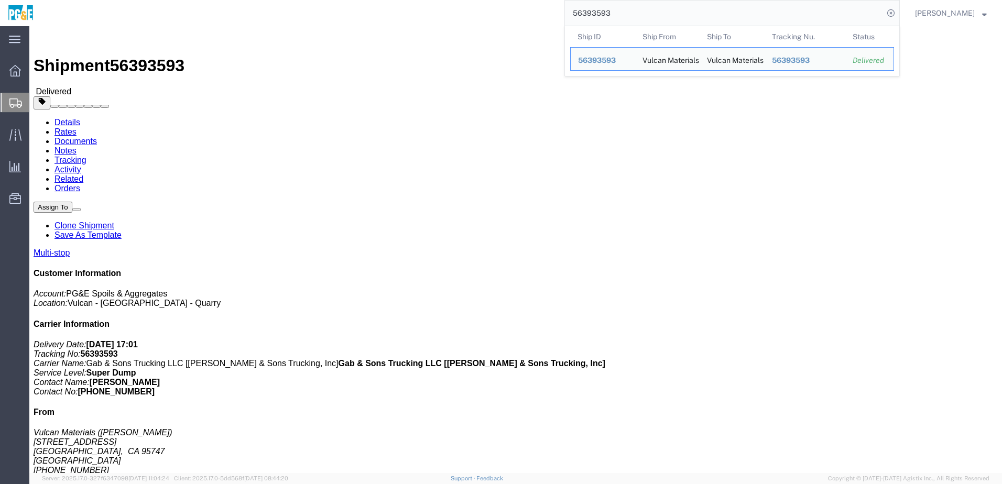
click address "Vulcan Materials [STREET_ADDRESS] [PHONE_NUMBER]"
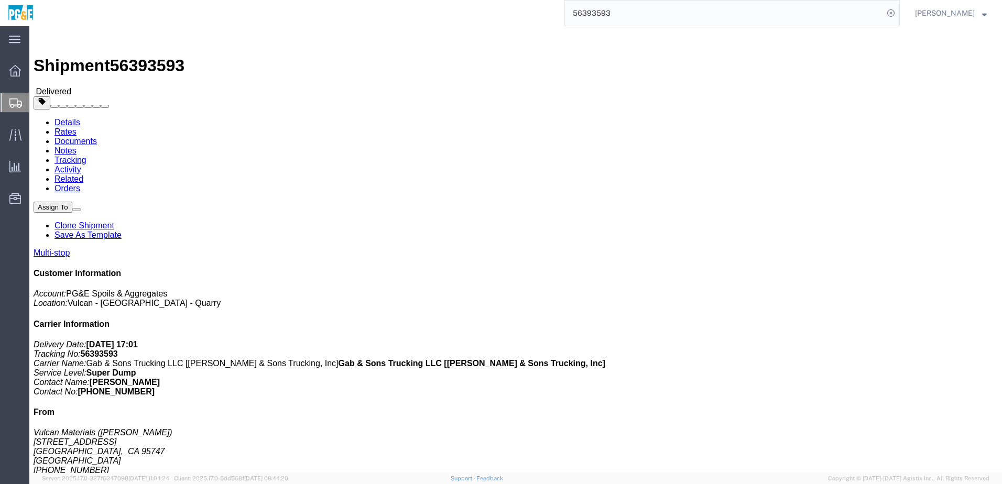
click link "Documents"
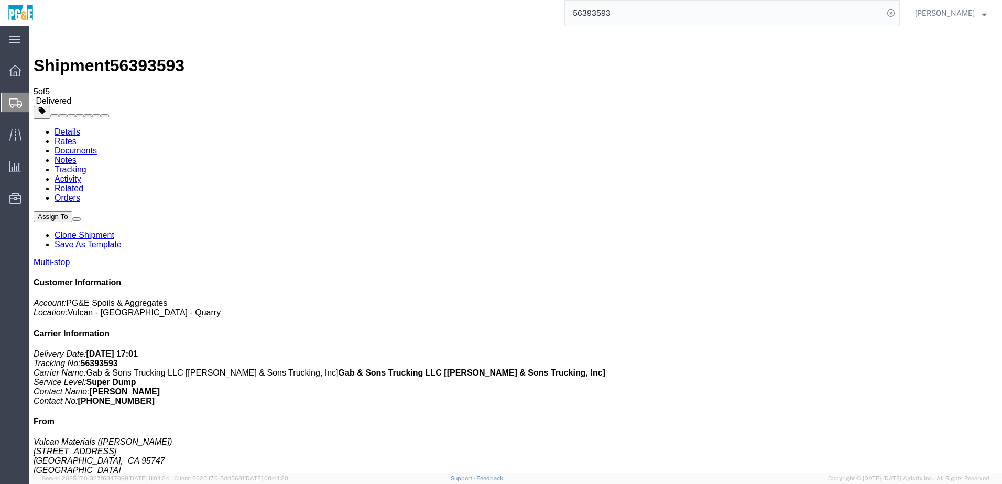
checkbox input "true"
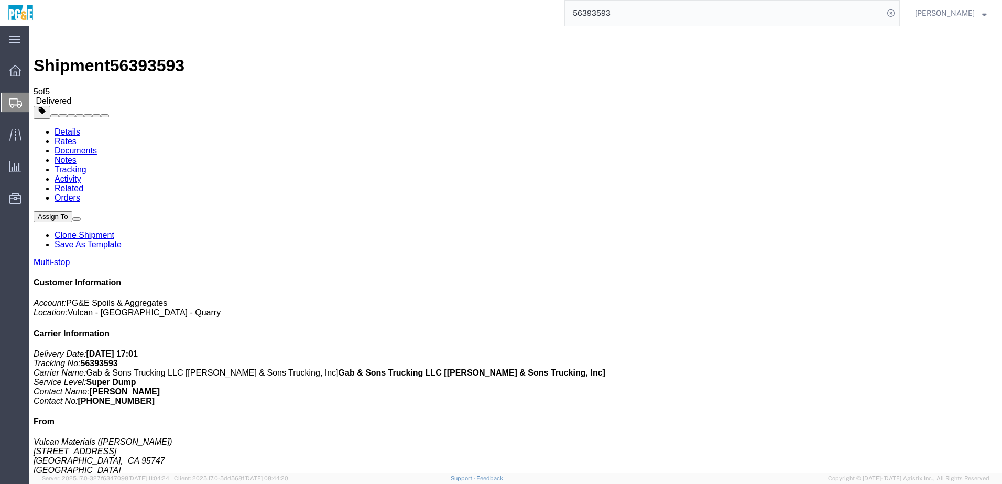
checkbox input "true"
click at [86, 165] on link "Tracking" at bounding box center [71, 169] width 32 height 9
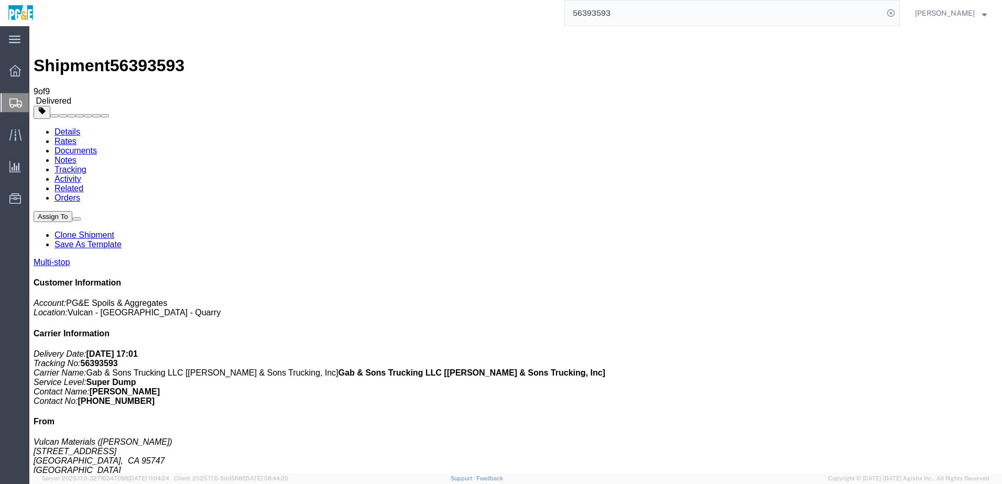
click at [603, 20] on input "56393593" at bounding box center [724, 13] width 319 height 25
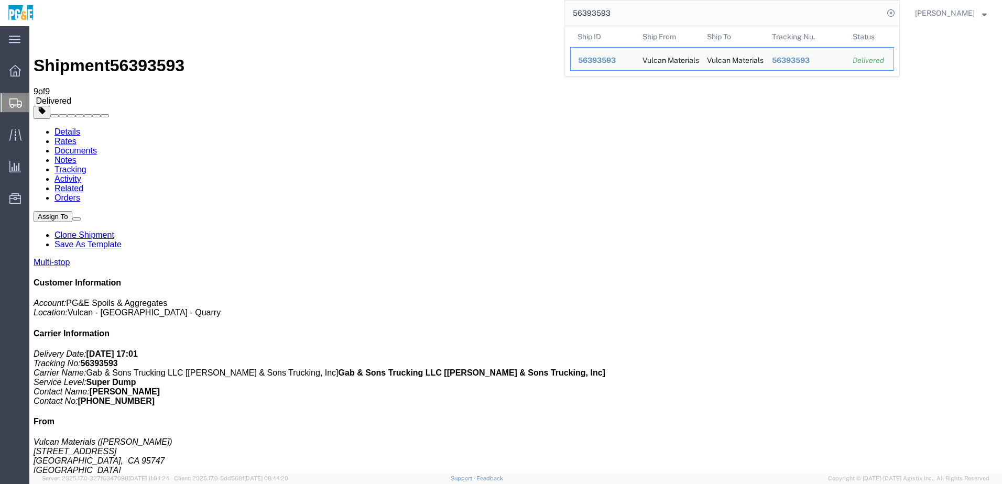
click at [603, 20] on input "56393593" at bounding box center [724, 13] width 319 height 25
paste input "830"
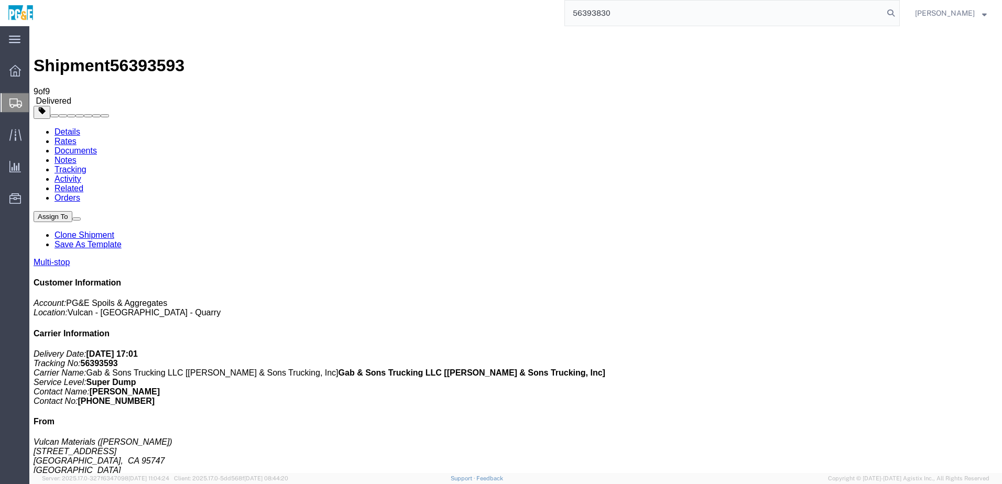
type input "56393830"
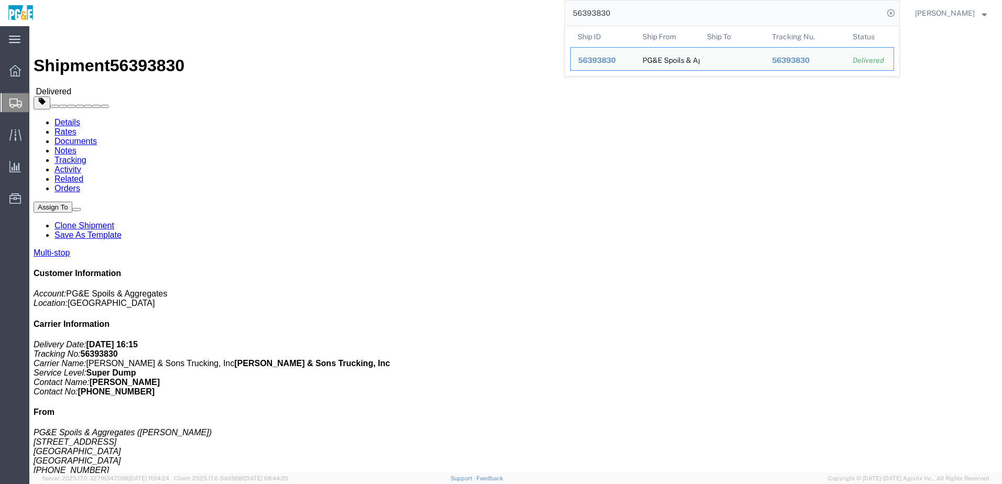
click link "Documents"
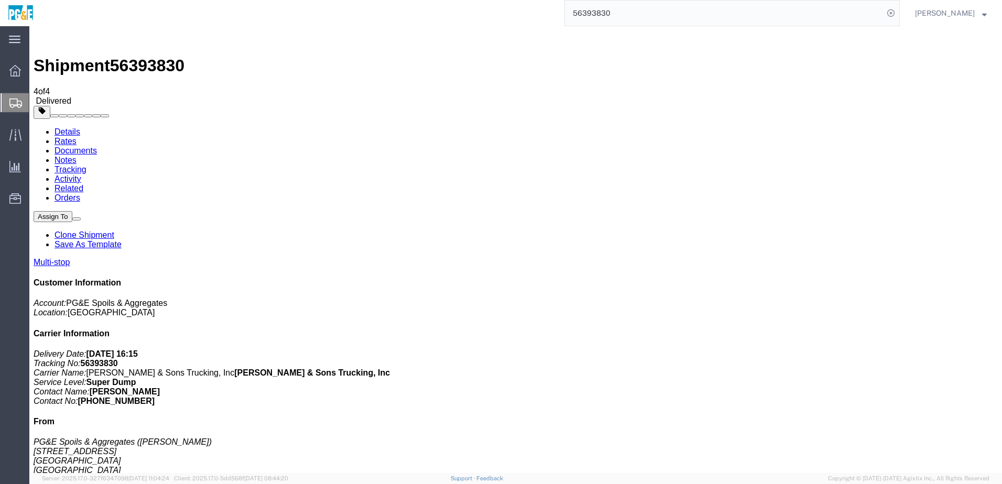
checkbox input "true"
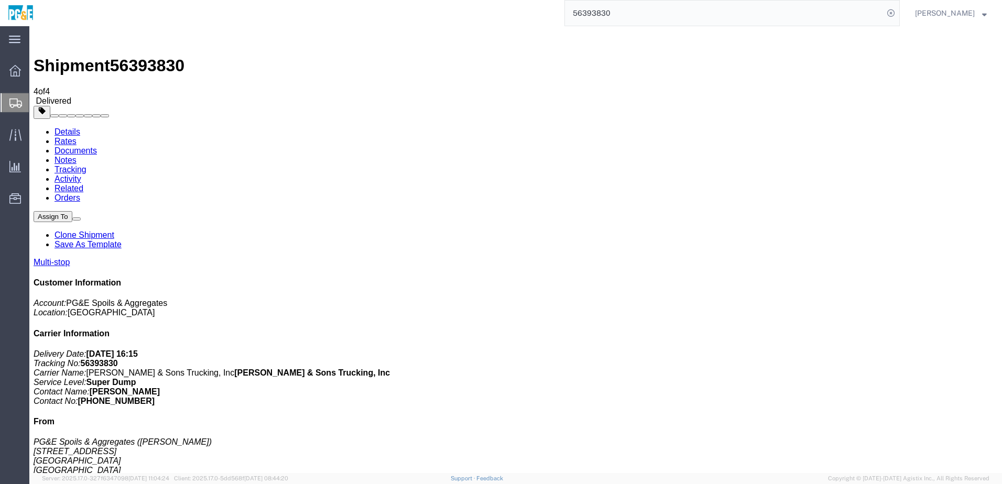
checkbox input "true"
click at [86, 165] on link "Tracking" at bounding box center [71, 169] width 32 height 9
